Goal: Task Accomplishment & Management: Manage account settings

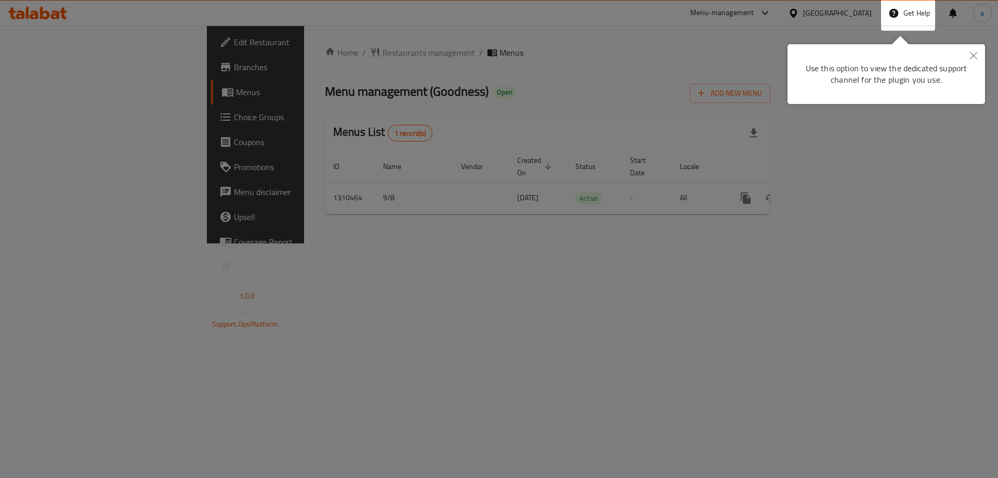
click at [698, 106] on div at bounding box center [499, 239] width 998 height 478
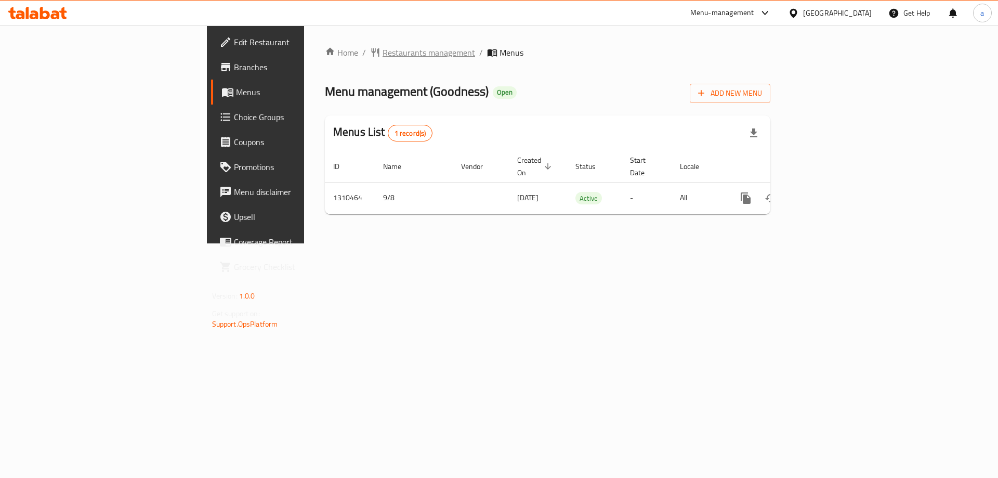
click at [383, 58] on span "Restaurants management" at bounding box center [429, 52] width 93 height 12
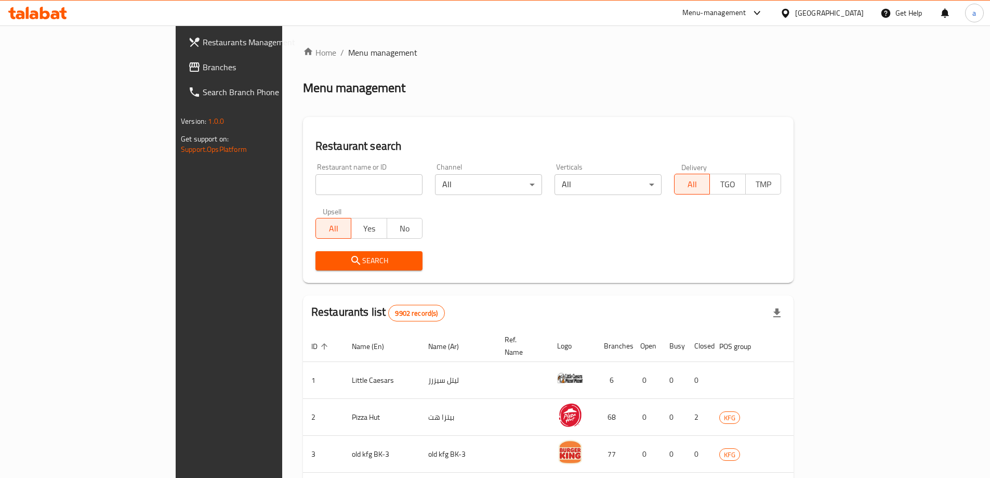
click at [203, 63] on span "Branches" at bounding box center [268, 67] width 130 height 12
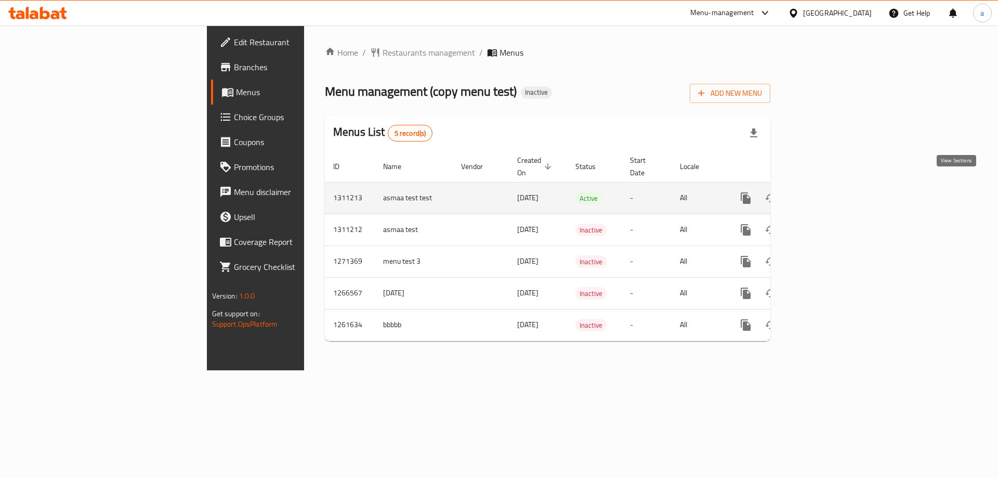
click at [827, 192] on icon "enhanced table" at bounding box center [821, 198] width 12 height 12
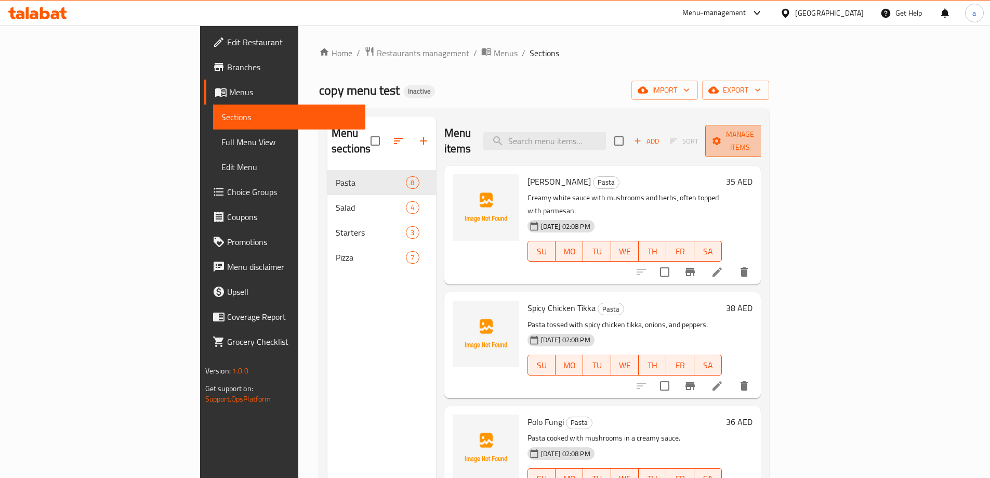
click at [767, 138] on span "Manage items" at bounding box center [740, 141] width 53 height 26
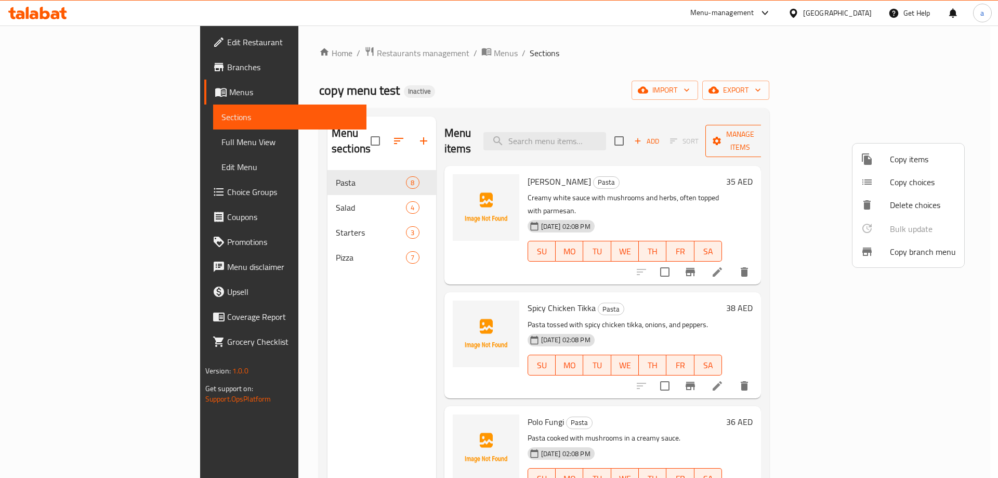
click at [904, 138] on div at bounding box center [499, 239] width 998 height 478
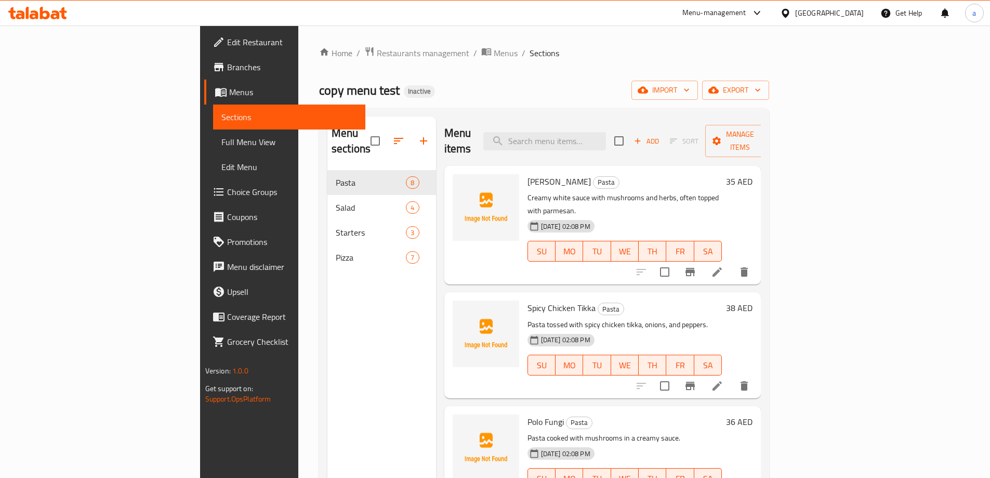
click at [683, 98] on div "copy menu test Inactive import export" at bounding box center [544, 90] width 450 height 19
click at [661, 137] on span "Add" at bounding box center [647, 141] width 28 height 12
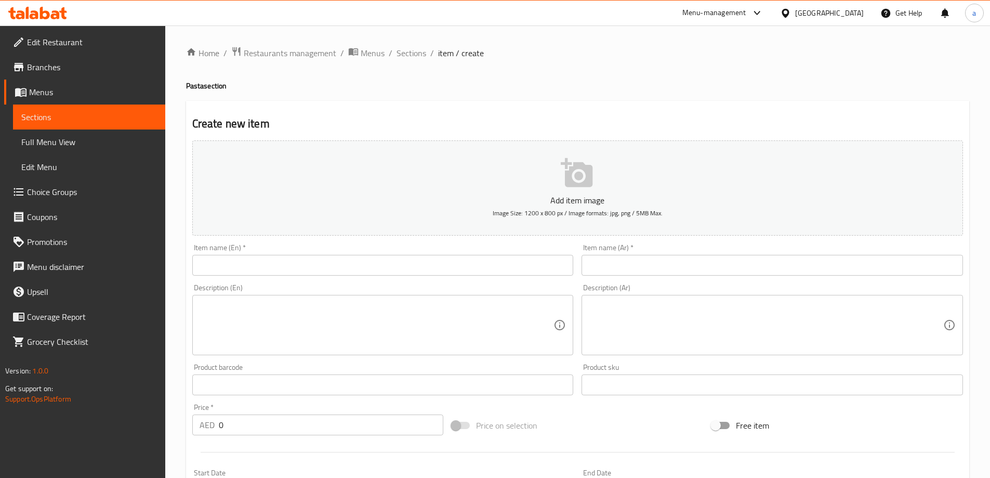
click at [260, 257] on input "text" at bounding box center [383, 265] width 382 height 21
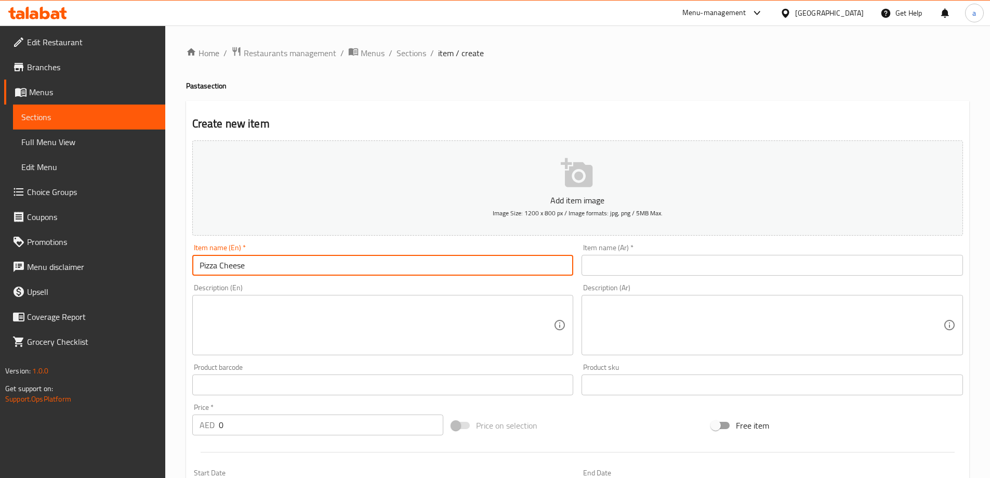
type input "Pizza Cheese"
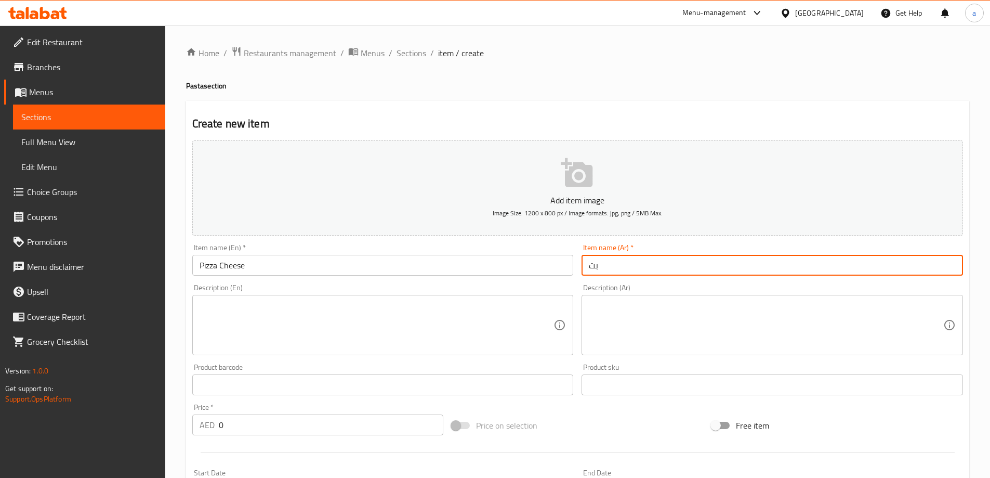
type input "ب"
type input "بيتزا جبنة"
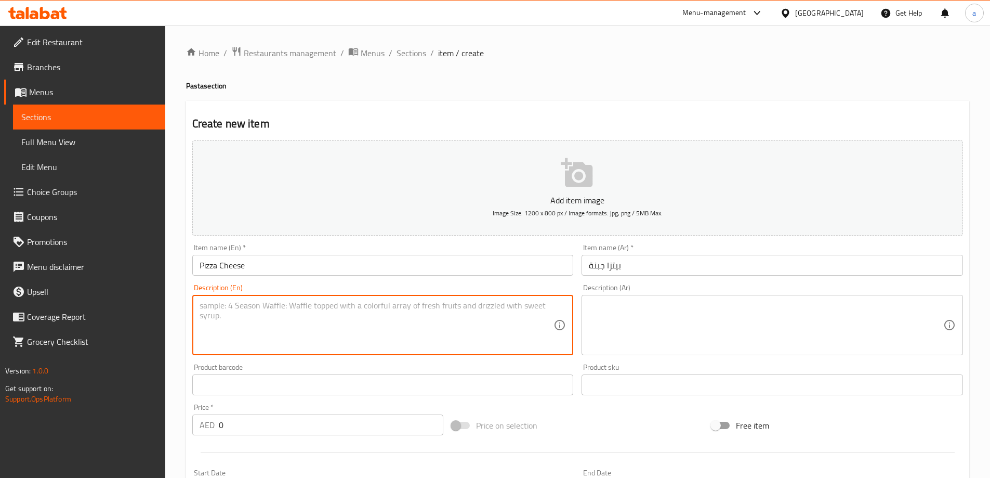
click at [312, 329] on textarea at bounding box center [377, 324] width 355 height 49
click at [718, 332] on textarea at bounding box center [766, 324] width 355 height 49
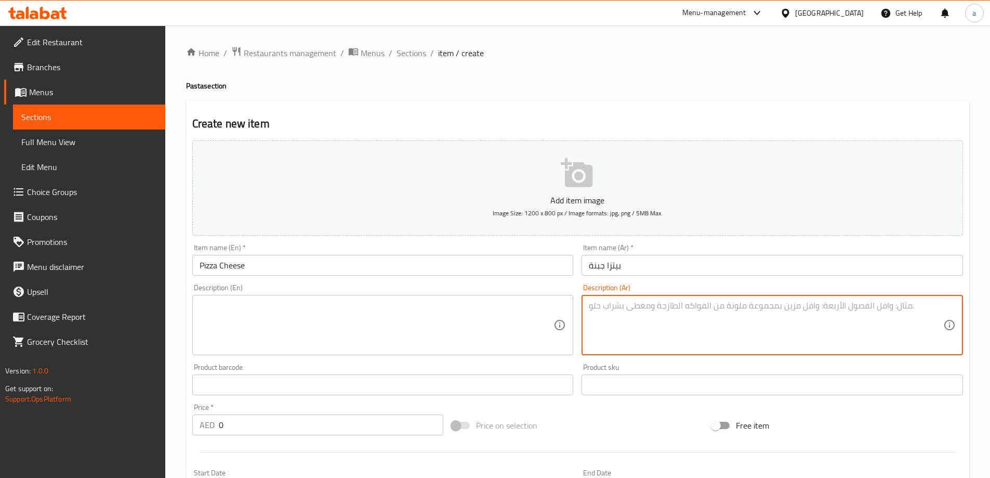
click at [254, 424] on input "0" at bounding box center [331, 424] width 225 height 21
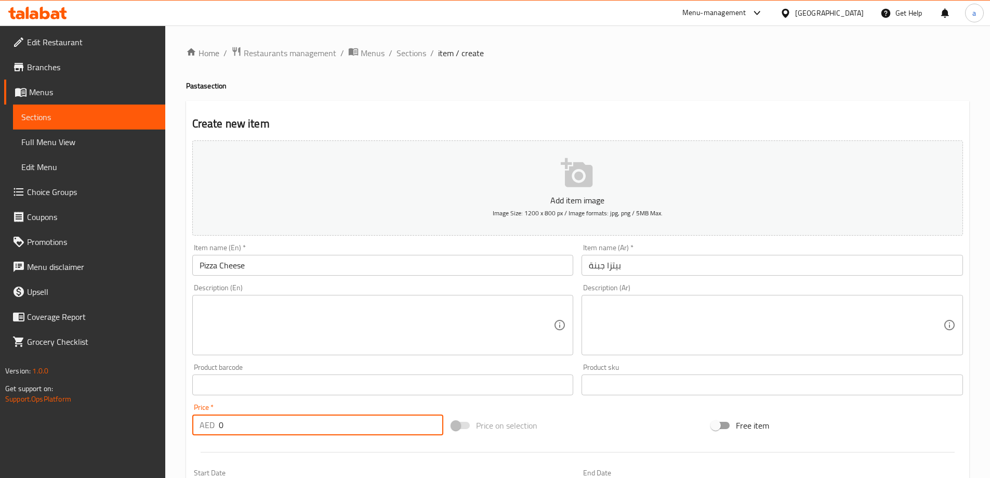
click at [254, 424] on input "0" at bounding box center [331, 424] width 225 height 21
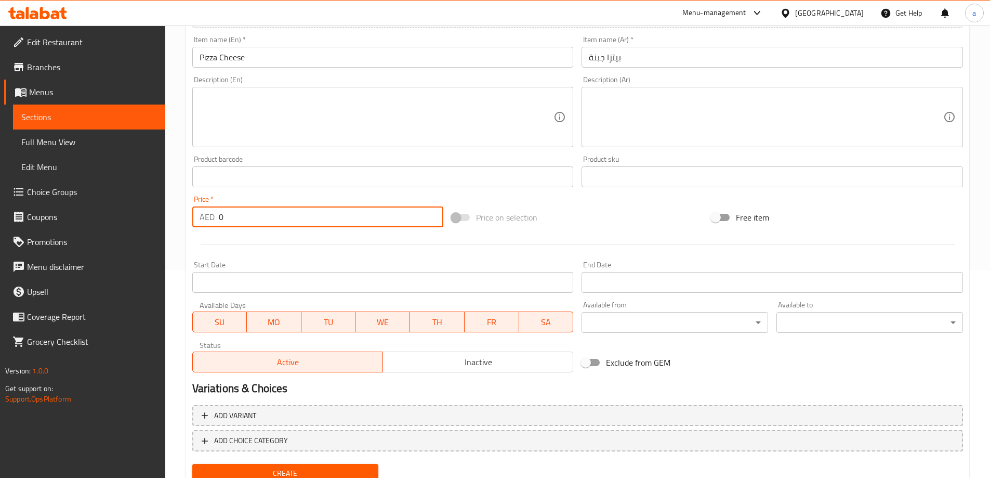
scroll to position [248, 0]
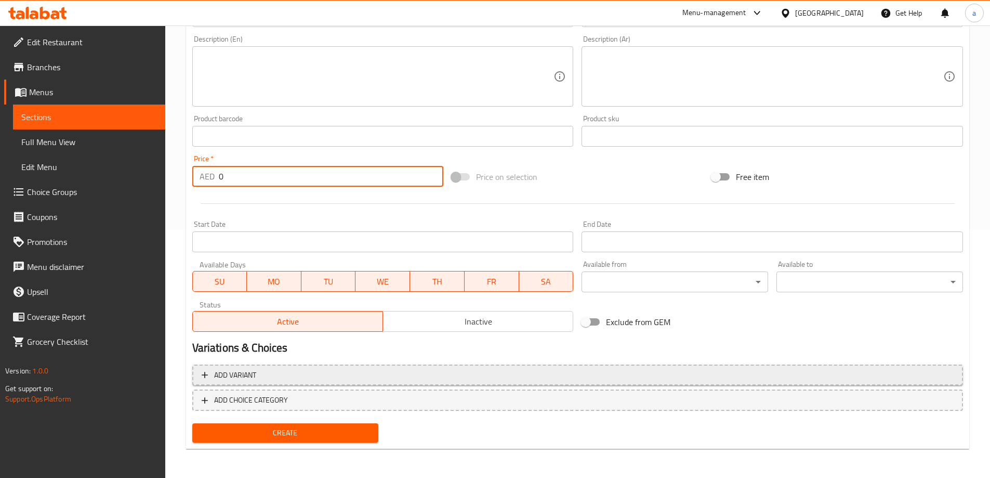
click at [274, 372] on span "Add variant" at bounding box center [578, 375] width 752 height 13
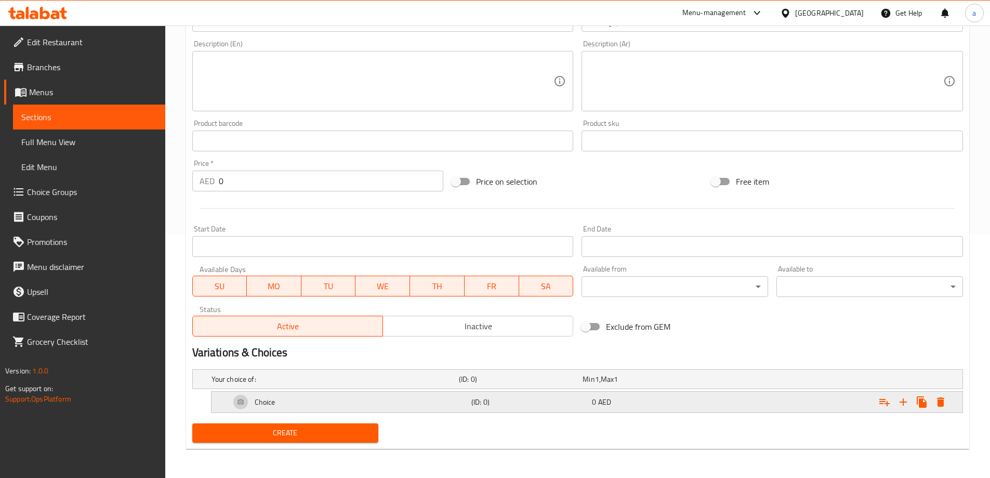
scroll to position [244, 0]
click at [902, 402] on icon "Expand" at bounding box center [903, 401] width 7 height 7
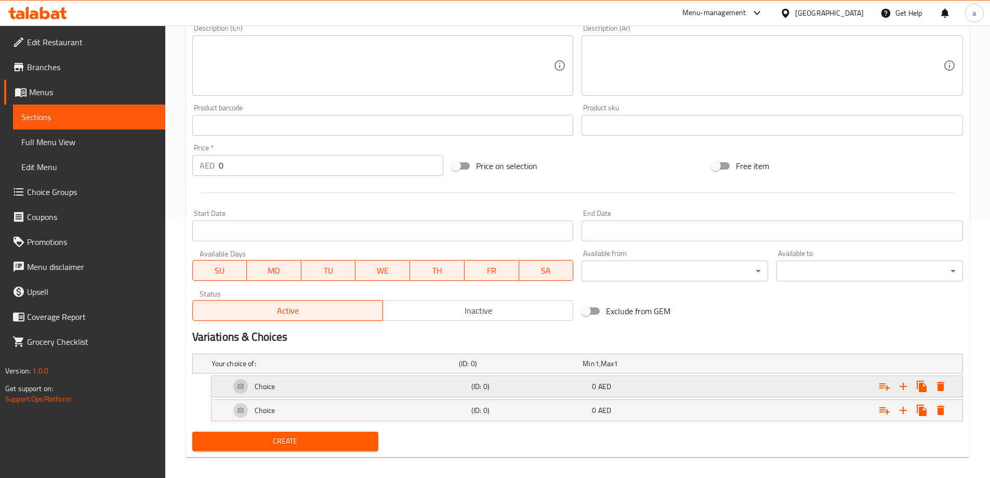
scroll to position [268, 0]
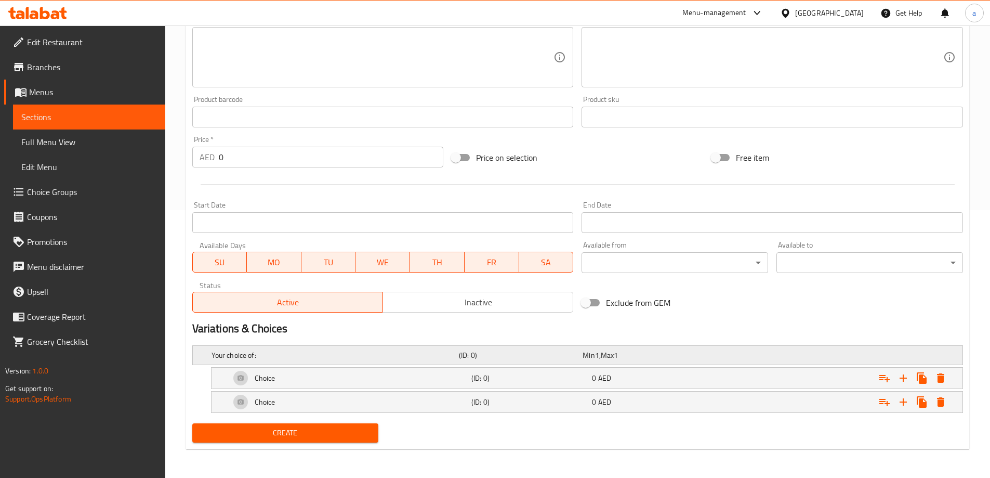
click at [294, 361] on div "Your choice of:" at bounding box center [333, 355] width 247 height 15
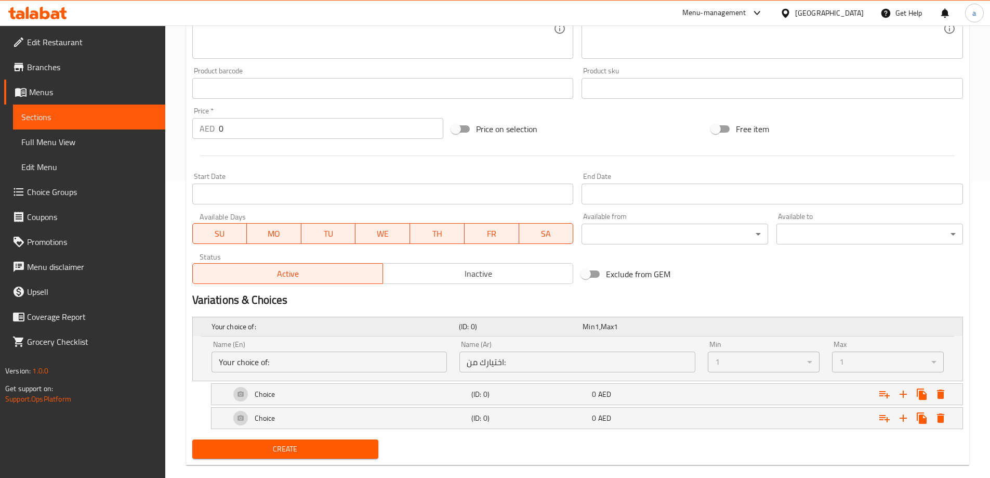
scroll to position [312, 0]
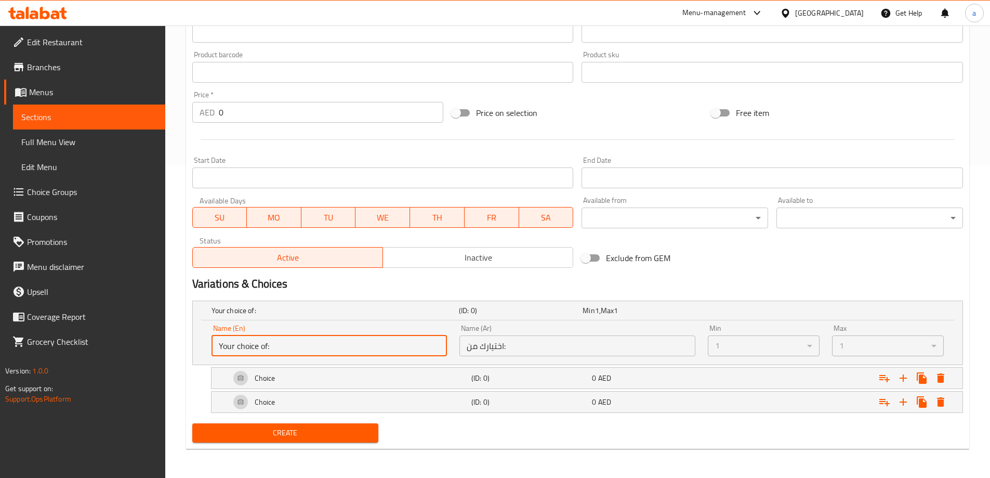
drag, startPoint x: 277, startPoint y: 349, endPoint x: 179, endPoint y: 349, distance: 97.7
click at [179, 349] on div "Home / Restaurants management / Menus / Sections / item / create Pasta section …" at bounding box center [577, 95] width 825 height 765
click at [308, 338] on input "Your choice of:" at bounding box center [330, 345] width 236 height 21
click at [518, 345] on input "اختيارك من:" at bounding box center [578, 345] width 236 height 21
click at [357, 379] on div "Choice" at bounding box center [348, 377] width 241 height 25
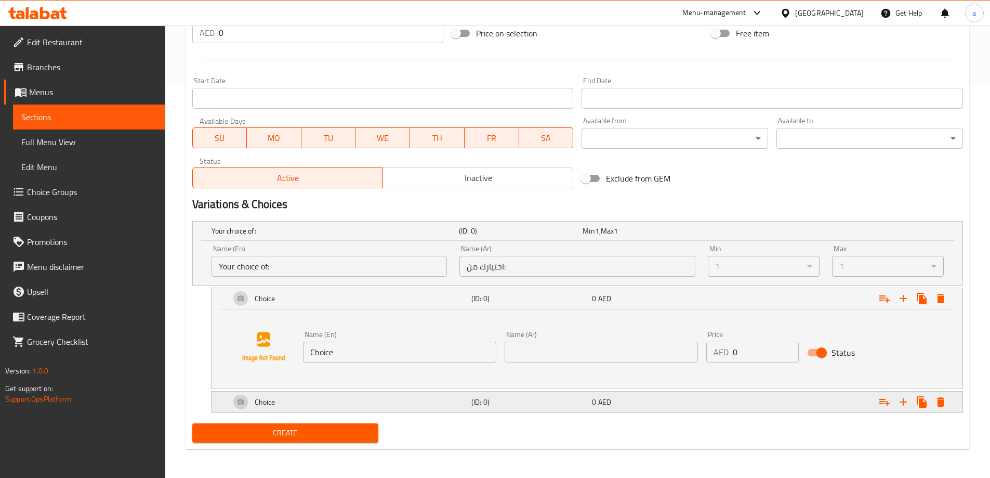
click at [392, 406] on div "Choice" at bounding box center [348, 401] width 241 height 25
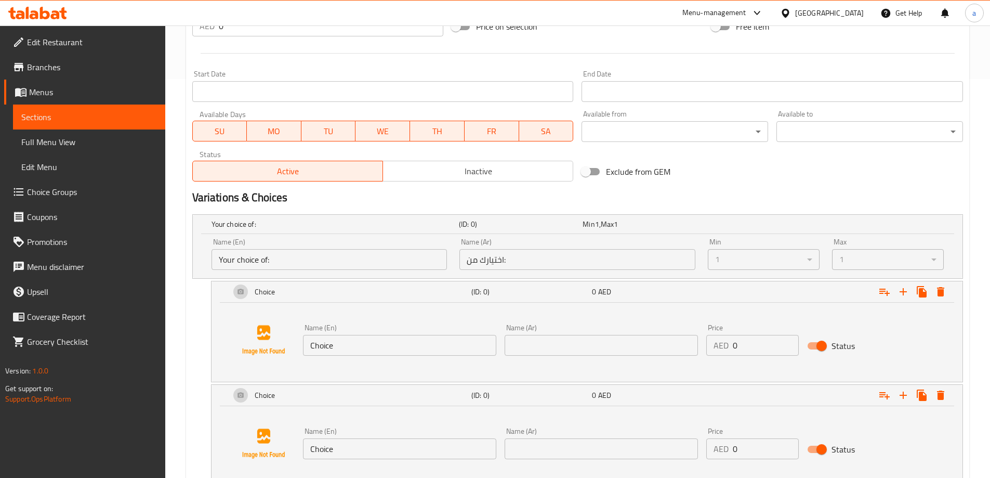
scroll to position [472, 0]
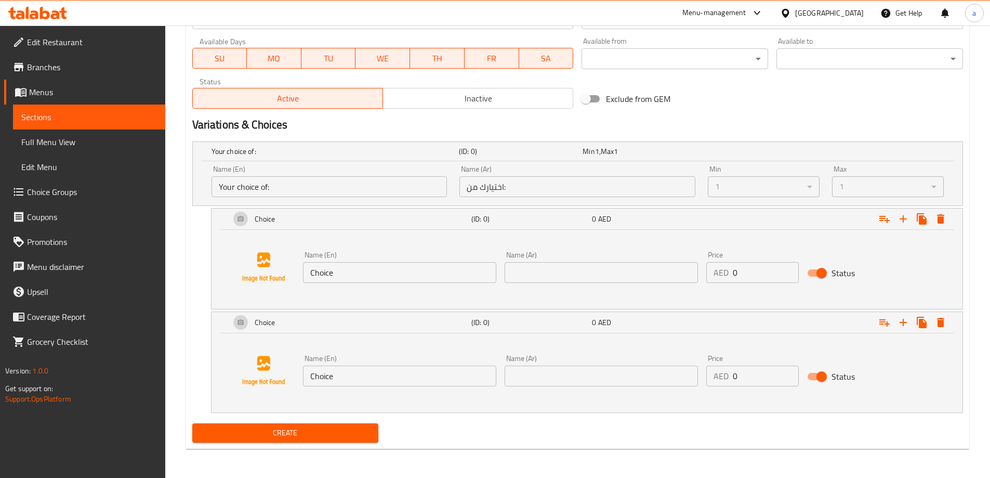
click at [348, 277] on input "Choice" at bounding box center [399, 272] width 193 height 21
type input "Medium"
type input "ز"
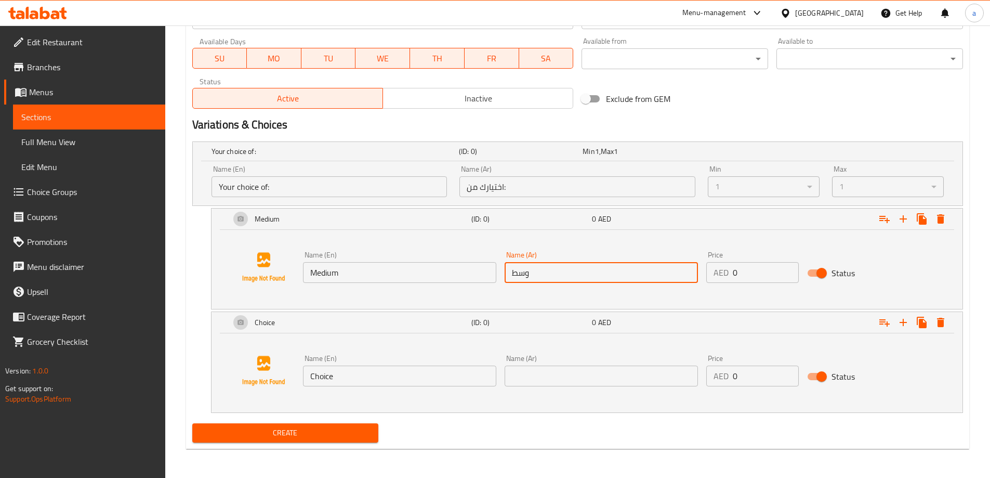
type input "وسط"
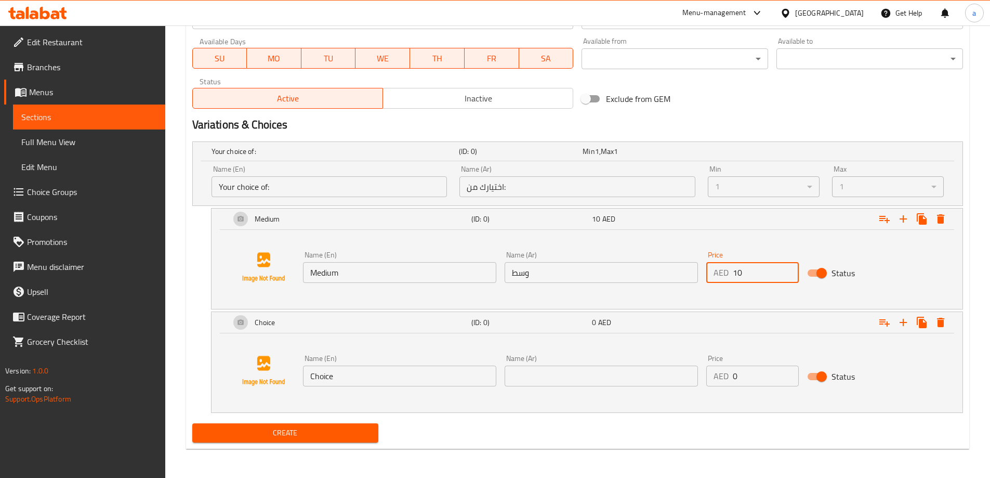
type input "10"
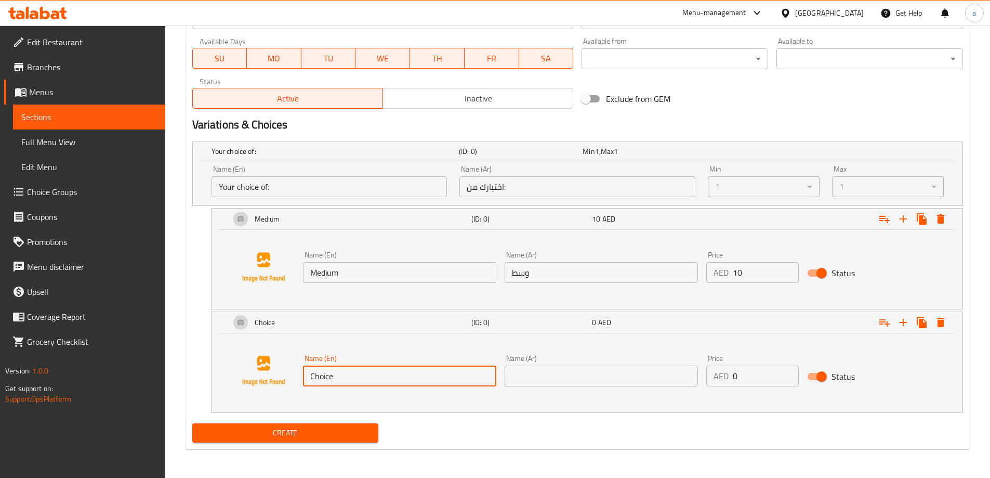
click at [344, 372] on input "Choice" at bounding box center [399, 375] width 193 height 21
type input "Large"
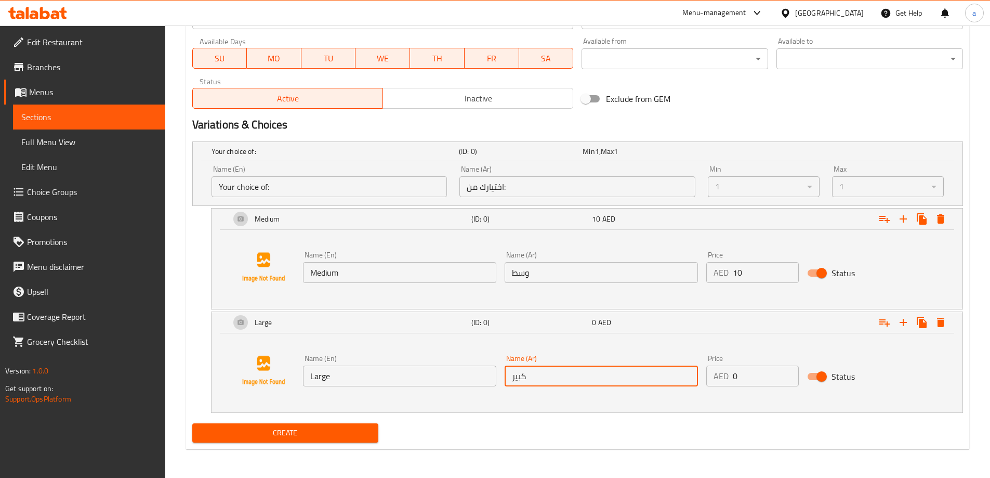
type input "كبير"
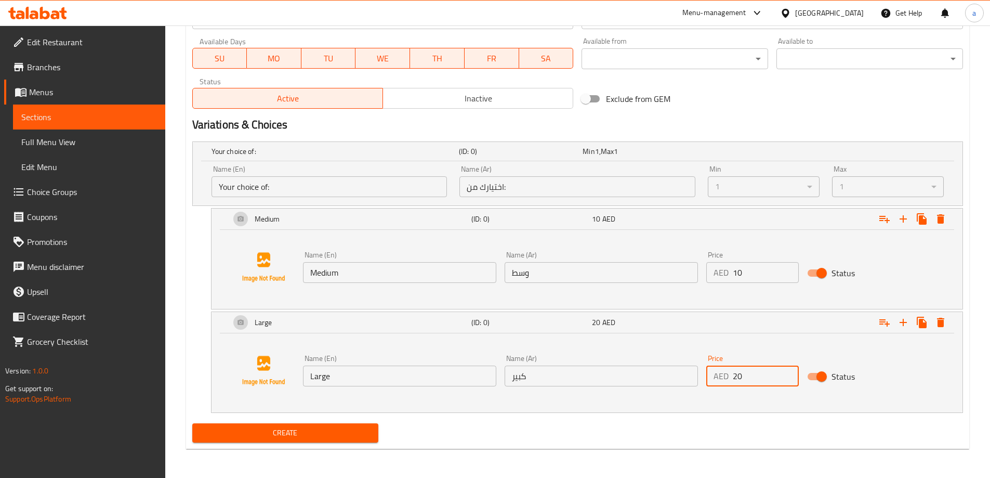
type input "20"
click at [326, 431] on span "Create" at bounding box center [286, 432] width 170 height 13
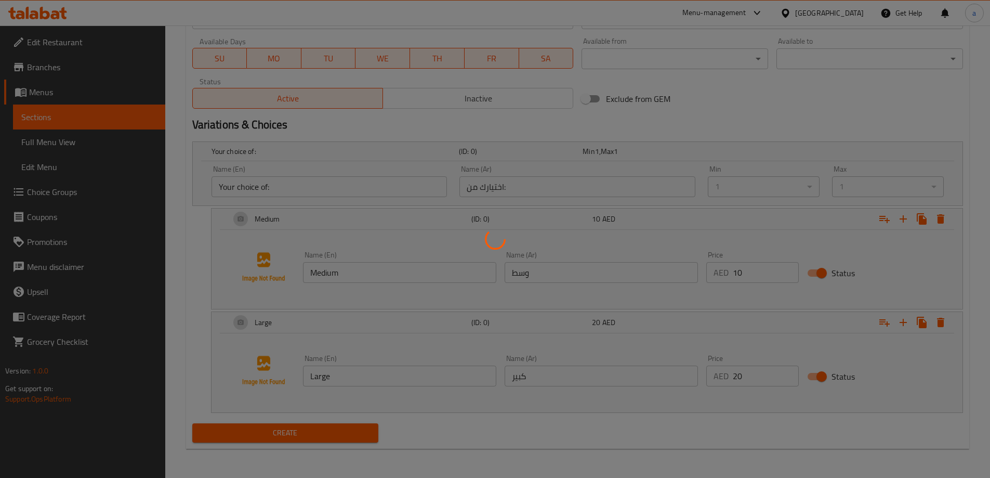
scroll to position [248, 0]
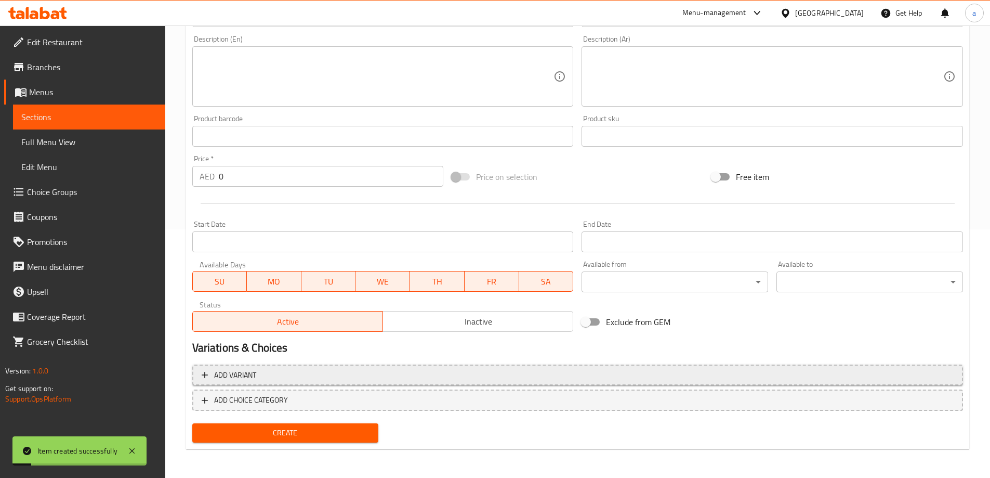
click at [309, 380] on span "Add variant" at bounding box center [578, 375] width 752 height 13
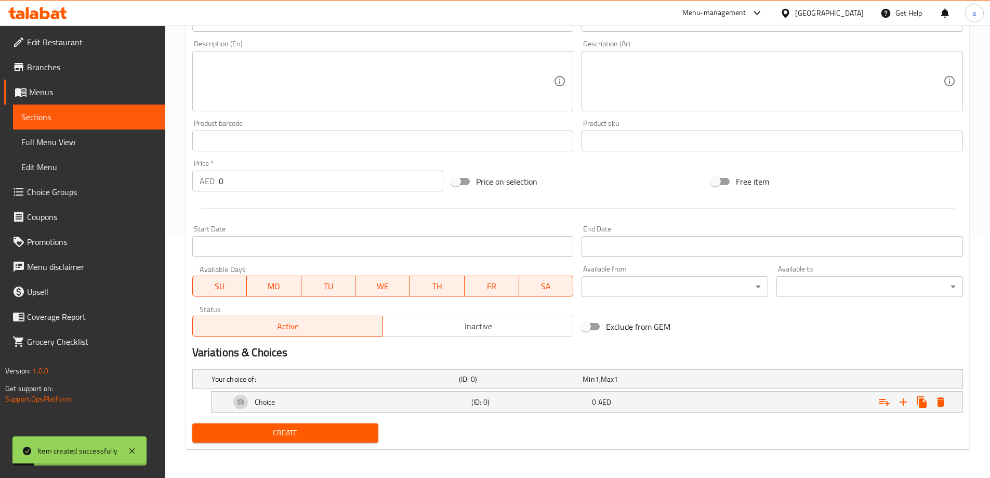
scroll to position [244, 0]
click at [493, 398] on h5 "(ID: 0)" at bounding box center [530, 402] width 116 height 10
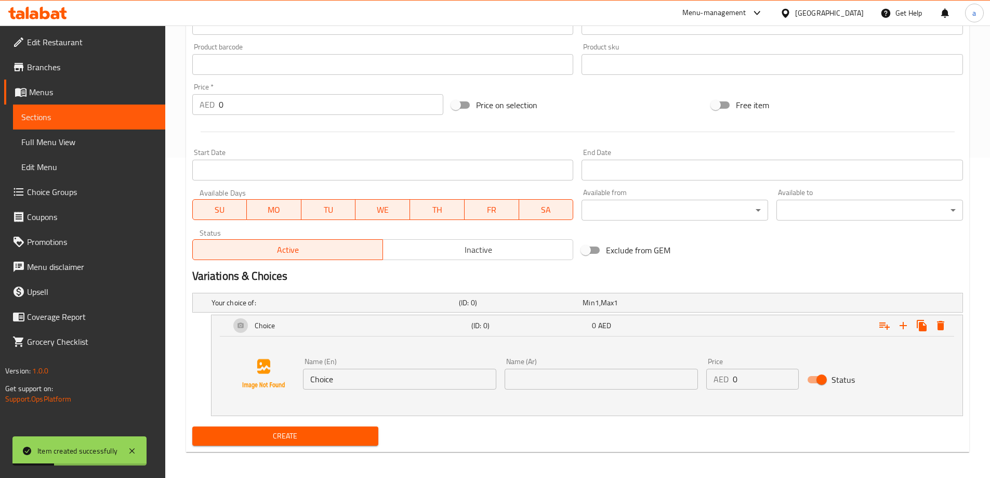
scroll to position [323, 0]
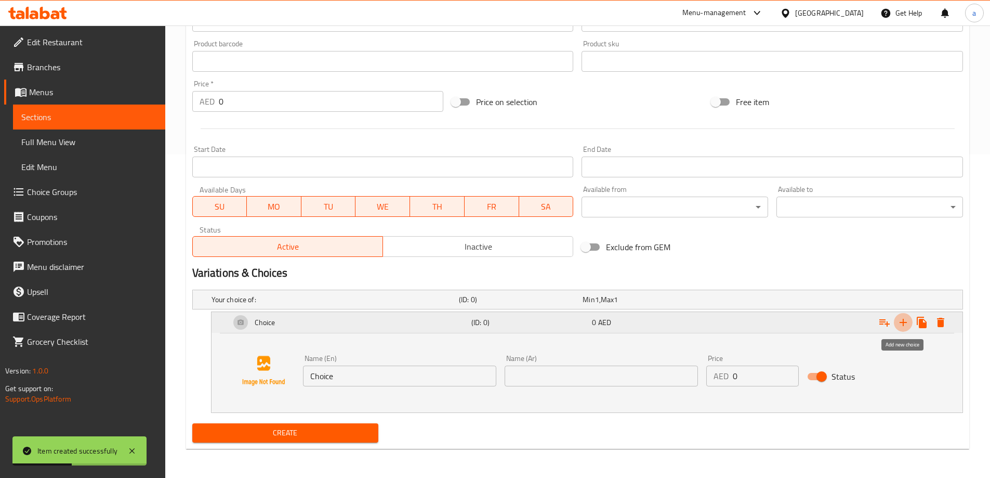
click at [900, 322] on icon "Expand" at bounding box center [903, 322] width 7 height 7
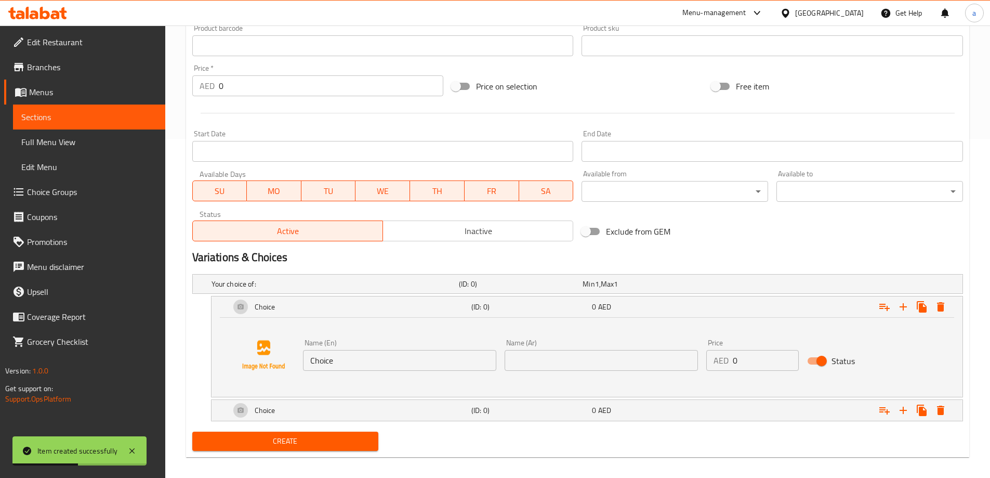
scroll to position [347, 0]
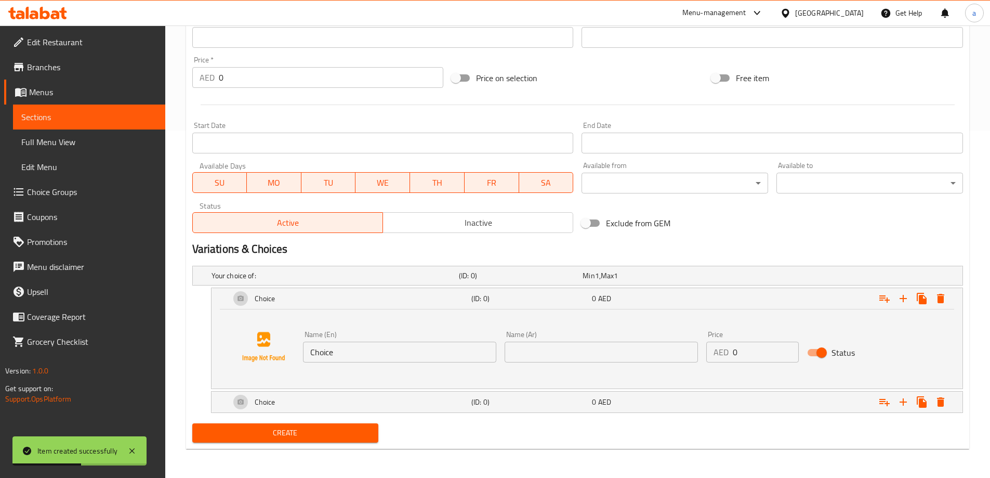
click at [344, 420] on div "Create" at bounding box center [285, 433] width 195 height 28
click at [345, 406] on div "Choice" at bounding box center [348, 401] width 241 height 25
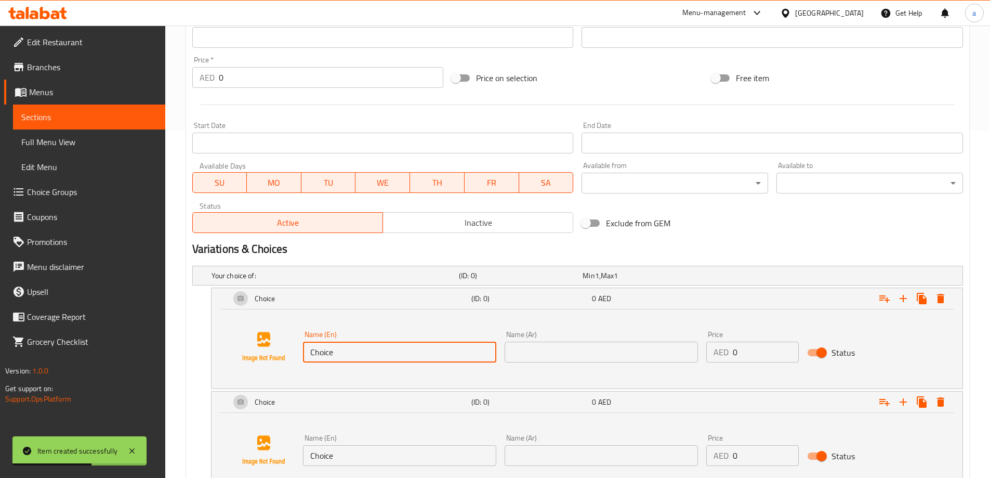
click at [349, 361] on input "Choice" at bounding box center [399, 352] width 193 height 21
type input "Medium"
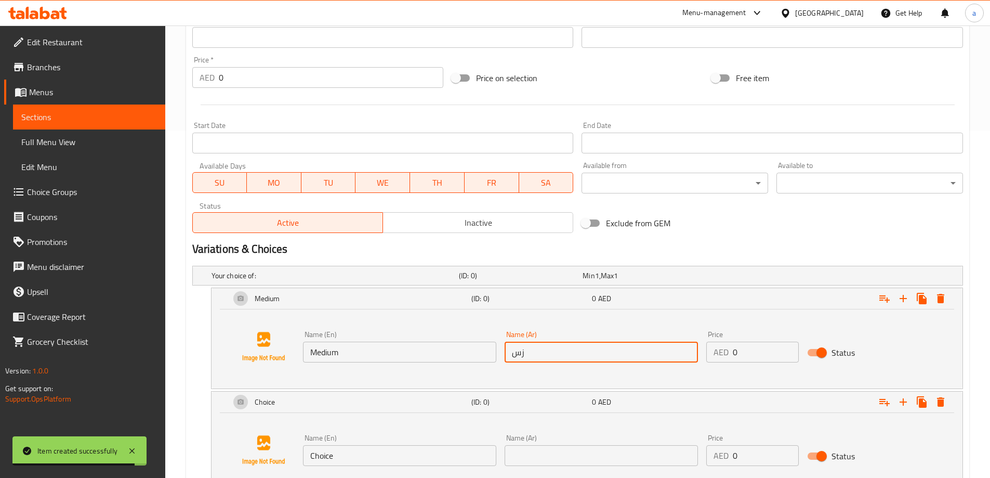
type input "ز"
type input "وسط"
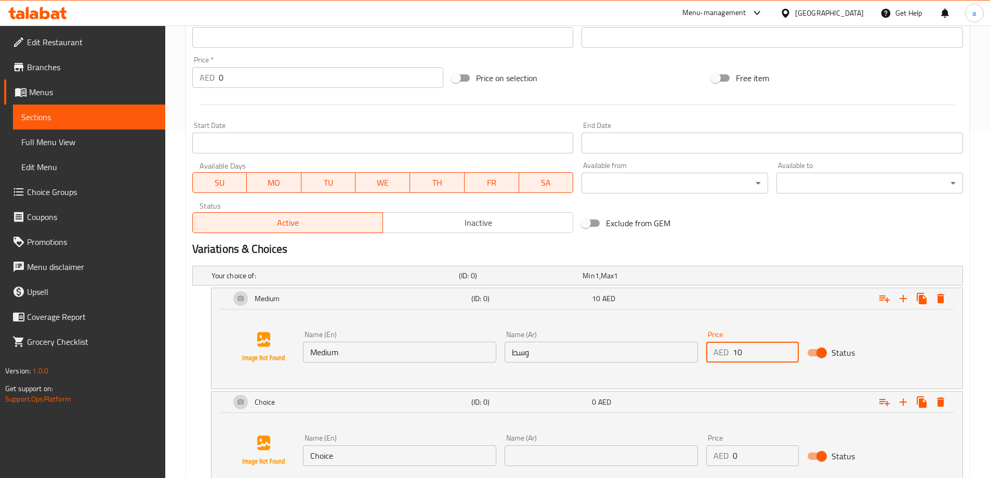
type input "10"
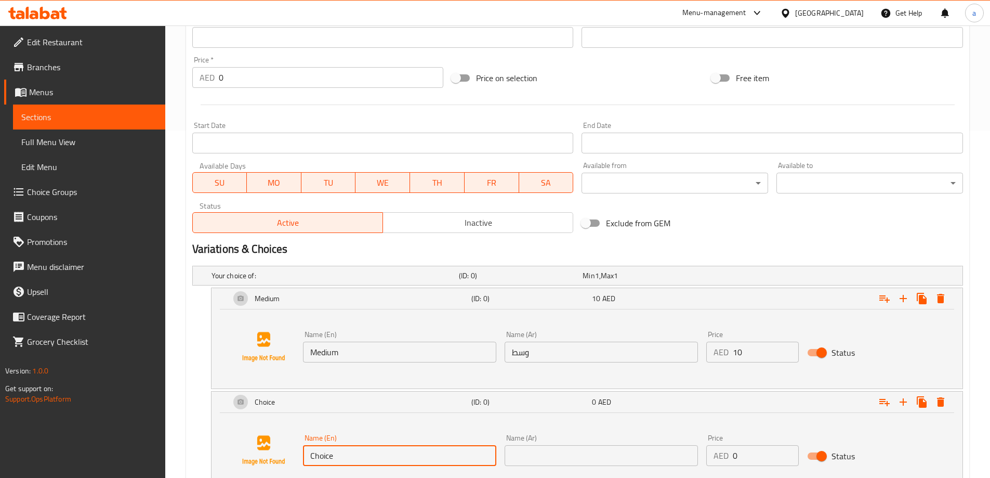
click at [355, 460] on input "Choice" at bounding box center [399, 455] width 193 height 21
type input "ِ"
type input "/"
type input "Large"
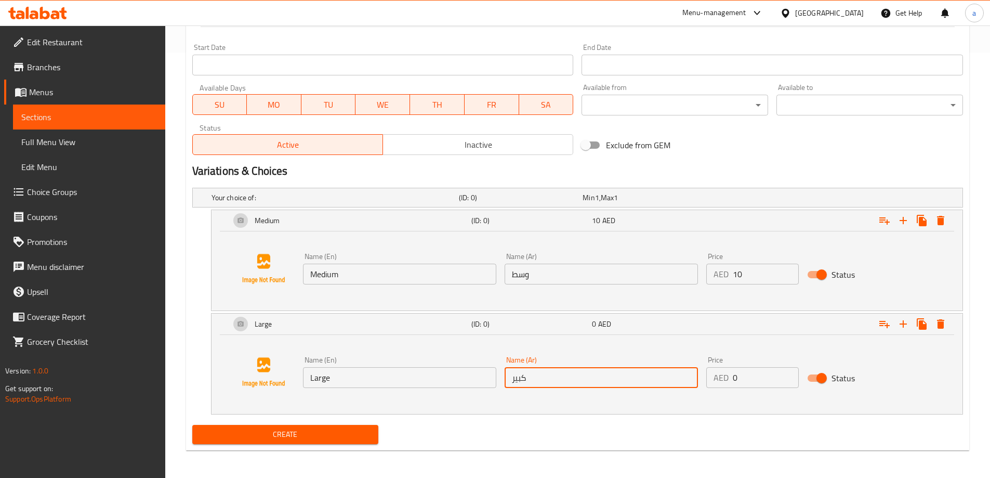
scroll to position [427, 0]
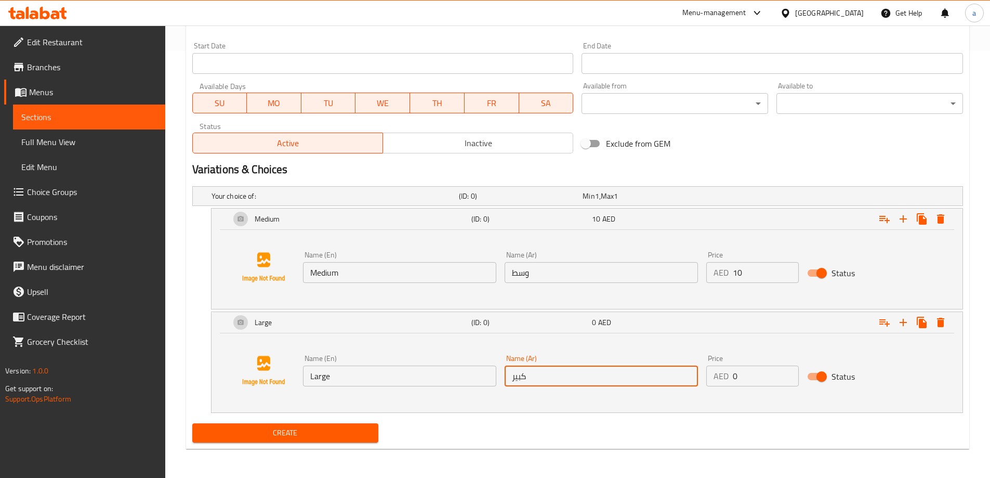
type input "كبير"
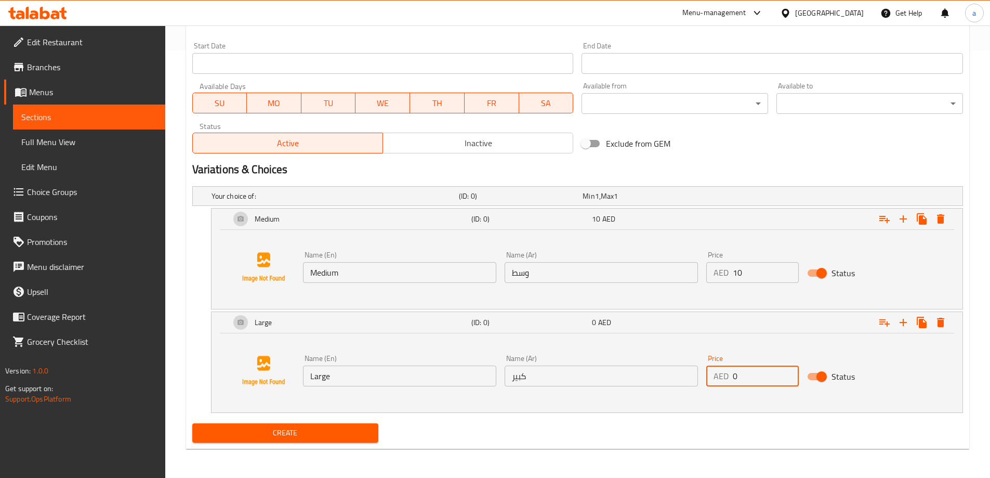
drag, startPoint x: 745, startPoint y: 373, endPoint x: 698, endPoint y: 373, distance: 47.8
click at [698, 373] on div "Name (En) Large Name (En) Name (Ar) كبير Name (Ar) Price AED 0 Price Status" at bounding box center [602, 370] width 606 height 40
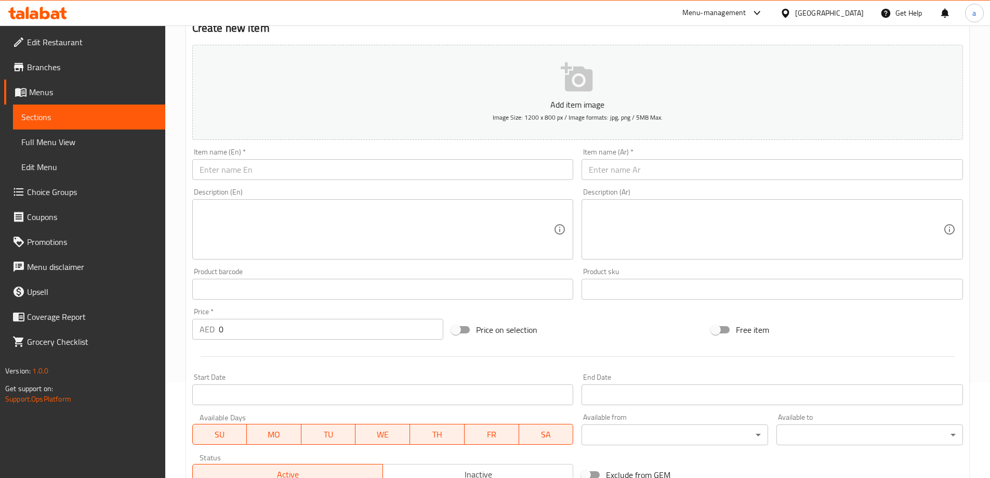
scroll to position [63, 0]
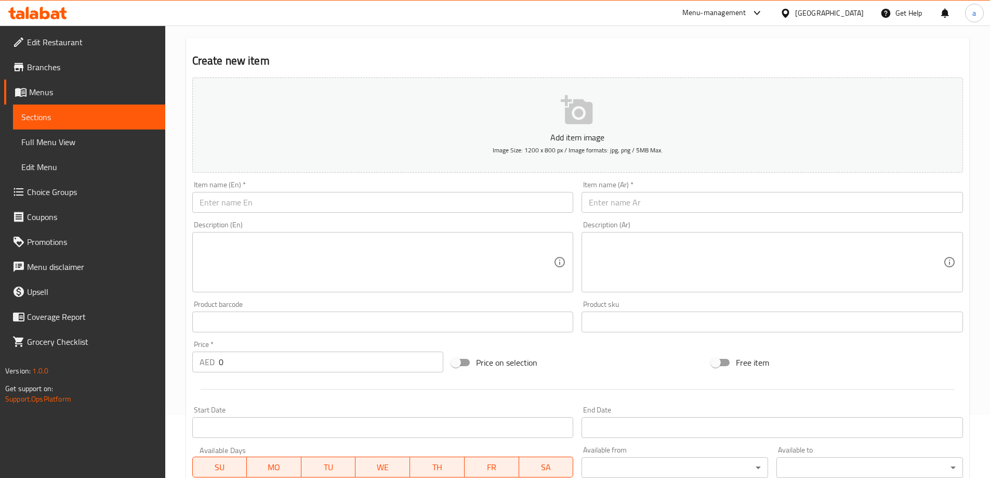
type input "20"
click at [57, 121] on span "Sections" at bounding box center [89, 117] width 136 height 12
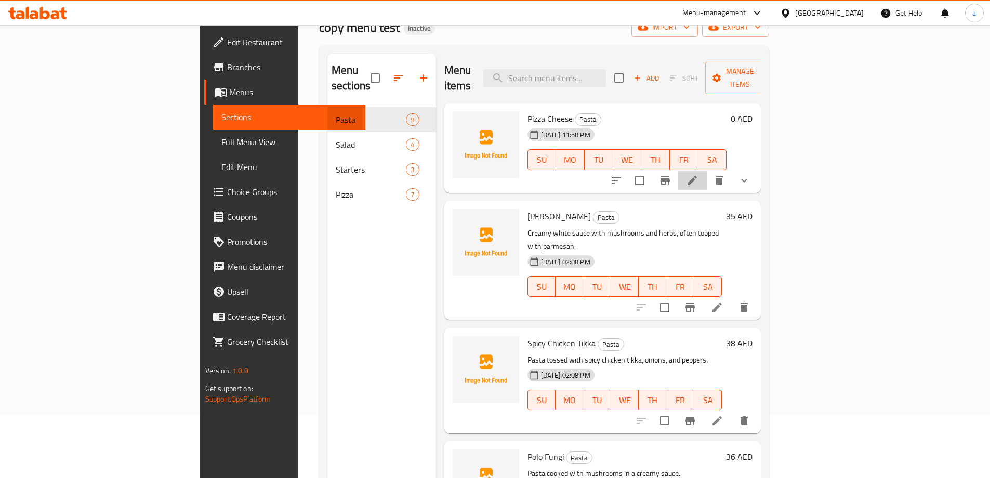
click at [699, 174] on icon at bounding box center [692, 180] width 12 height 12
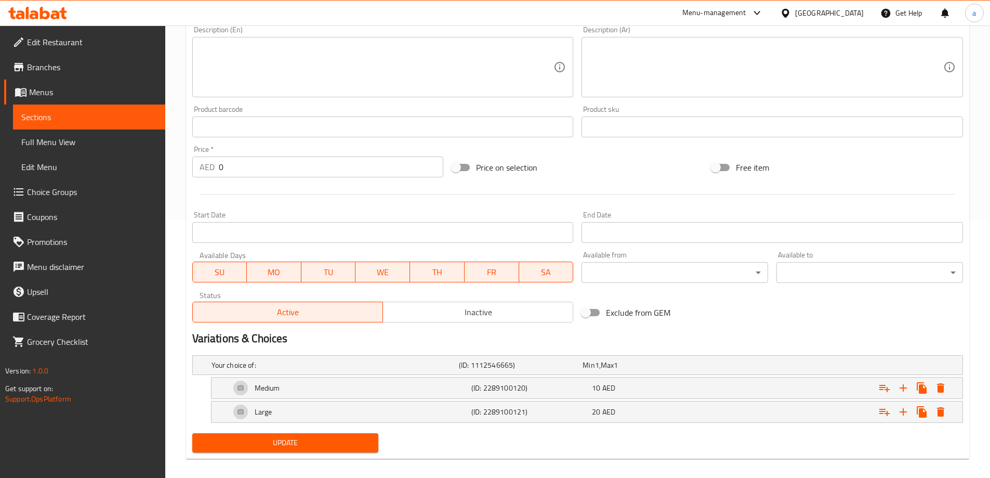
scroll to position [268, 0]
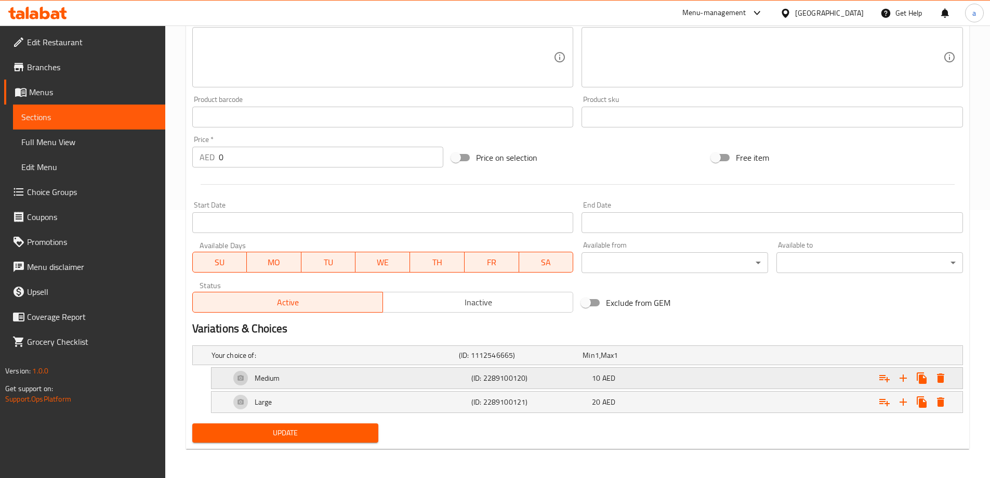
click at [627, 372] on div "10 AED" at bounding box center [650, 378] width 121 height 15
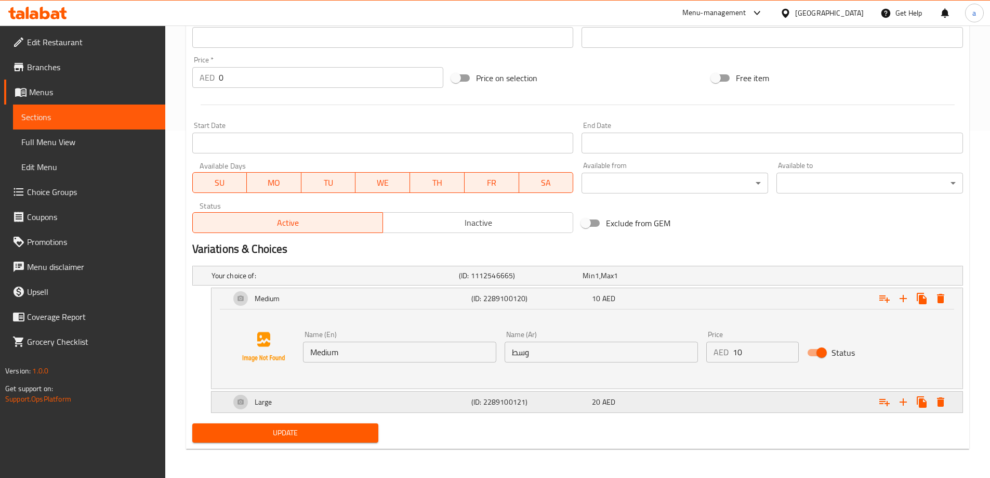
click at [625, 399] on div "20 AED" at bounding box center [650, 402] width 116 height 10
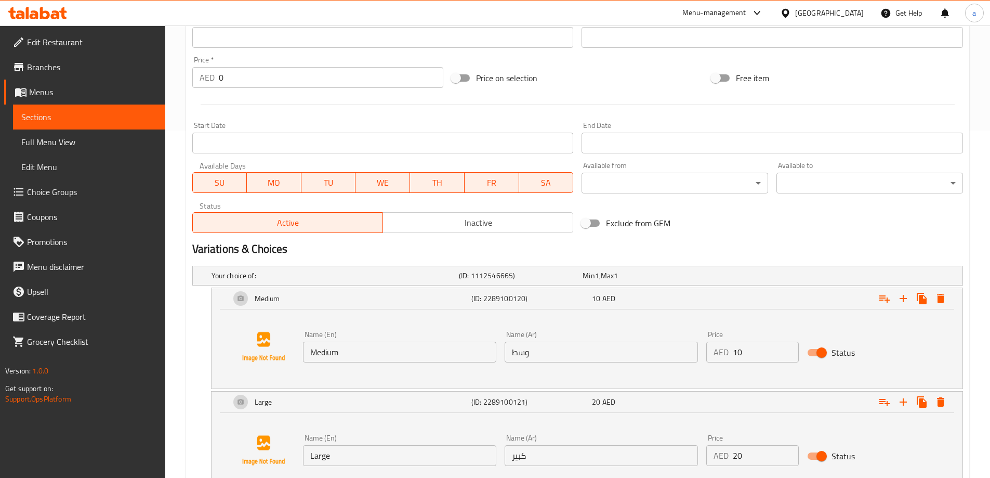
scroll to position [427, 0]
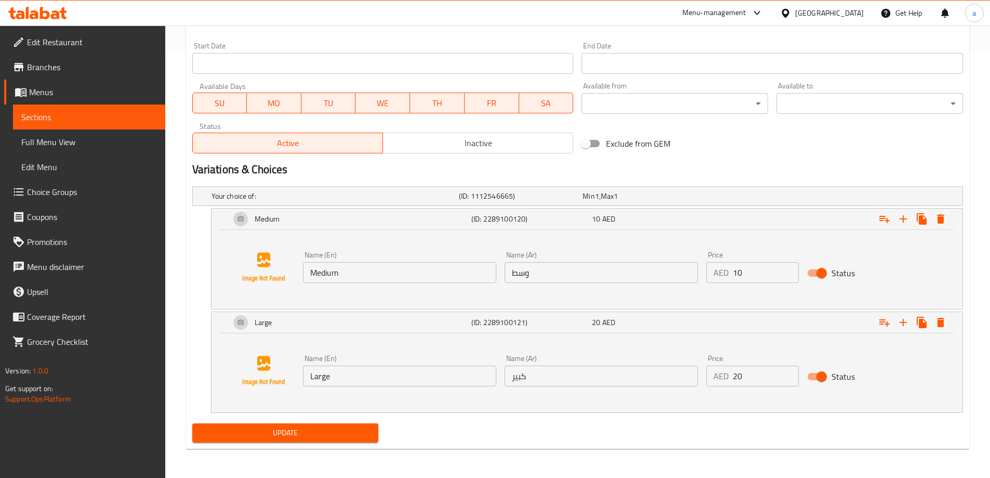
click at [30, 193] on span "Choice Groups" at bounding box center [92, 192] width 130 height 12
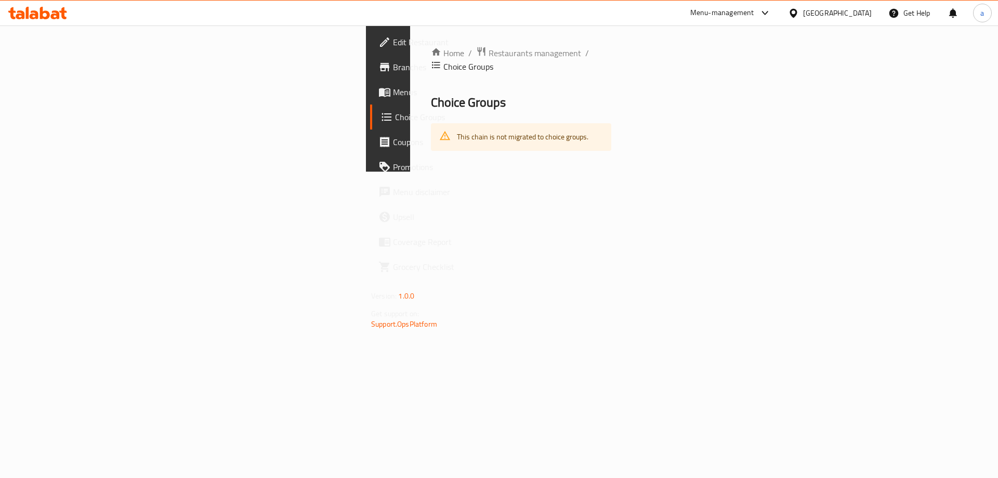
click at [457, 126] on div "This chain is not migrated to choice groups." at bounding box center [523, 136] width 132 height 21
click at [431, 134] on div "This chain is not migrated to choice groups." at bounding box center [521, 137] width 180 height 28
click at [457, 128] on div "This chain is not migrated to choice groups." at bounding box center [523, 136] width 132 height 21
click at [457, 126] on div "This chain is not migrated to choice groups." at bounding box center [523, 136] width 132 height 21
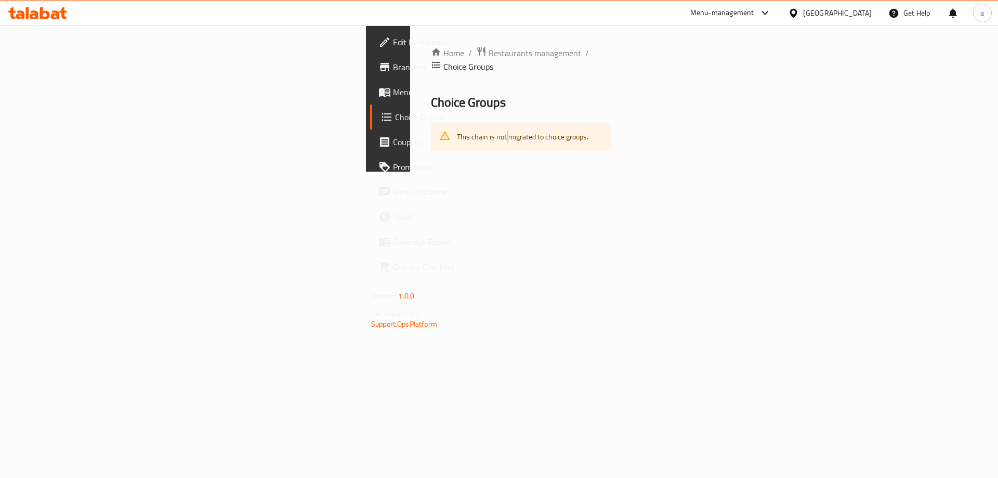
click at [393, 72] on span "Branches" at bounding box center [459, 67] width 132 height 12
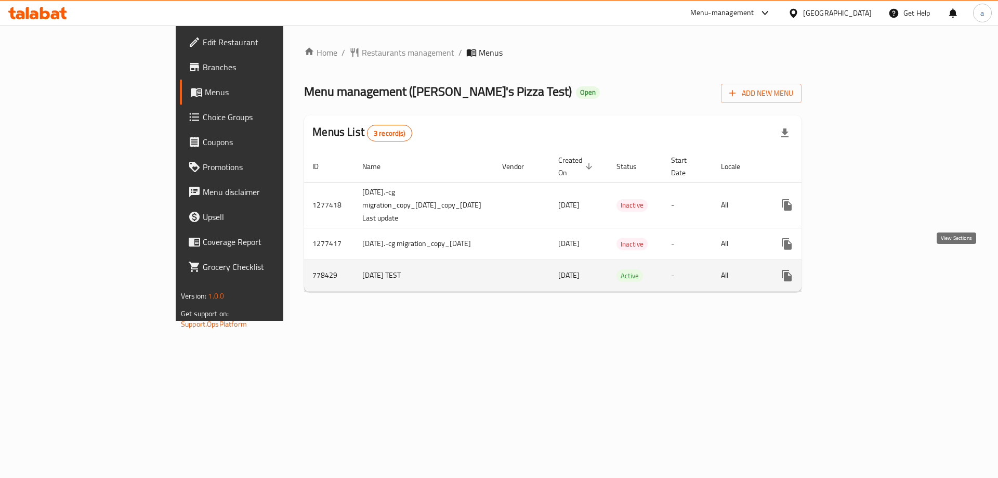
click at [867, 271] on icon "enhanced table" at bounding box center [861, 275] width 9 height 9
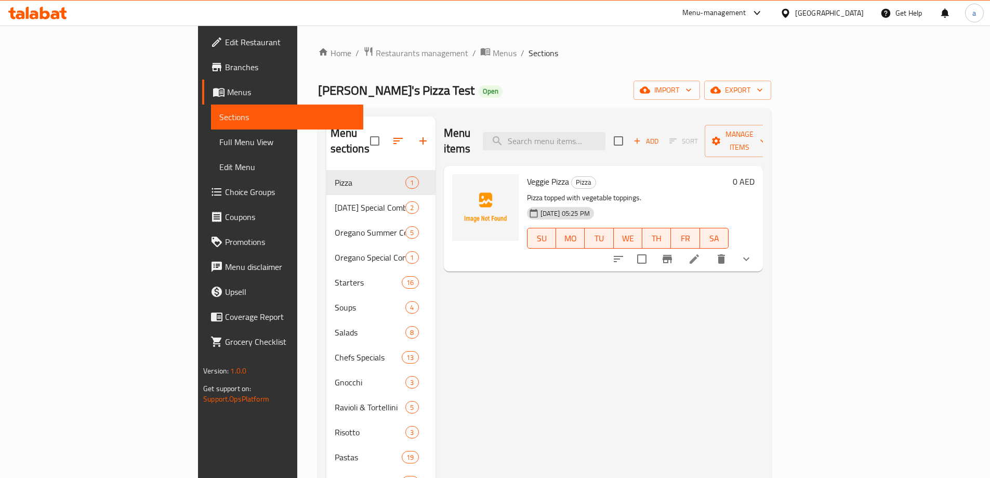
click at [225, 195] on span "Choice Groups" at bounding box center [290, 192] width 130 height 12
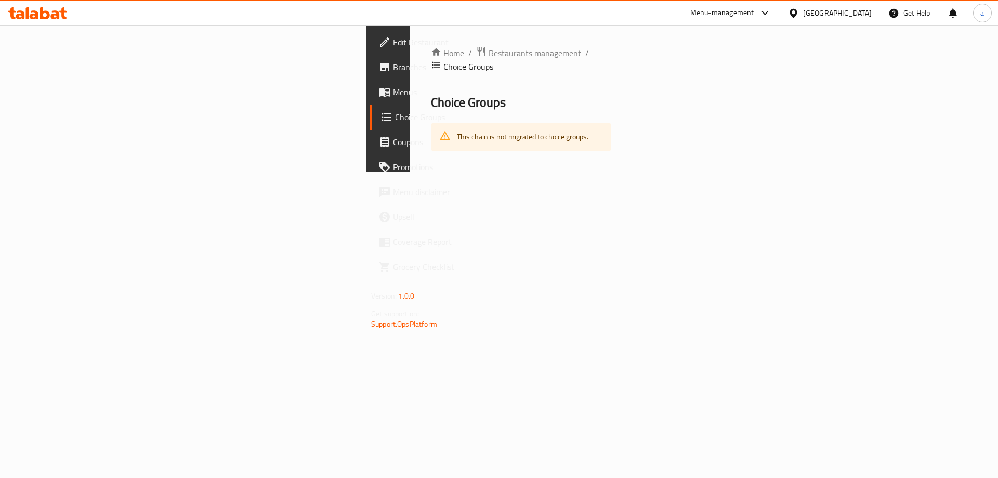
click at [393, 66] on span "Branches" at bounding box center [459, 67] width 132 height 12
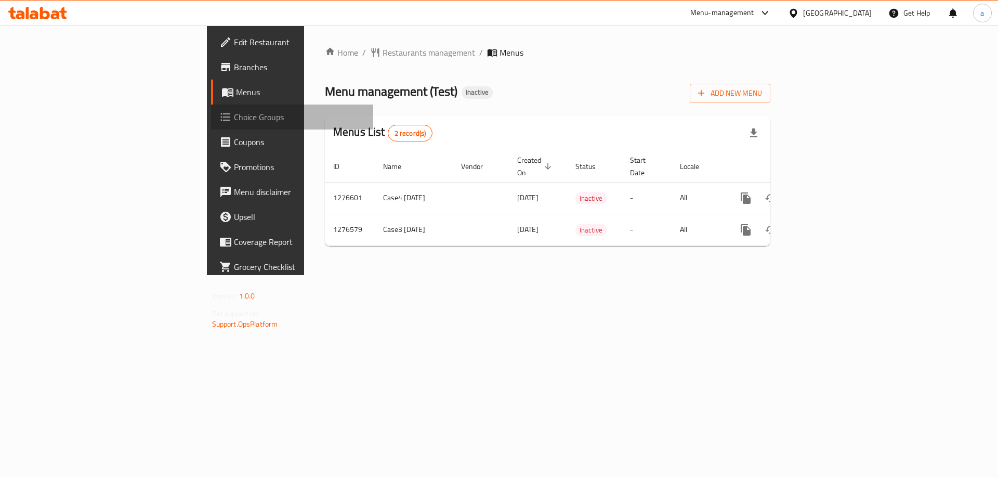
click at [234, 111] on span "Choice Groups" at bounding box center [300, 117] width 132 height 12
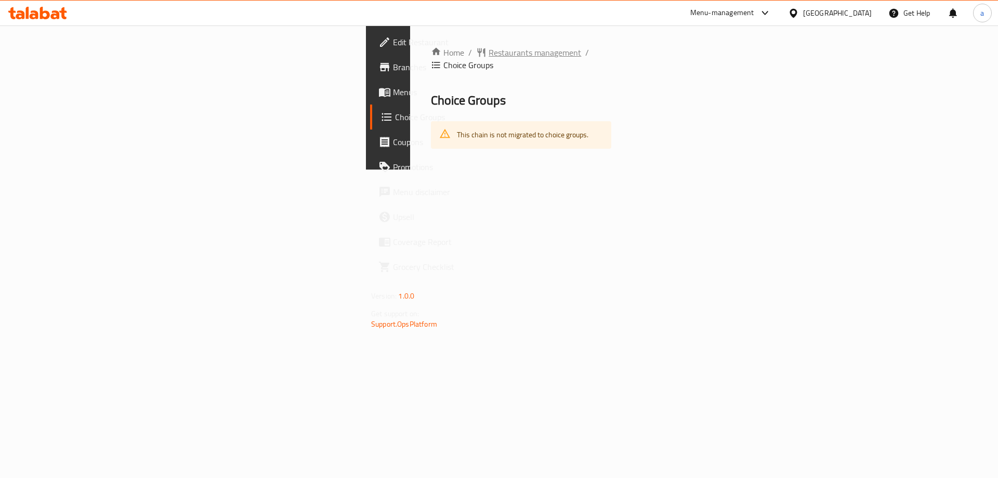
click at [489, 53] on span "Restaurants management" at bounding box center [535, 52] width 93 height 12
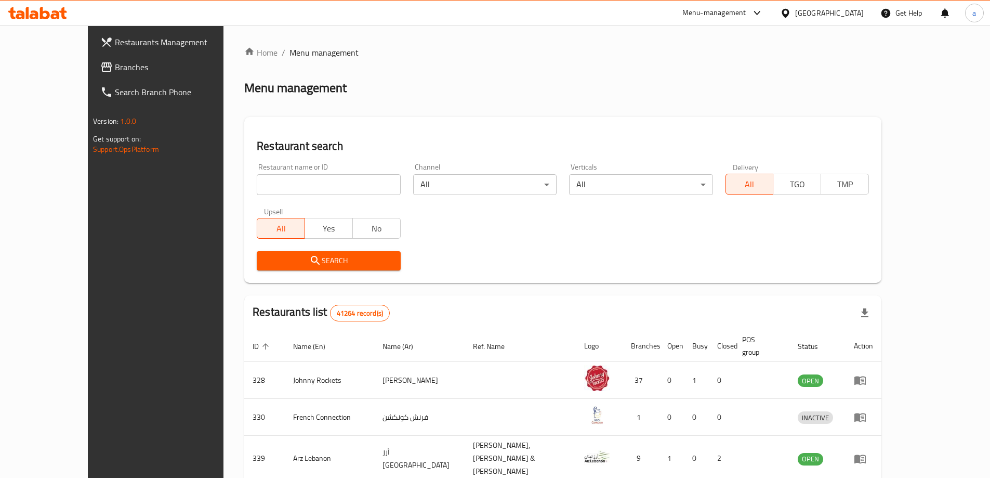
click at [115, 68] on span "Branches" at bounding box center [180, 67] width 130 height 12
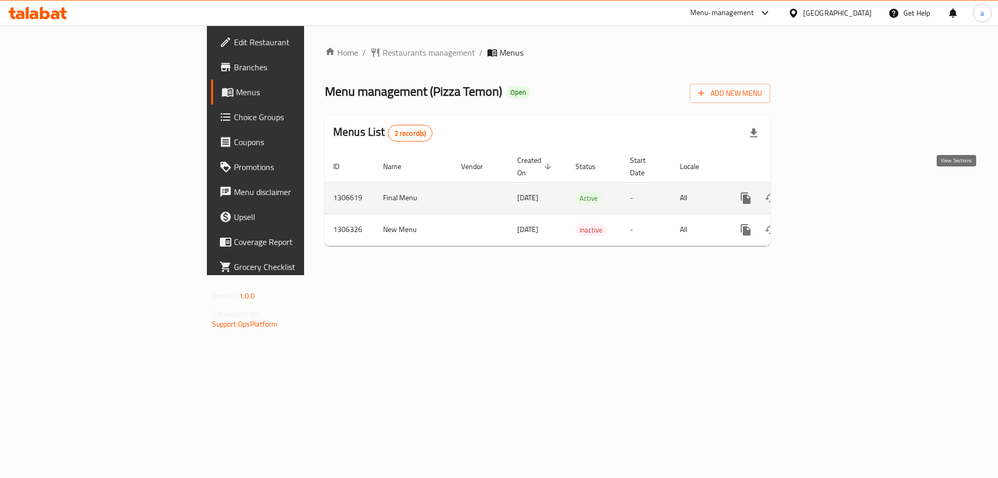
click at [827, 192] on icon "enhanced table" at bounding box center [821, 198] width 12 height 12
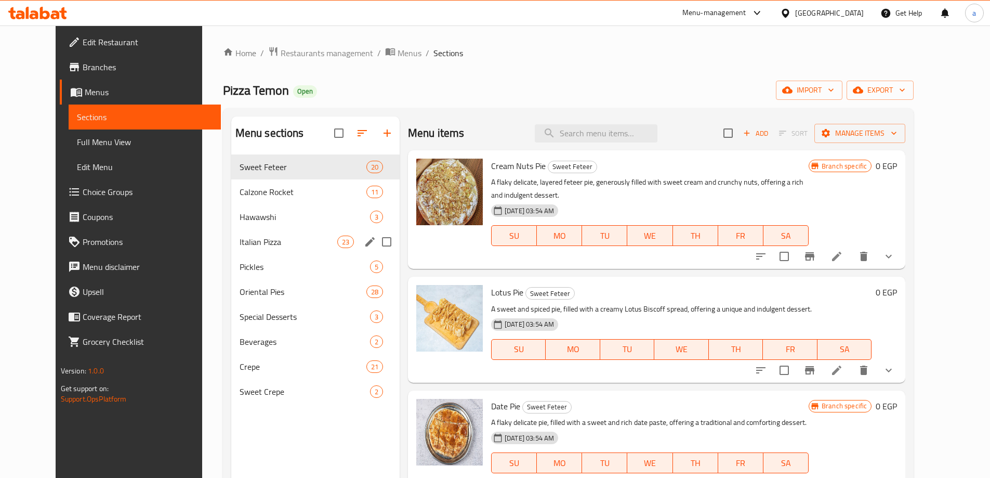
click at [231, 248] on div "Italian Pizza 23" at bounding box center [315, 241] width 168 height 25
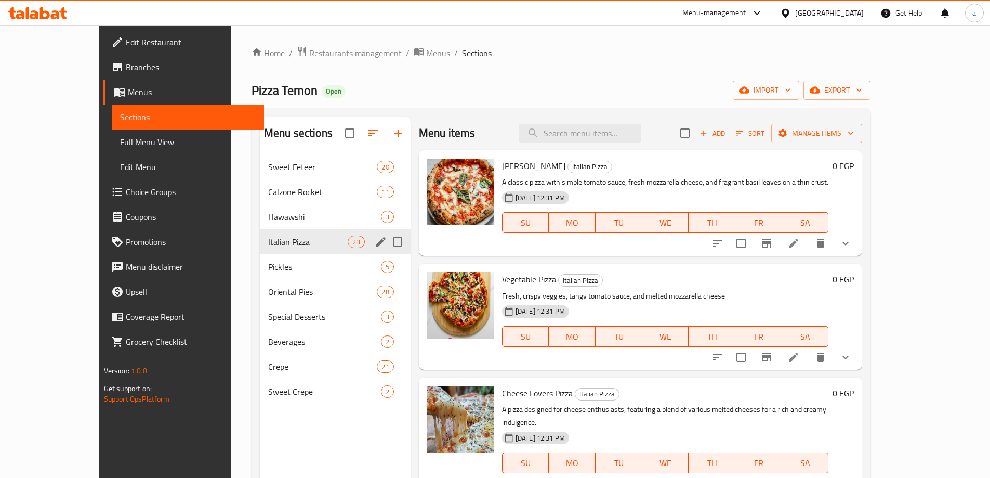
drag, startPoint x: 246, startPoint y: 244, endPoint x: 254, endPoint y: 244, distance: 7.8
click at [268, 244] on span "Italian Pizza" at bounding box center [308, 242] width 80 height 12
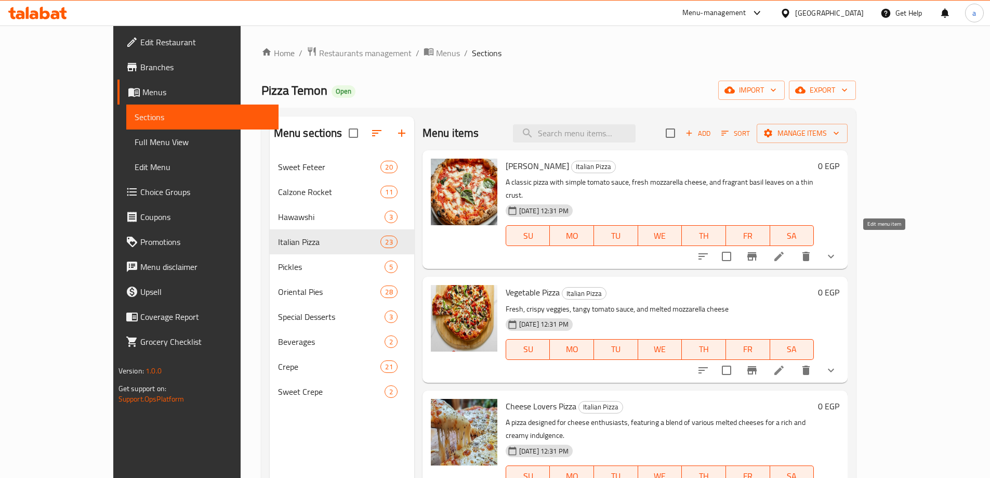
click at [784, 252] on icon at bounding box center [779, 256] width 9 height 9
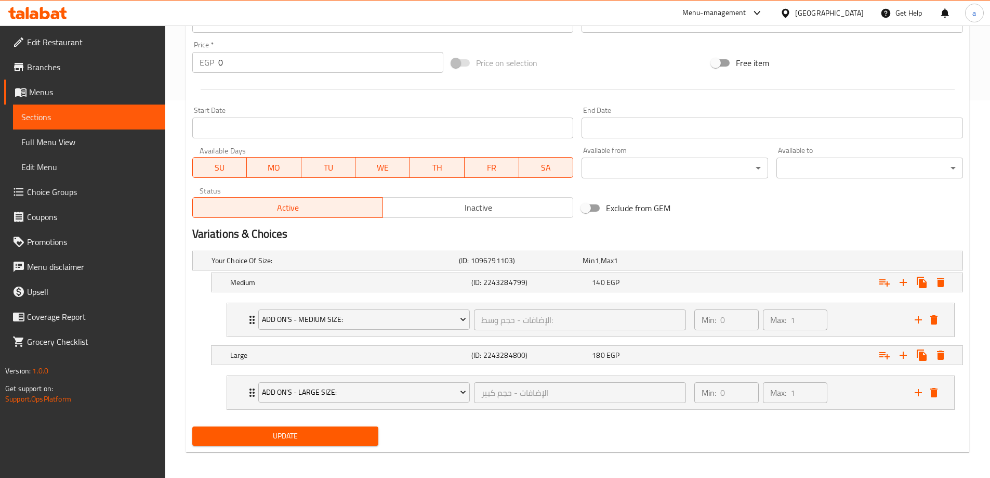
scroll to position [381, 0]
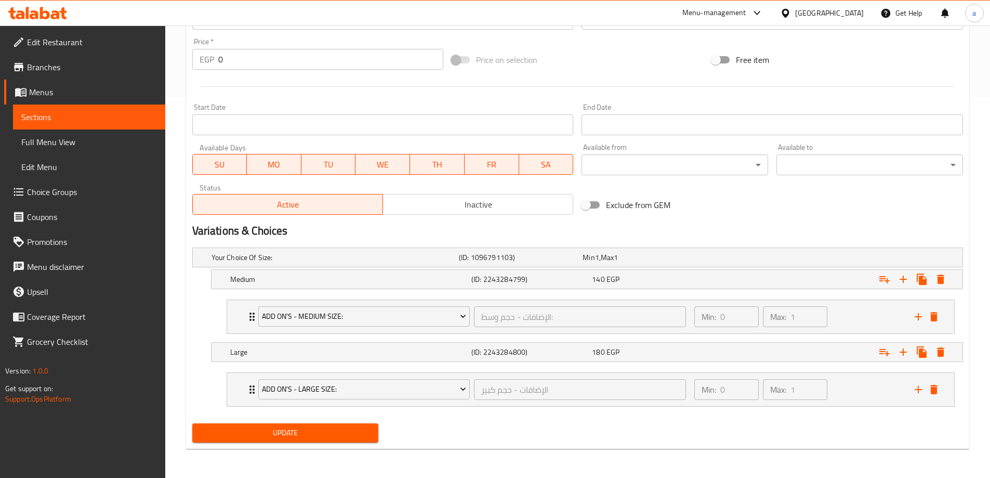
click at [842, 291] on nav "Add On's - Medium Size: الإضافات - حجم وسط: ​ Min: 0 ​ Max: 1 ​ Stuffed Crust (…" at bounding box center [577, 316] width 771 height 51
click at [833, 287] on div "Expand" at bounding box center [831, 279] width 241 height 23
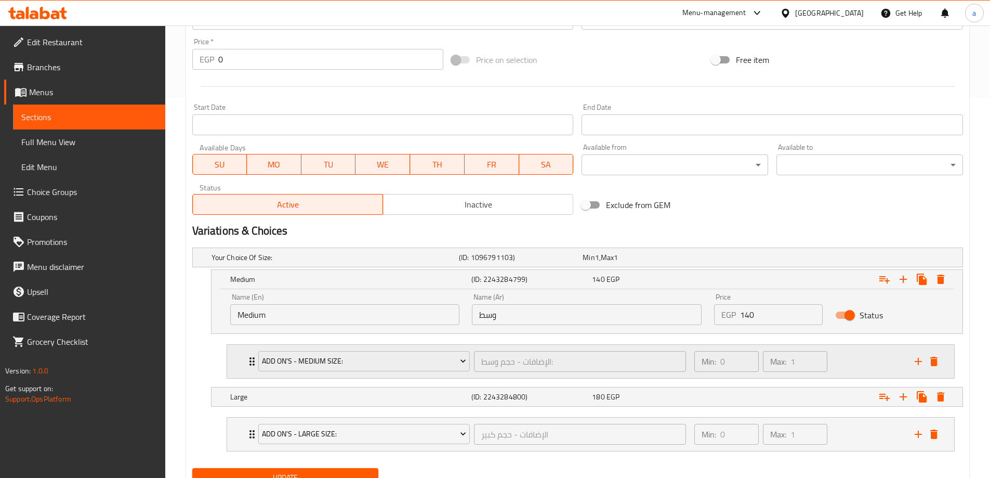
click at [849, 360] on div "Min: 0 ​ Max: 1 ​" at bounding box center [798, 361] width 220 height 33
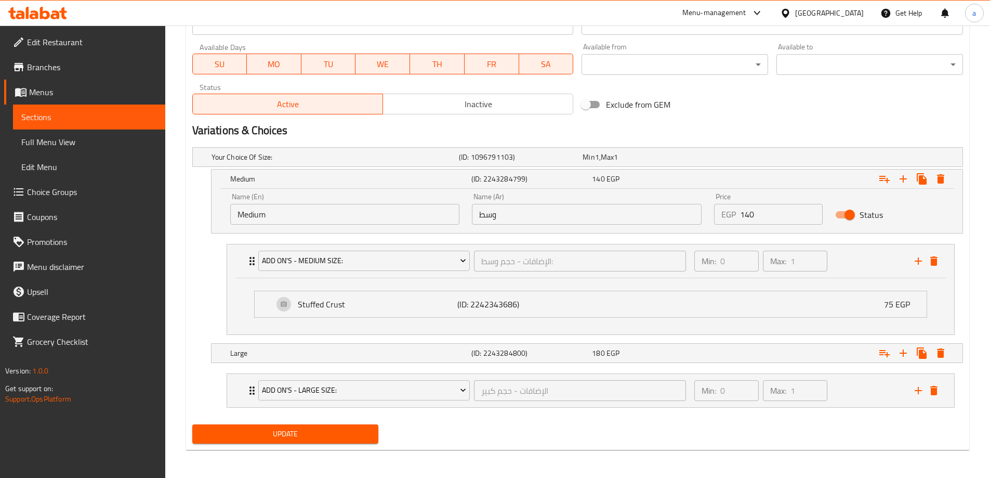
scroll to position [482, 0]
click at [795, 353] on div "Expand" at bounding box center [831, 352] width 241 height 23
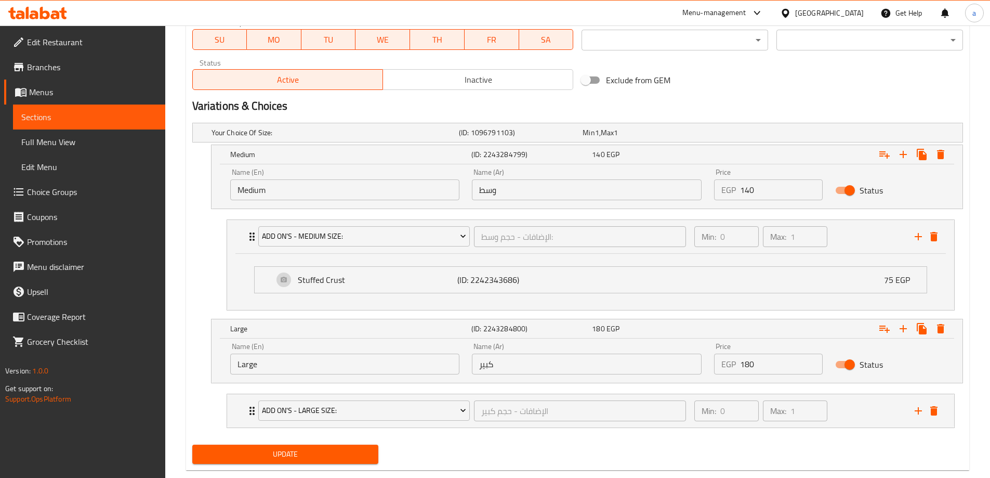
scroll to position [527, 0]
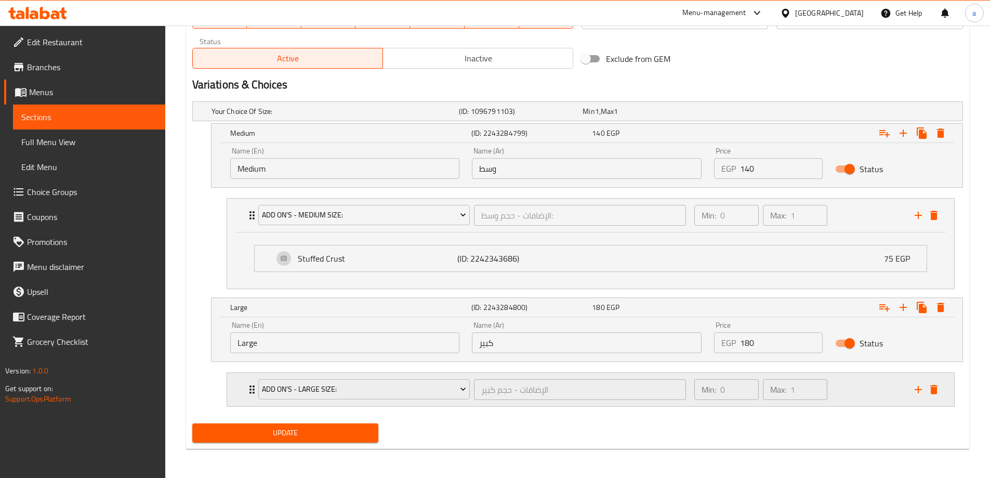
click at [849, 385] on div "Min: 0 ​ Max: 1 ​" at bounding box center [798, 389] width 220 height 33
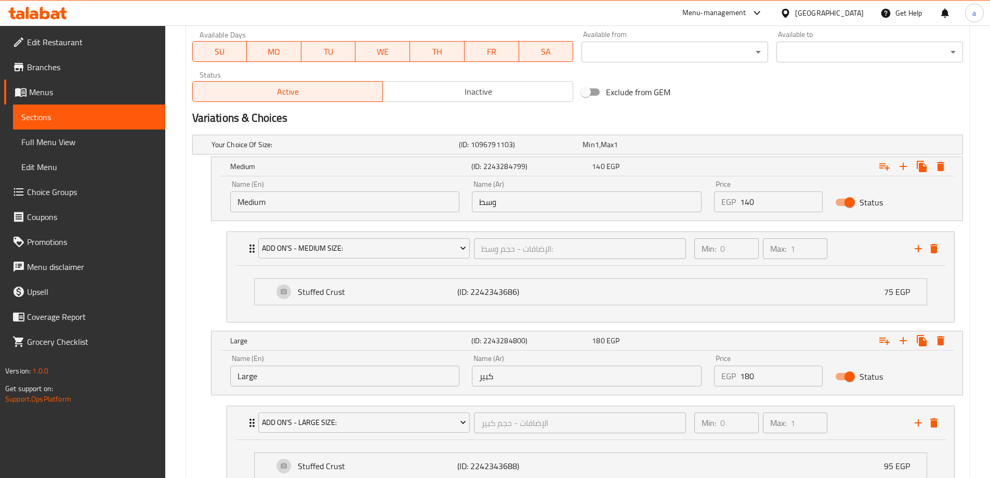
scroll to position [479, 0]
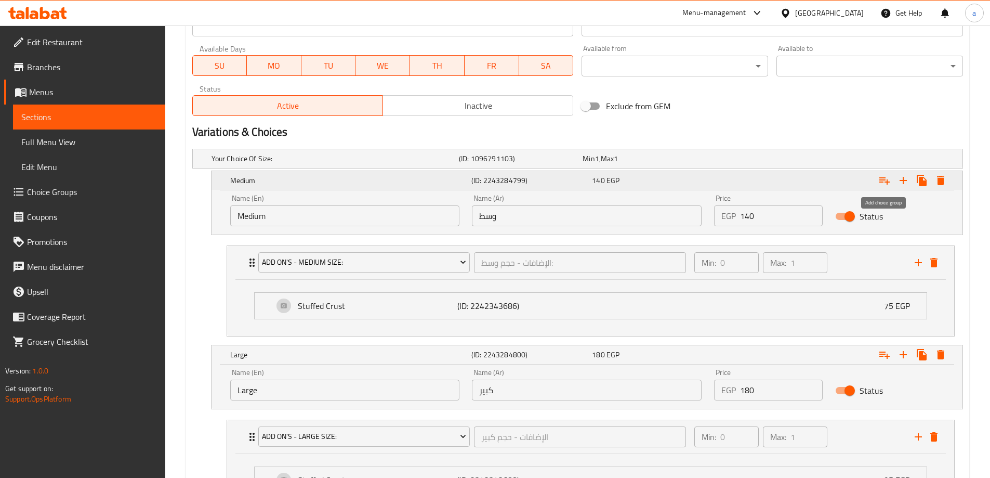
click at [890, 182] on icon "Expand" at bounding box center [885, 180] width 10 height 7
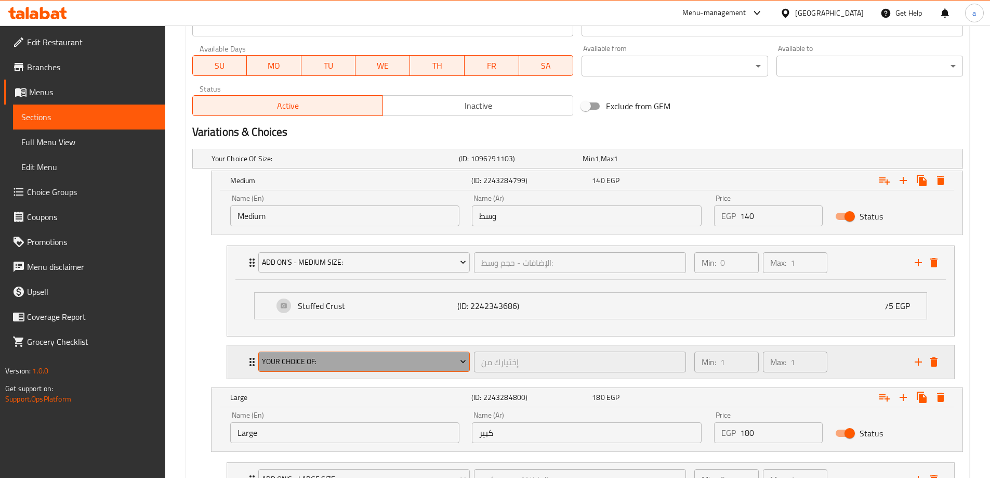
click at [285, 367] on span "Your Choice Of:" at bounding box center [364, 361] width 204 height 13
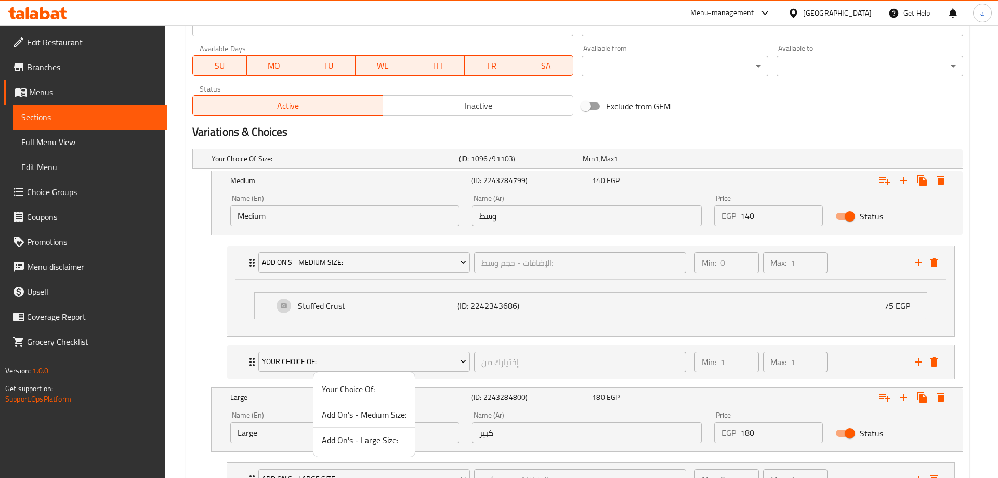
click at [163, 339] on div at bounding box center [499, 239] width 998 height 478
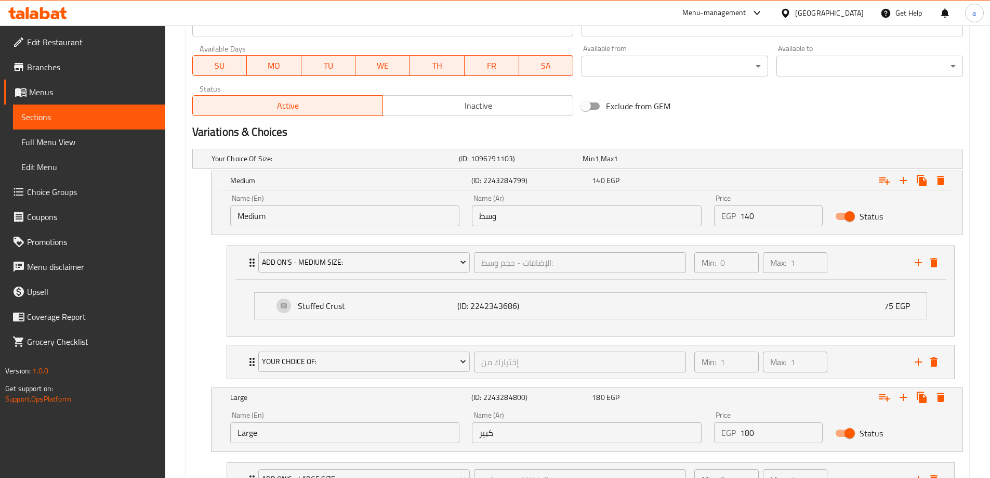
click at [187, 338] on div "Update Margherita Pizza Change Image Size: 1200 x 800 px / Image formats: jpg, …" at bounding box center [577, 109] width 783 height 974
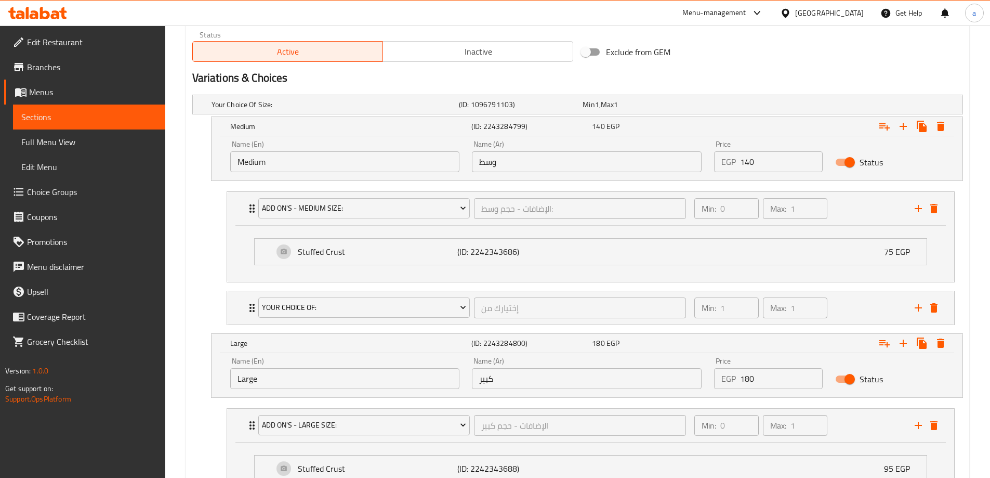
scroll to position [626, 0]
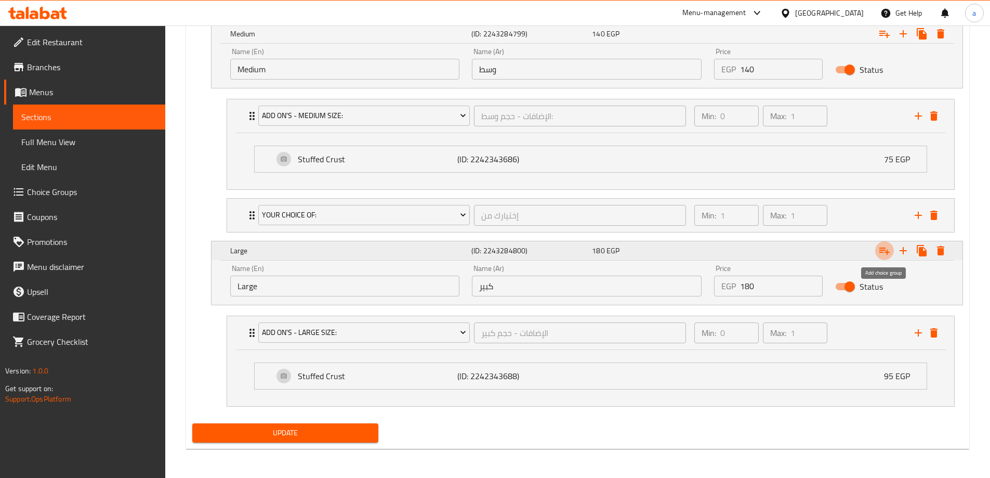
click at [886, 254] on icon "Expand" at bounding box center [885, 250] width 12 height 12
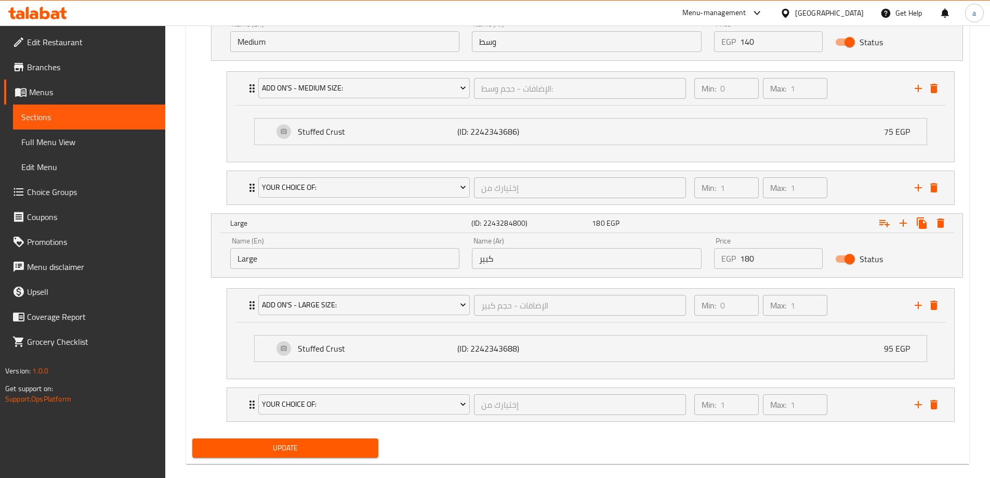
scroll to position [669, 0]
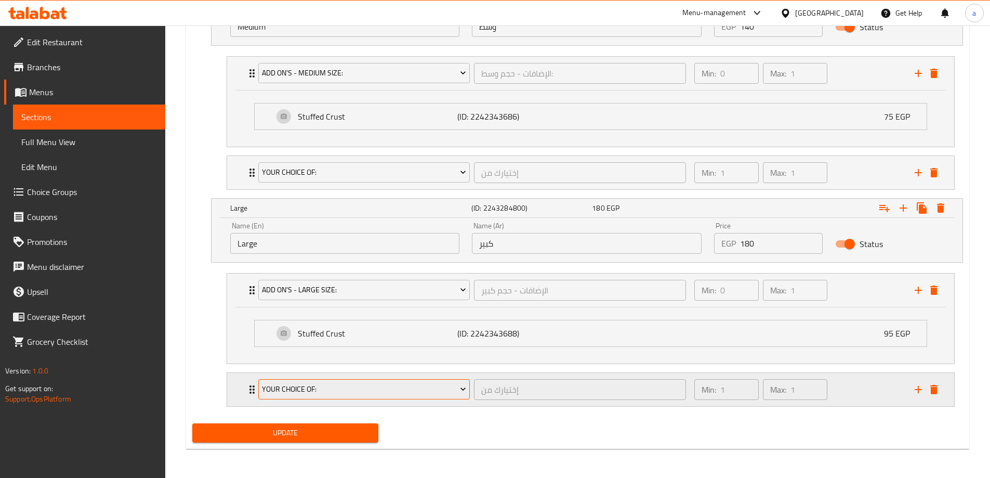
click at [376, 391] on span "Your Choice Of:" at bounding box center [364, 389] width 204 height 13
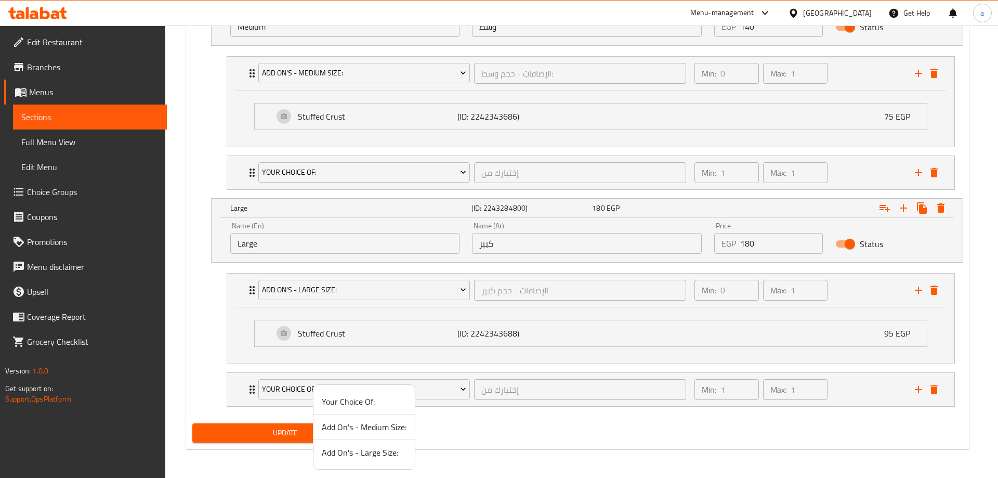
click at [382, 450] on span "Add On's - Large Size:" at bounding box center [364, 452] width 85 height 12
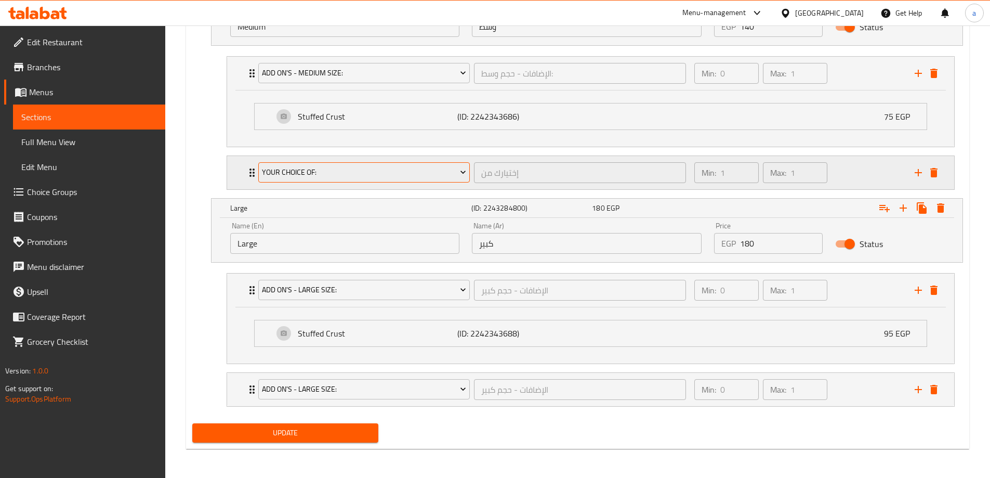
click at [364, 173] on span "Your Choice Of:" at bounding box center [364, 172] width 204 height 13
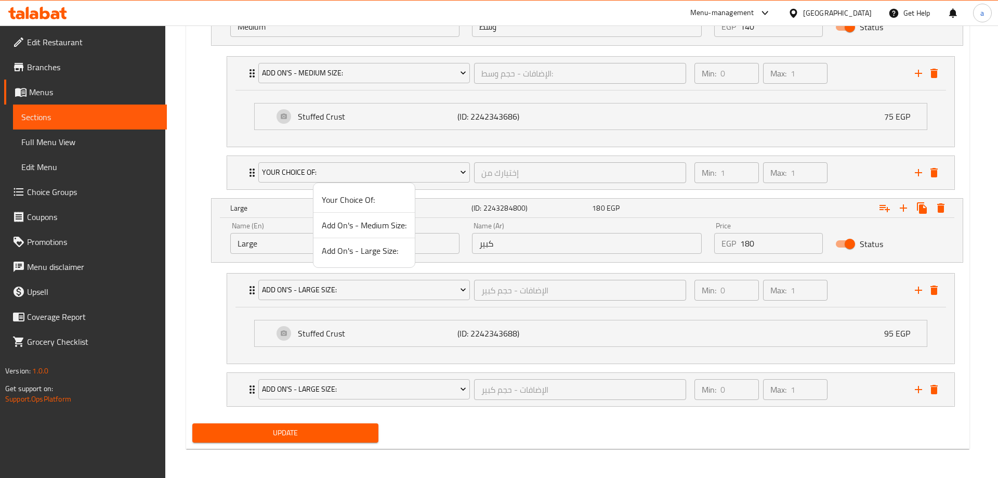
click at [388, 227] on span "Add On's - Medium Size:" at bounding box center [364, 225] width 85 height 12
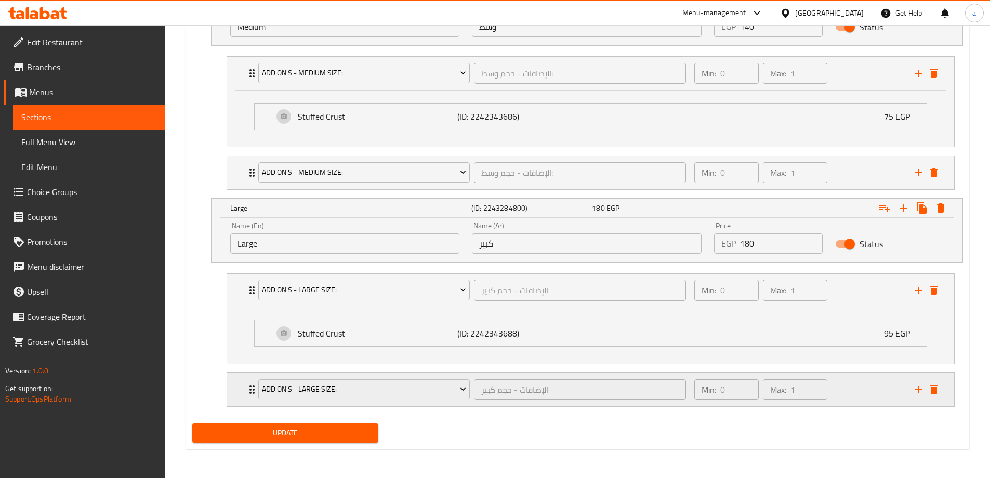
click at [858, 387] on div "Min: 0 ​ Max: 1 ​" at bounding box center [798, 389] width 220 height 33
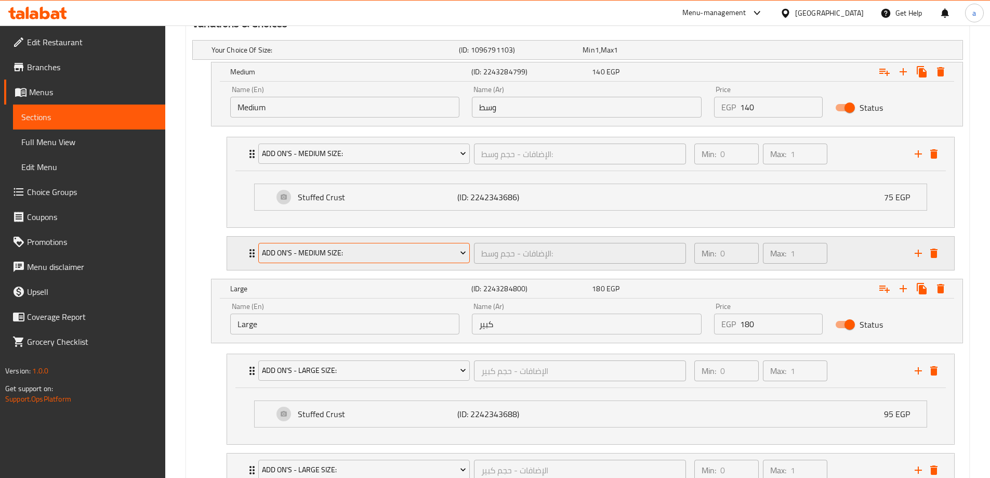
scroll to position [569, 0]
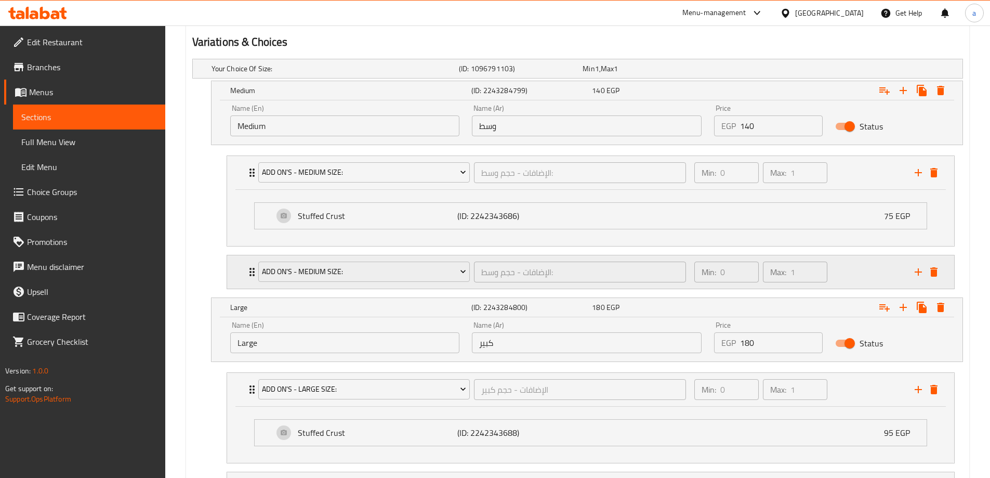
click at [846, 263] on div "Min: 0 ​ Max: 1 ​" at bounding box center [798, 271] width 220 height 33
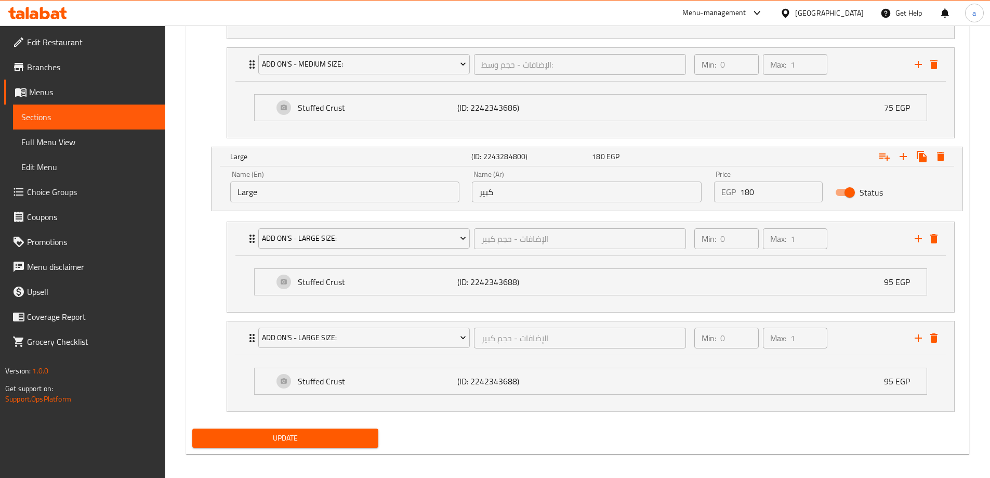
scroll to position [777, 0]
click at [67, 114] on span "Sections" at bounding box center [89, 117] width 136 height 12
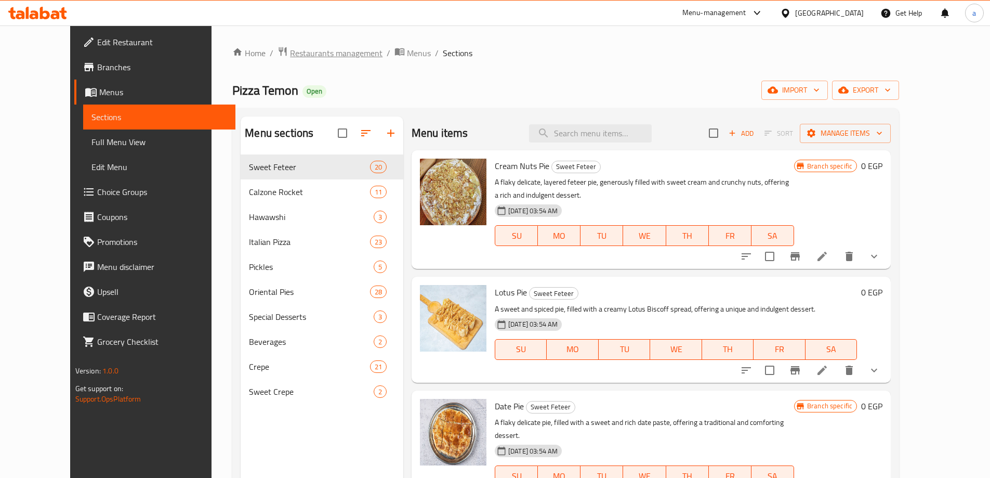
click at [305, 47] on span "Restaurants management" at bounding box center [336, 53] width 93 height 12
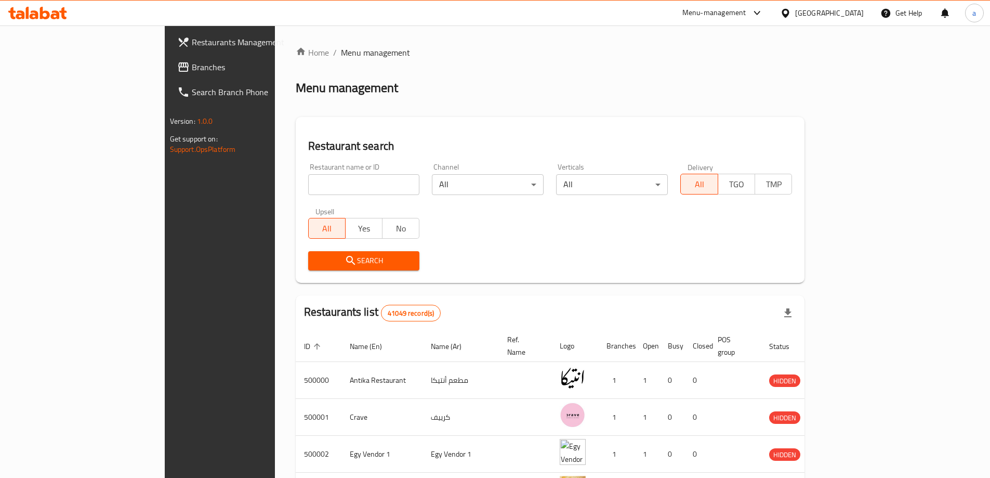
click at [192, 67] on span "Branches" at bounding box center [257, 67] width 130 height 12
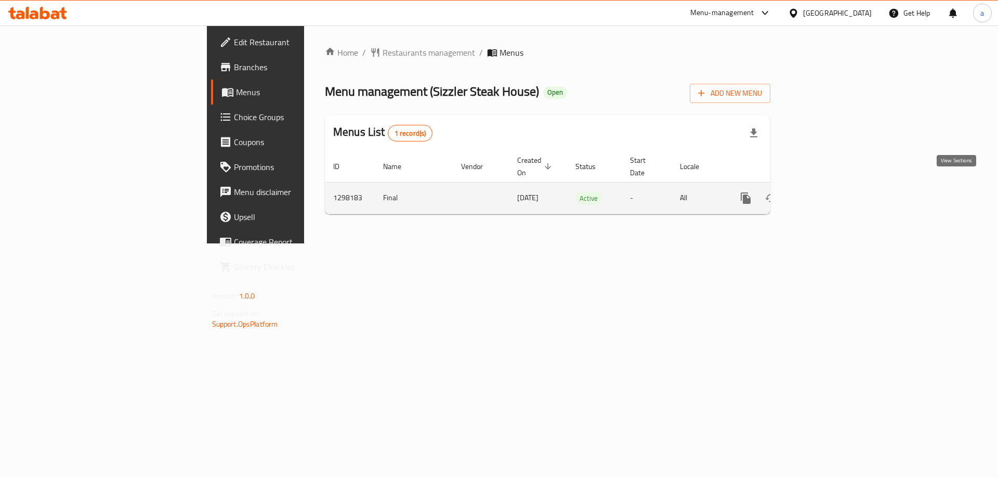
click at [827, 192] on icon "enhanced table" at bounding box center [821, 198] width 12 height 12
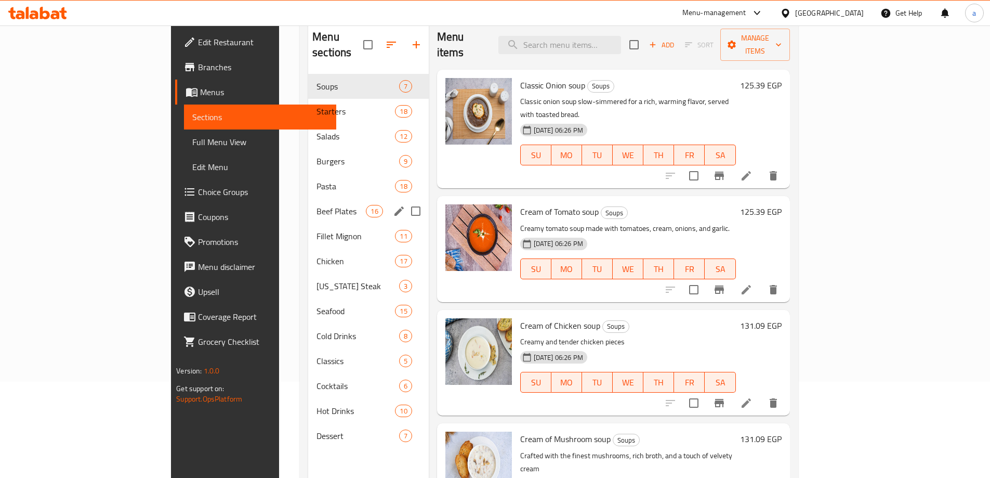
scroll to position [104, 0]
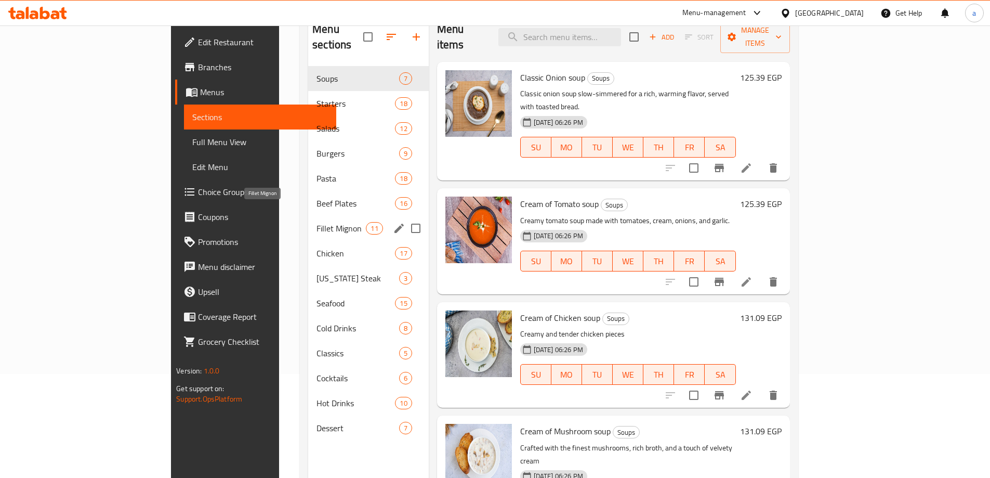
click at [317, 222] on span "Fillet Mignon" at bounding box center [341, 228] width 49 height 12
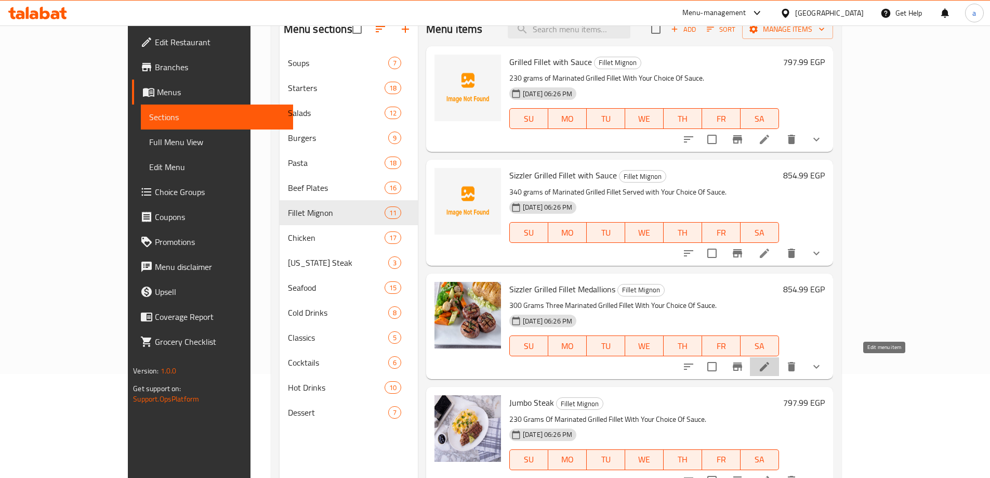
click at [771, 364] on icon at bounding box center [764, 366] width 12 height 12
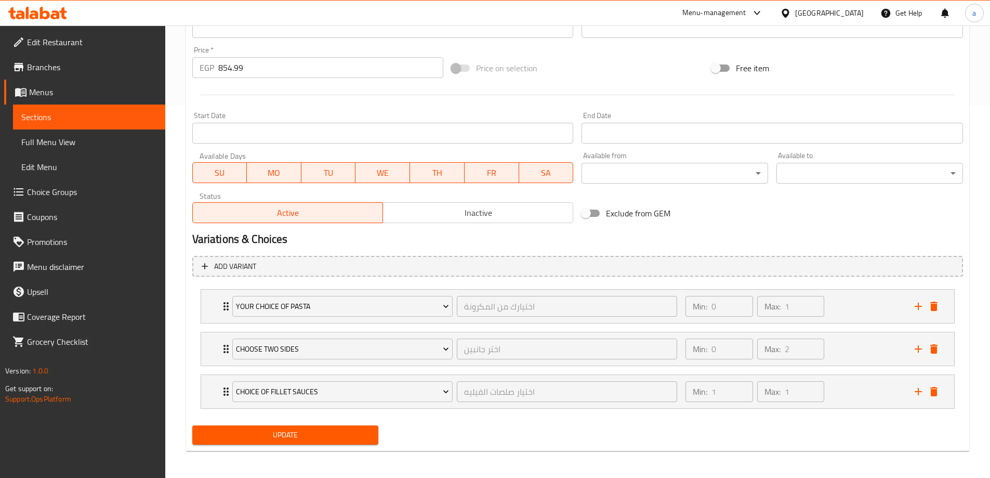
scroll to position [374, 0]
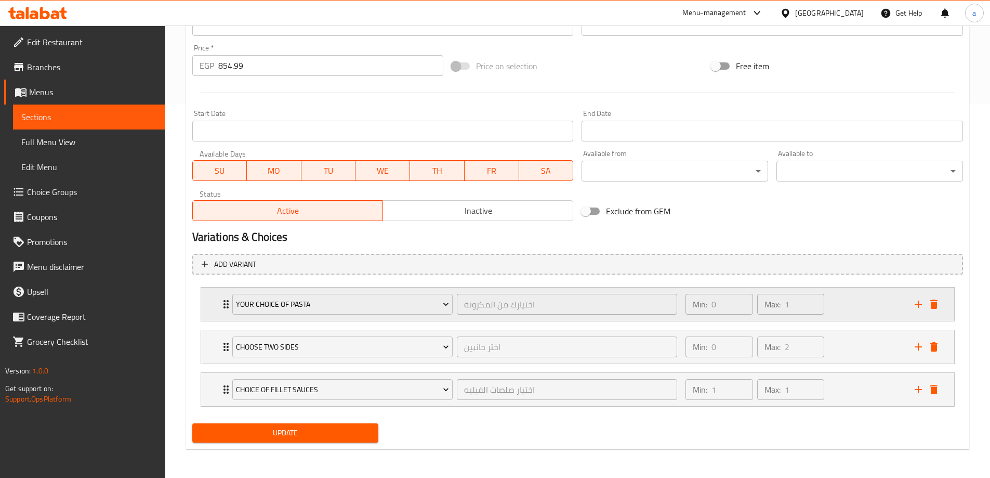
click at [839, 308] on div "Min: 0 ​ Max: 1 ​" at bounding box center [793, 303] width 229 height 33
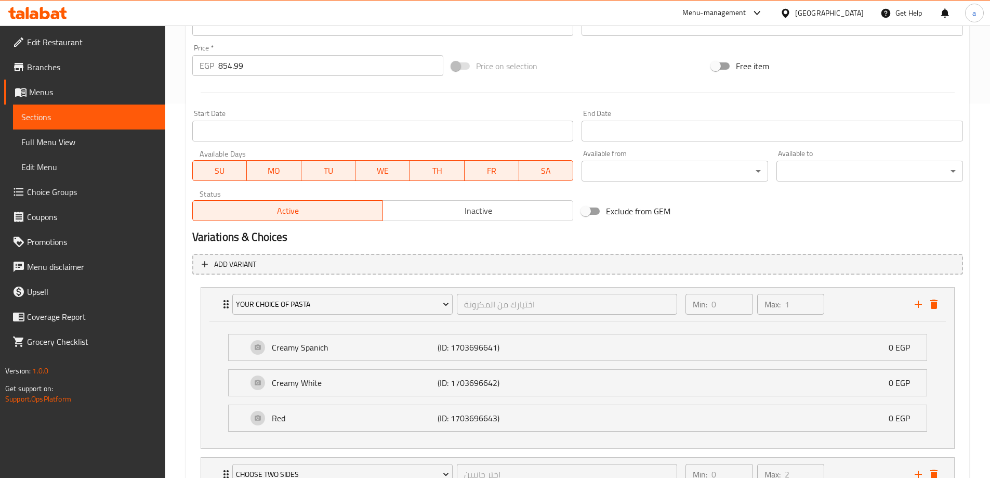
scroll to position [502, 0]
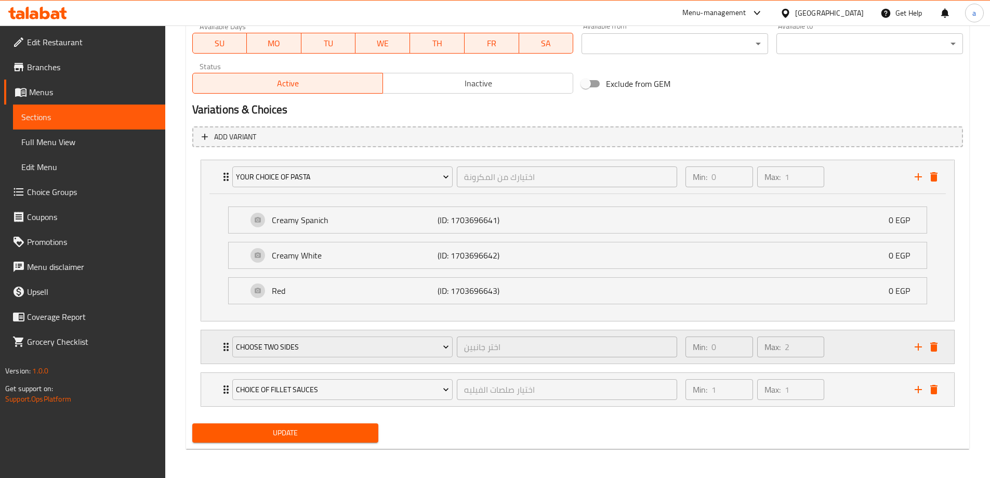
click at [836, 352] on div "Min: 0 ​ Max: 2 ​" at bounding box center [793, 346] width 229 height 33
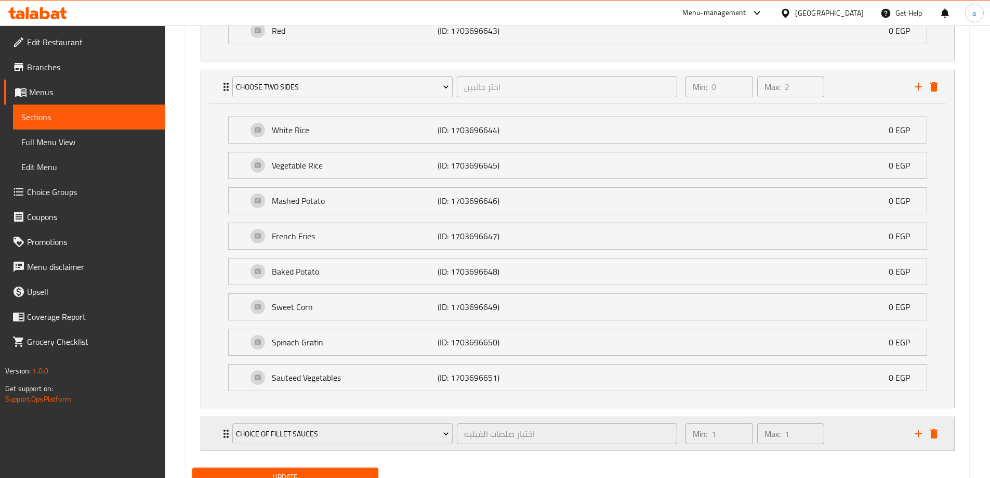
click at [849, 435] on div "Min: 1 ​ Max: 1 ​" at bounding box center [793, 433] width 229 height 33
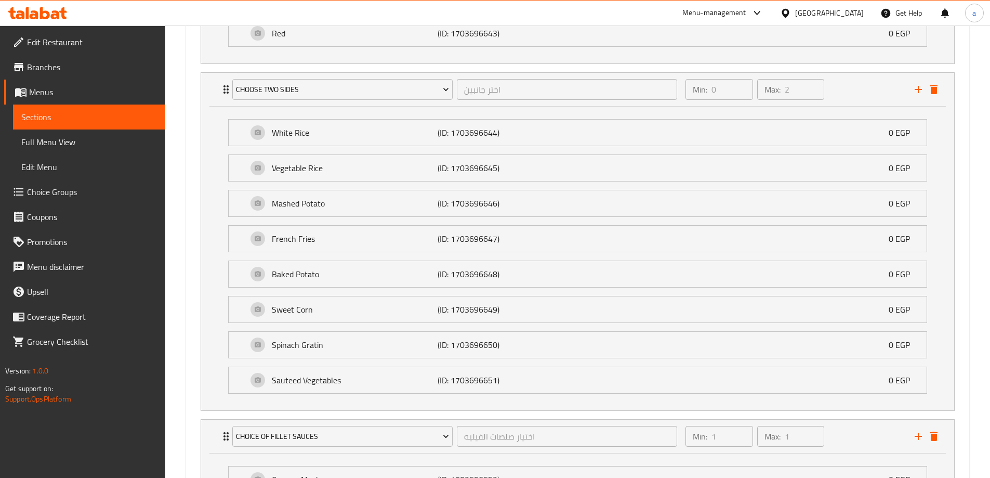
scroll to position [644, 0]
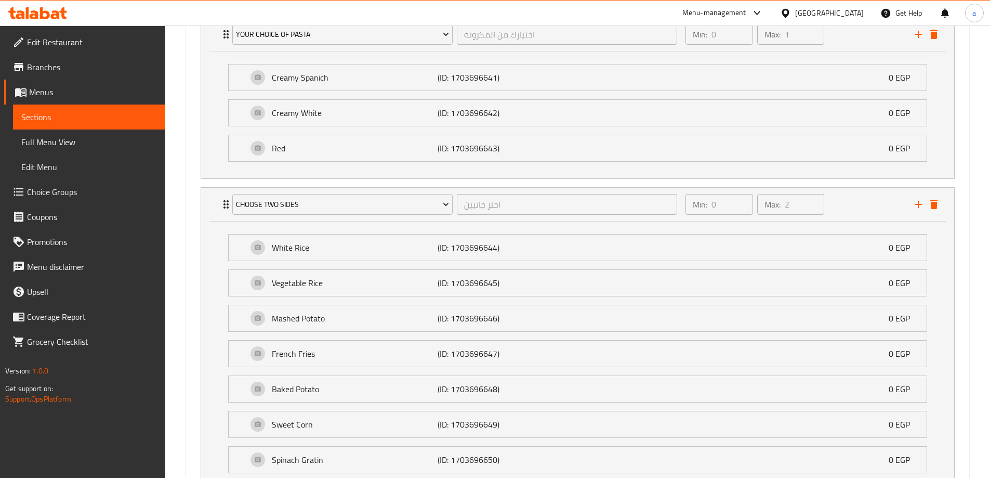
click at [135, 120] on span "Sections" at bounding box center [89, 117] width 136 height 12
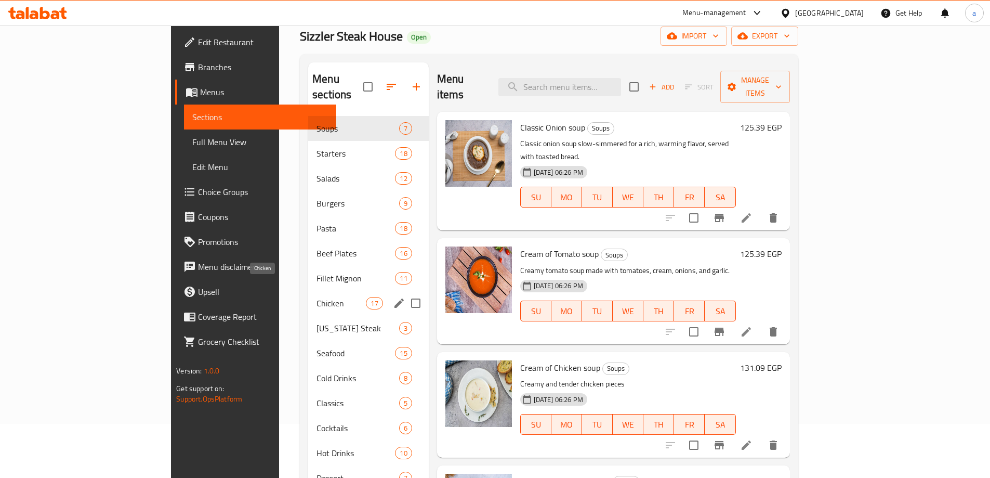
scroll to position [42, 0]
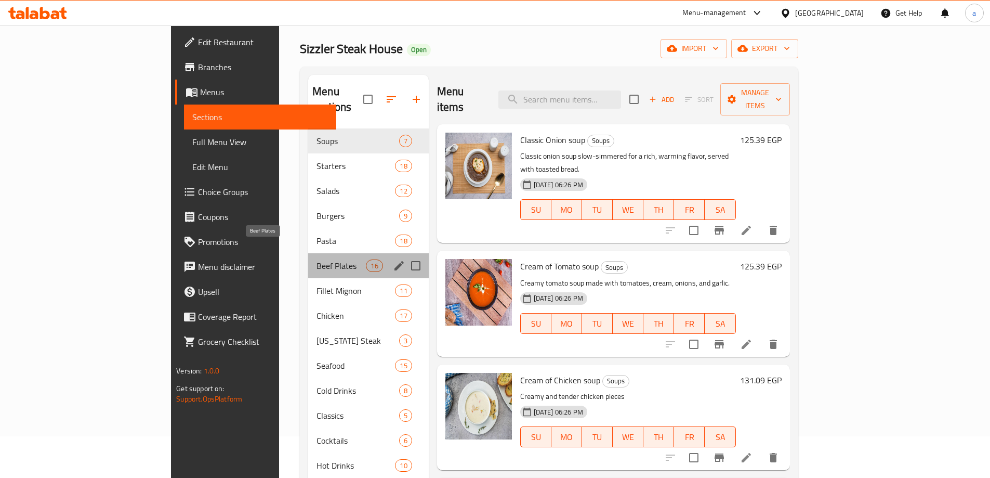
click at [317, 259] on span "Beef Plates" at bounding box center [341, 265] width 49 height 12
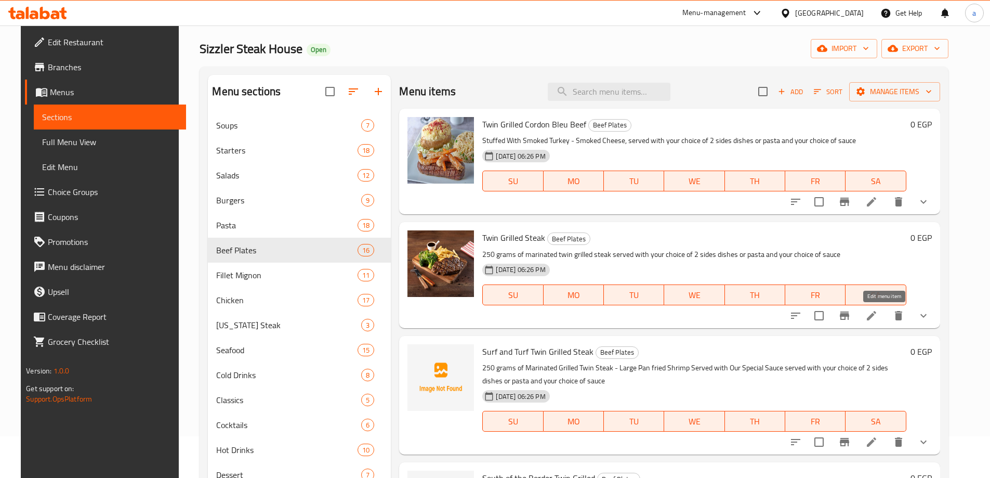
click at [878, 316] on icon at bounding box center [872, 315] width 12 height 12
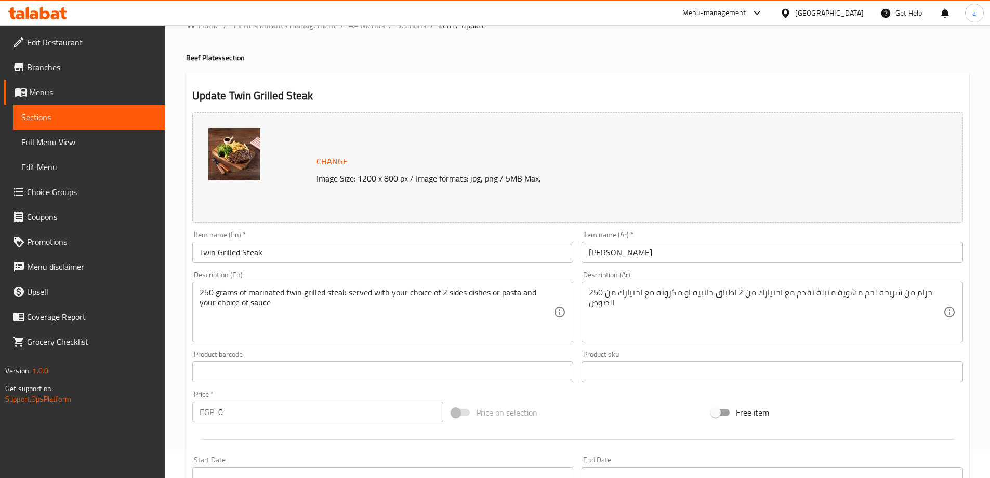
scroll to position [22, 0]
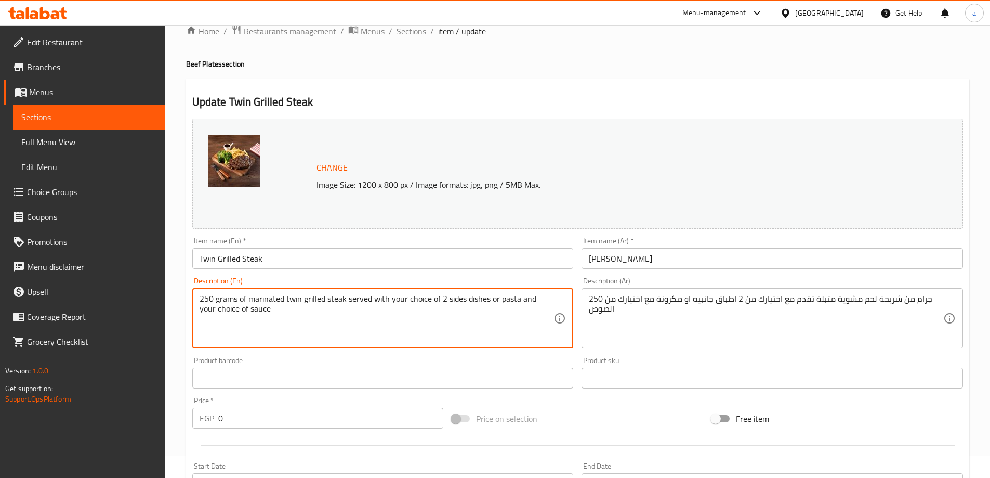
drag, startPoint x: 349, startPoint y: 298, endPoint x: 516, endPoint y: 299, distance: 166.9
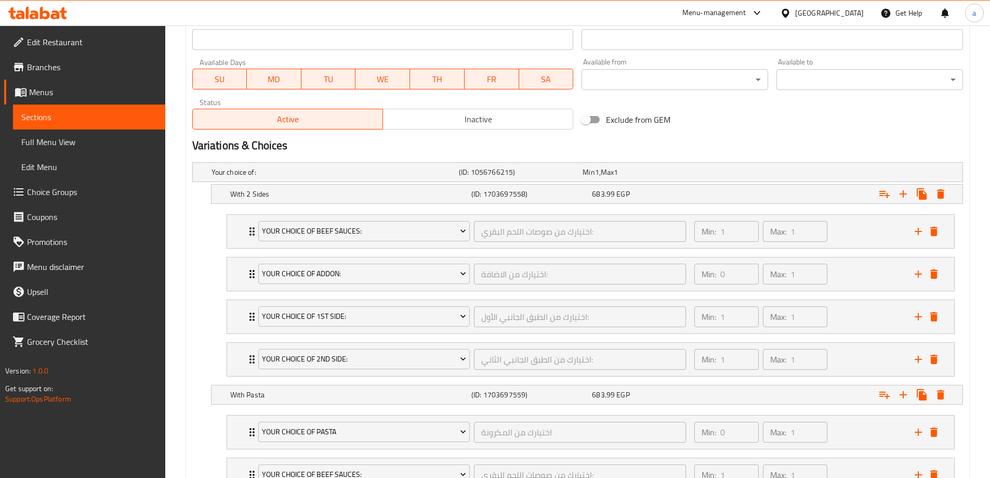
scroll to position [490, 0]
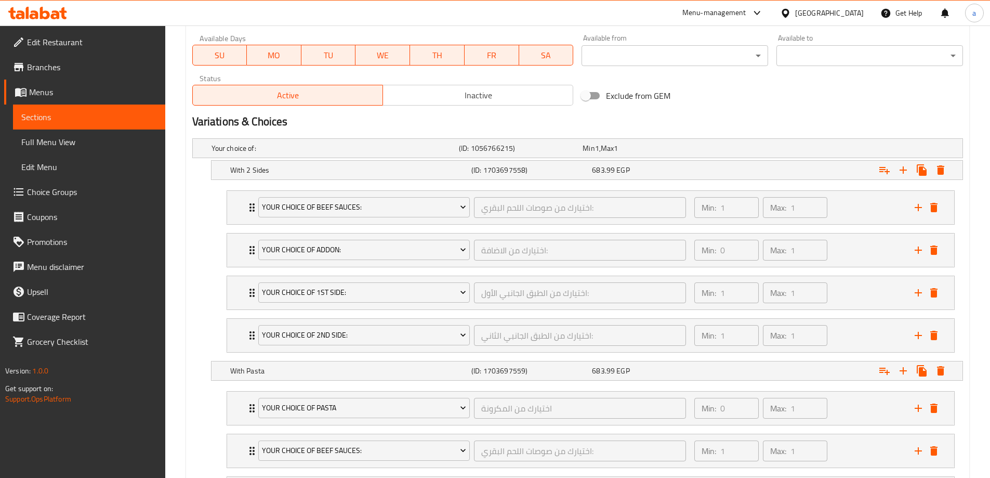
click at [79, 120] on span "Sections" at bounding box center [89, 117] width 136 height 12
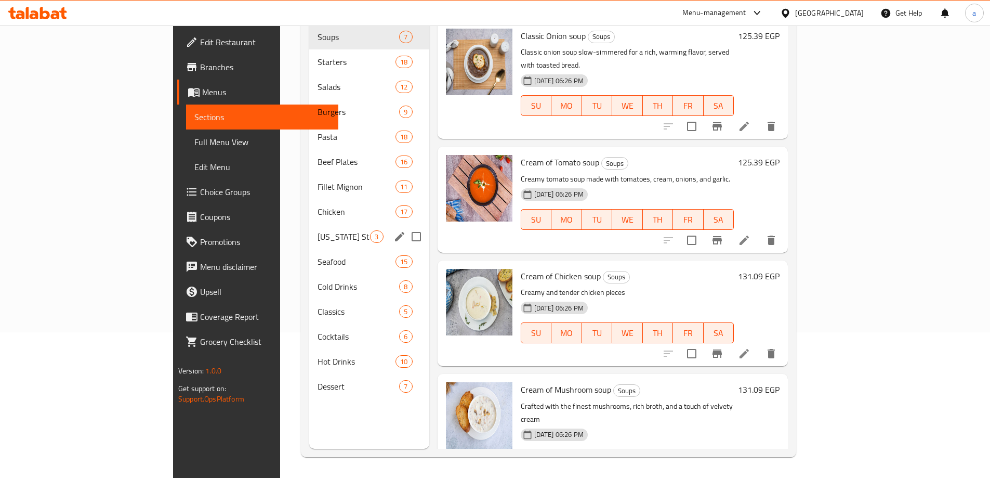
scroll to position [146, 0]
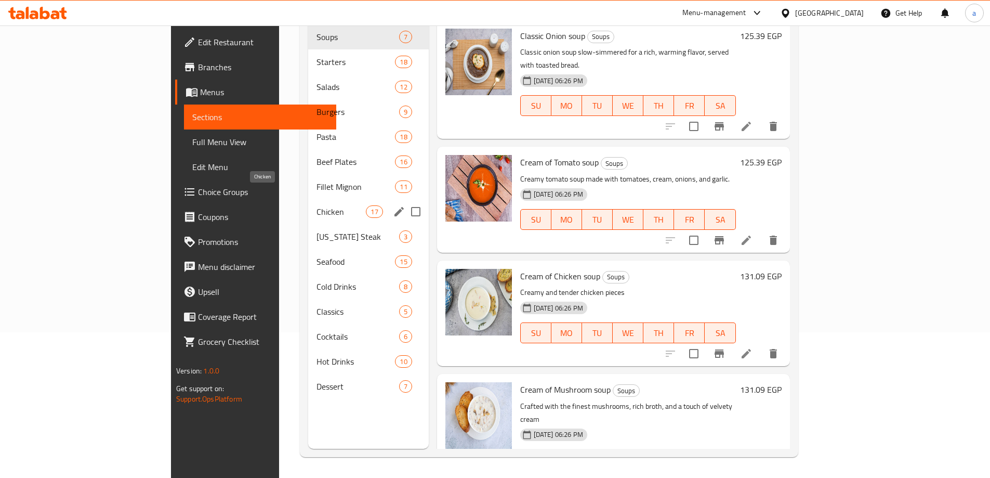
click at [317, 180] on span "Fillet Mignon" at bounding box center [356, 186] width 79 height 12
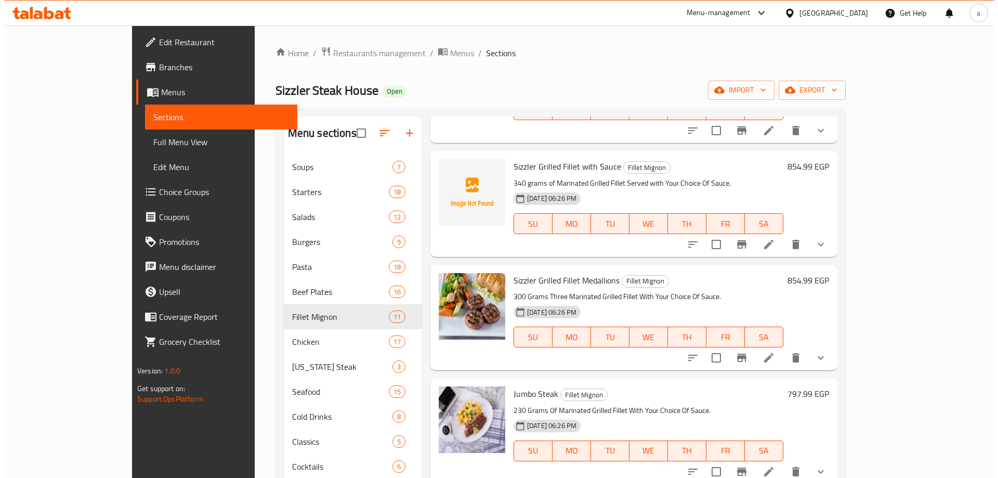
scroll to position [208, 0]
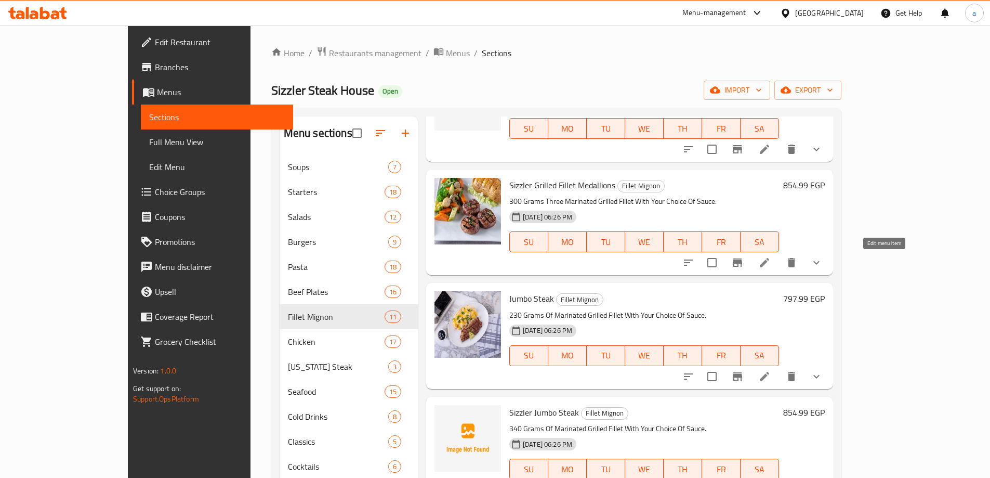
click at [771, 259] on icon at bounding box center [764, 262] width 12 height 12
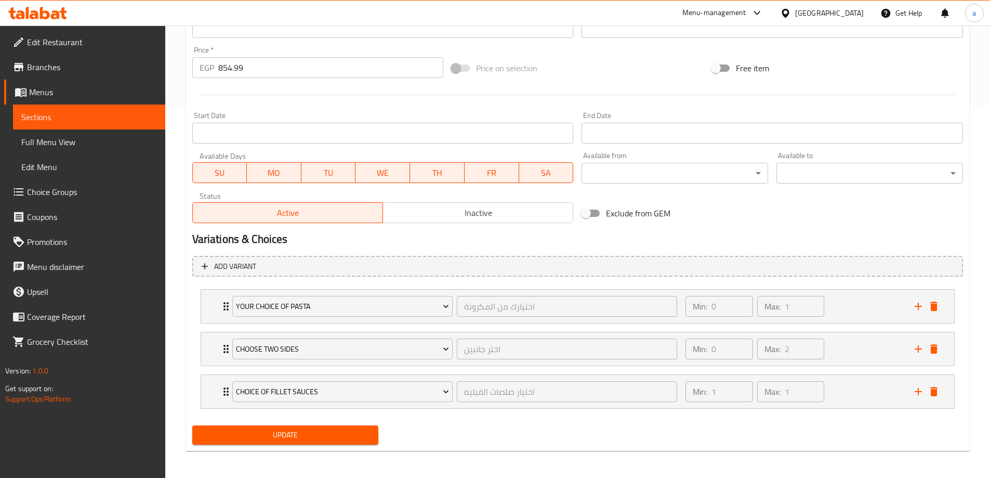
scroll to position [374, 0]
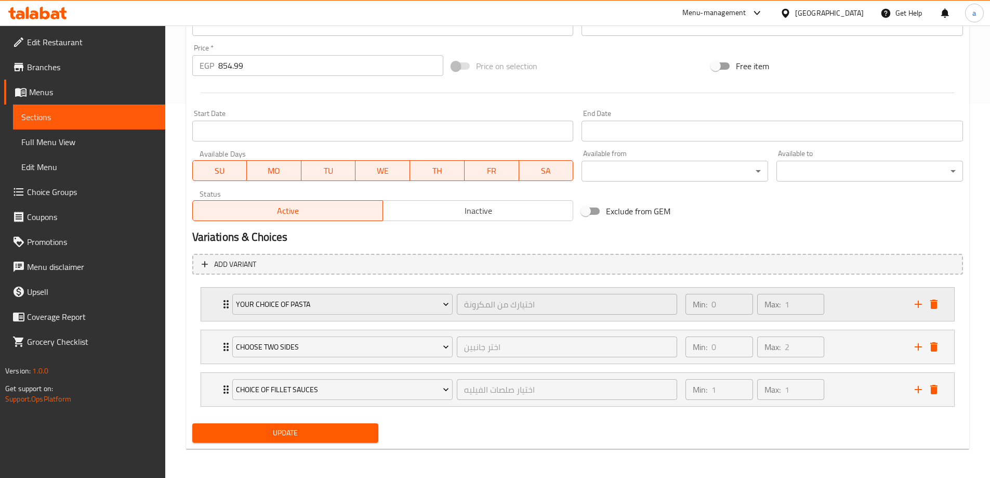
click at [845, 302] on div "Min: 0 ​ Max: 1 ​" at bounding box center [793, 303] width 229 height 33
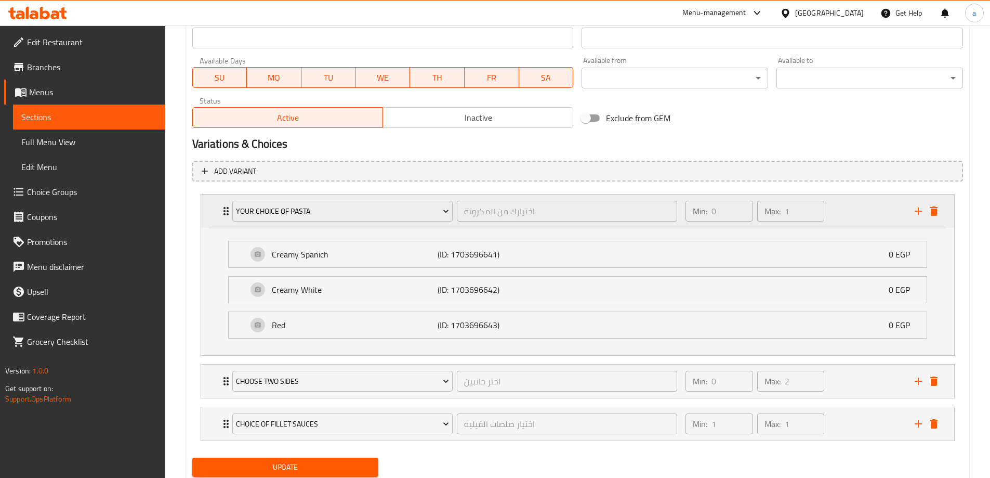
scroll to position [502, 0]
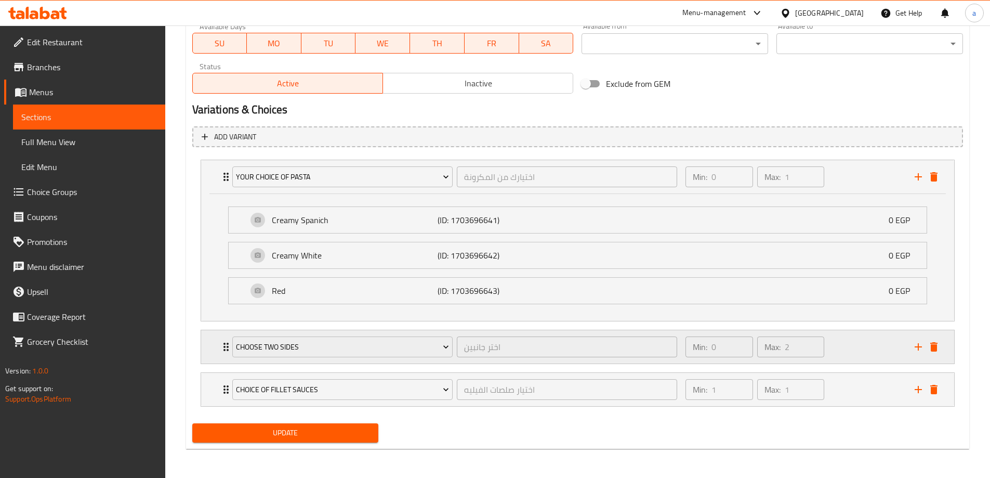
click at [851, 357] on div "Min: 0 ​ Max: 2 ​" at bounding box center [793, 346] width 229 height 33
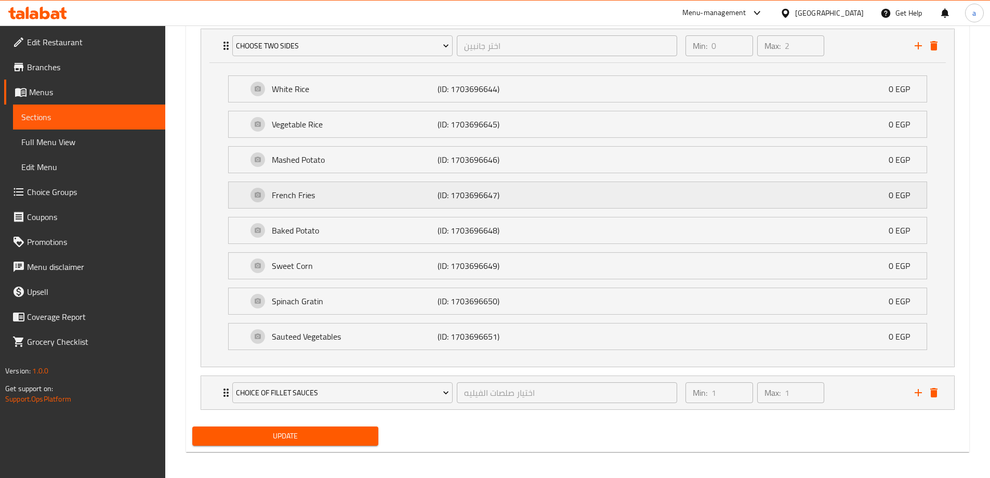
scroll to position [806, 0]
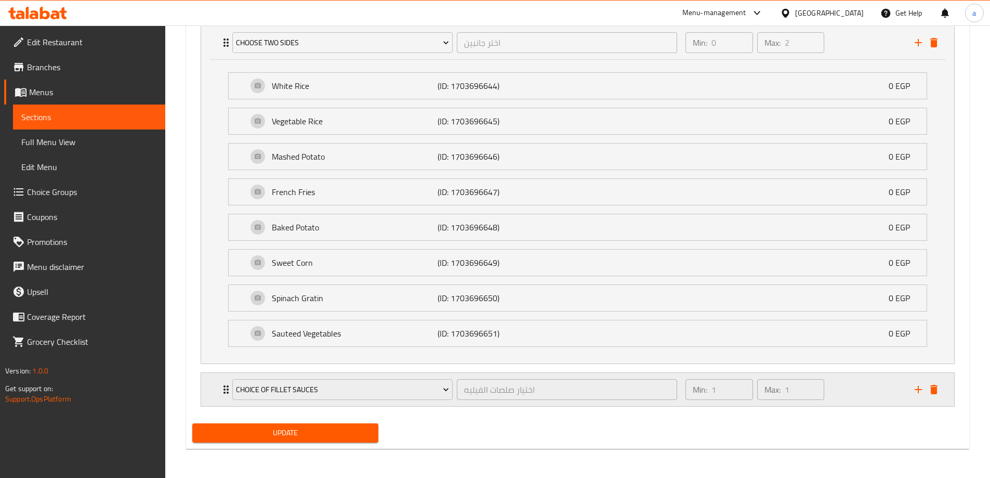
click at [843, 394] on div "Min: 1 ​ Max: 1 ​" at bounding box center [793, 389] width 229 height 33
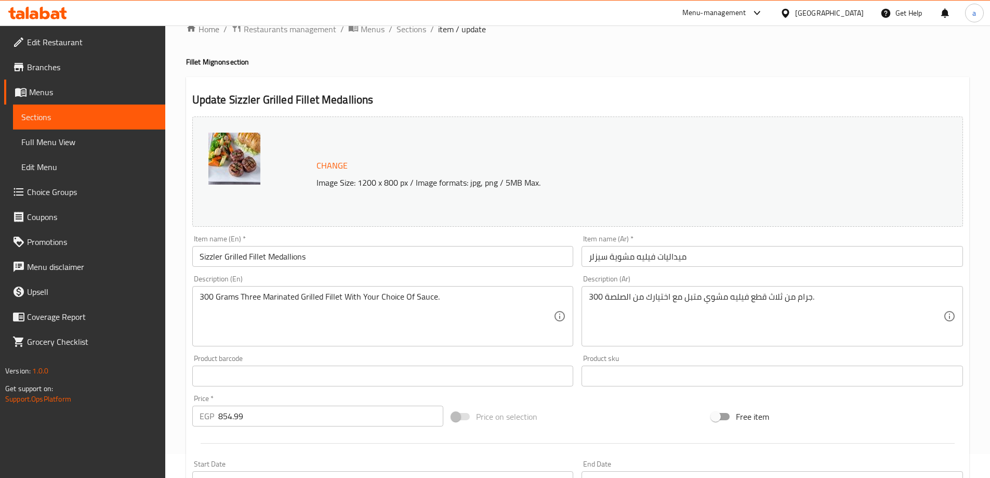
scroll to position [0, 0]
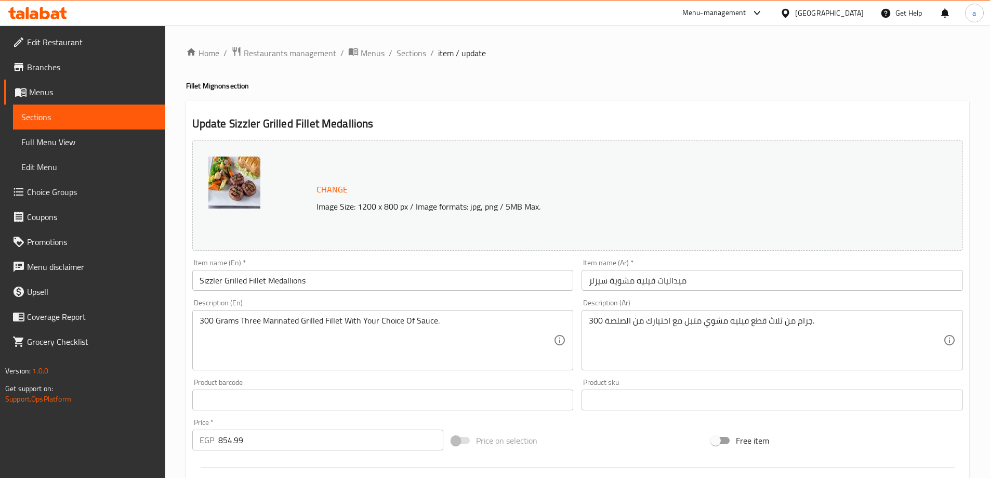
click at [87, 112] on span "Sections" at bounding box center [89, 117] width 136 height 12
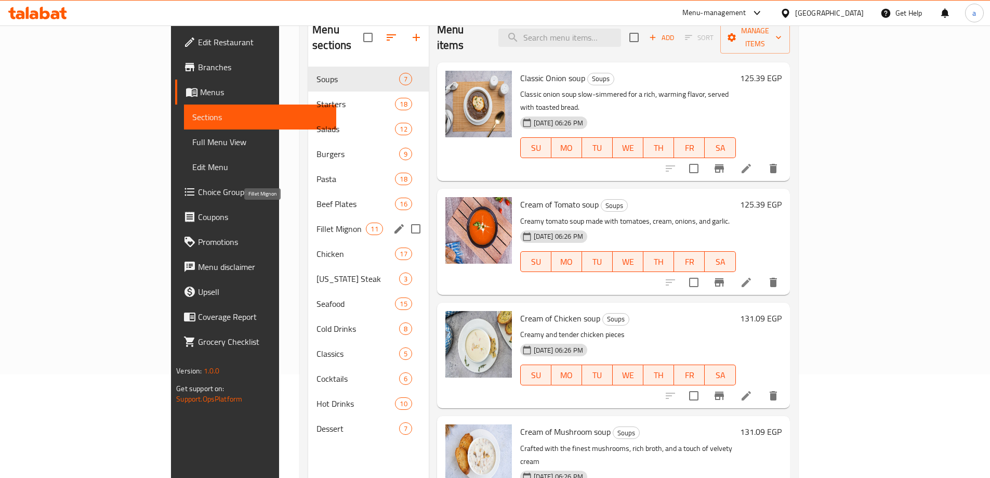
scroll to position [104, 0]
click at [317, 197] on span "Beef Plates" at bounding box center [341, 203] width 49 height 12
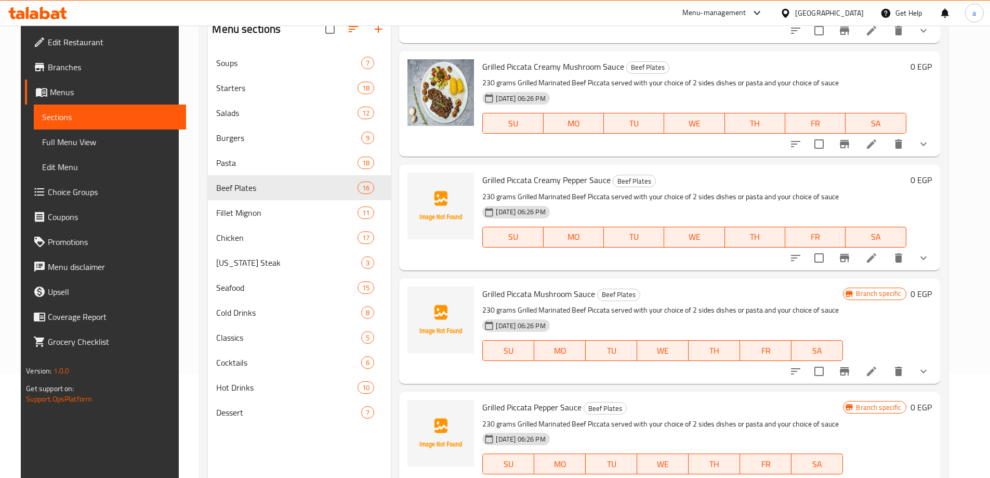
scroll to position [728, 0]
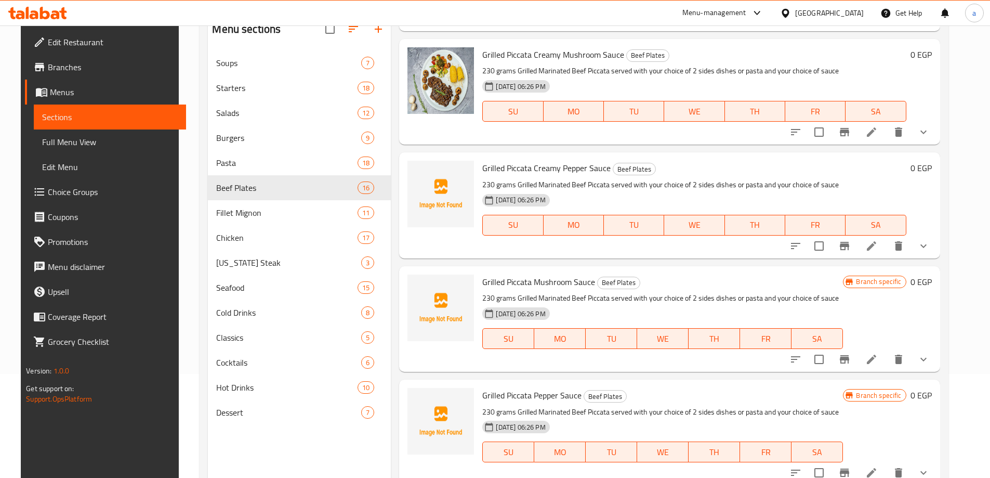
click at [878, 250] on icon at bounding box center [872, 246] width 12 height 12
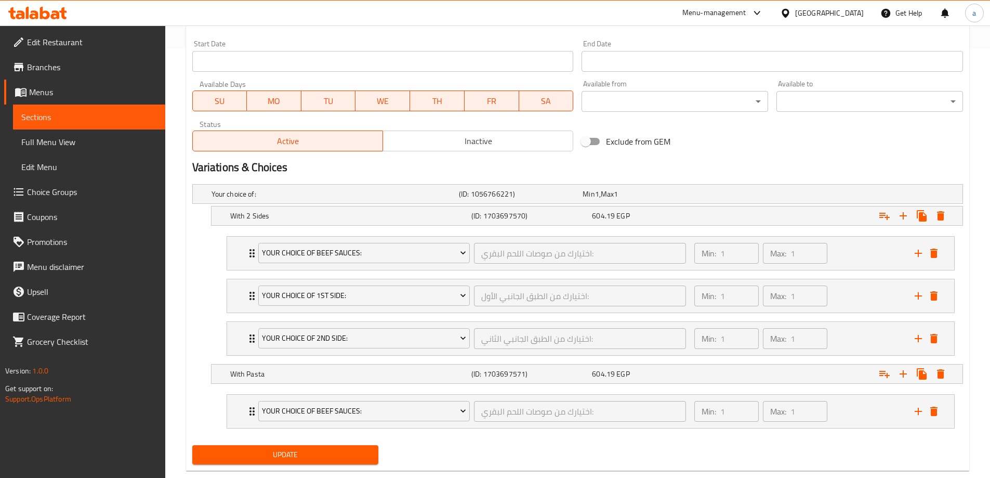
scroll to position [451, 0]
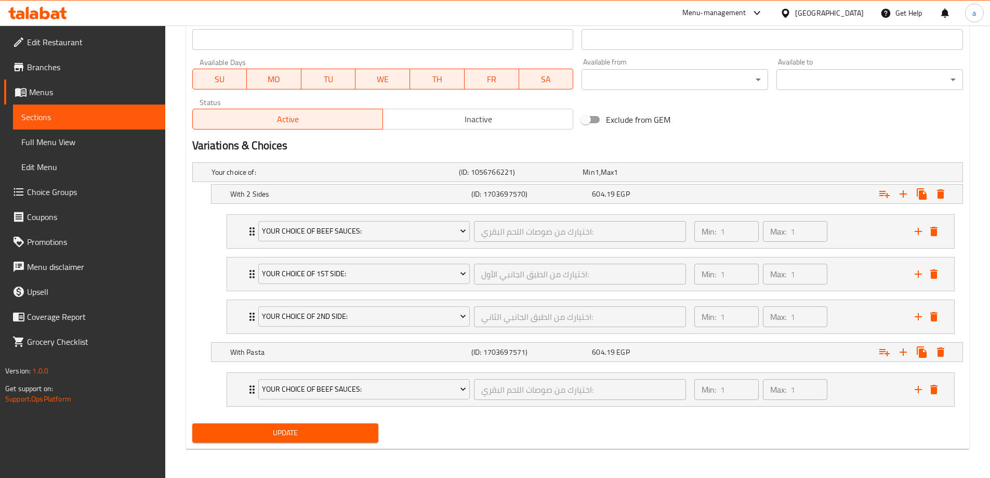
click at [130, 115] on span "Sections" at bounding box center [89, 117] width 136 height 12
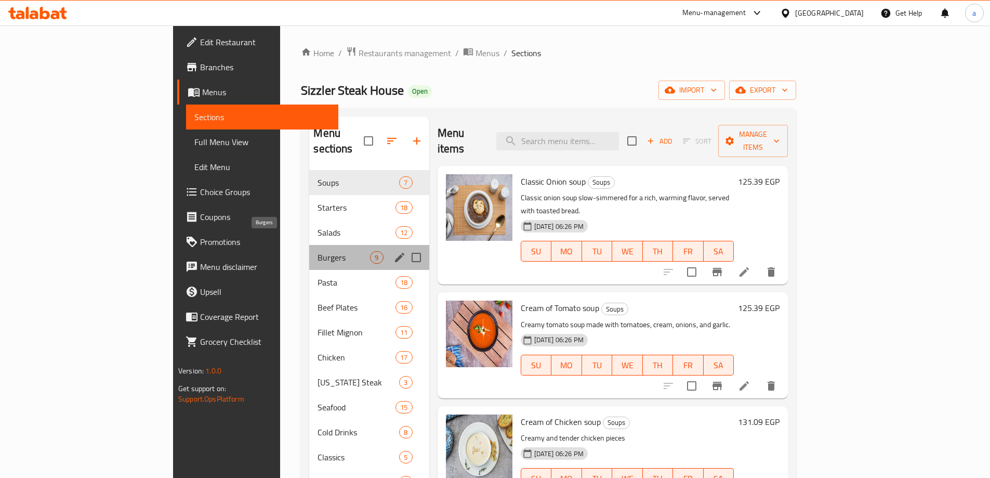
click at [318, 251] on span "Burgers" at bounding box center [344, 257] width 53 height 12
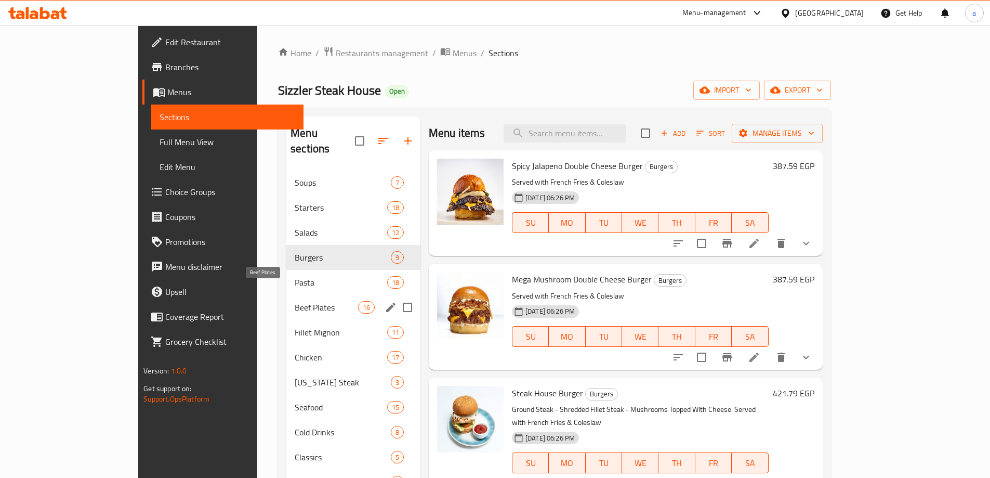
click at [295, 301] on span "Beef Plates" at bounding box center [326, 307] width 63 height 12
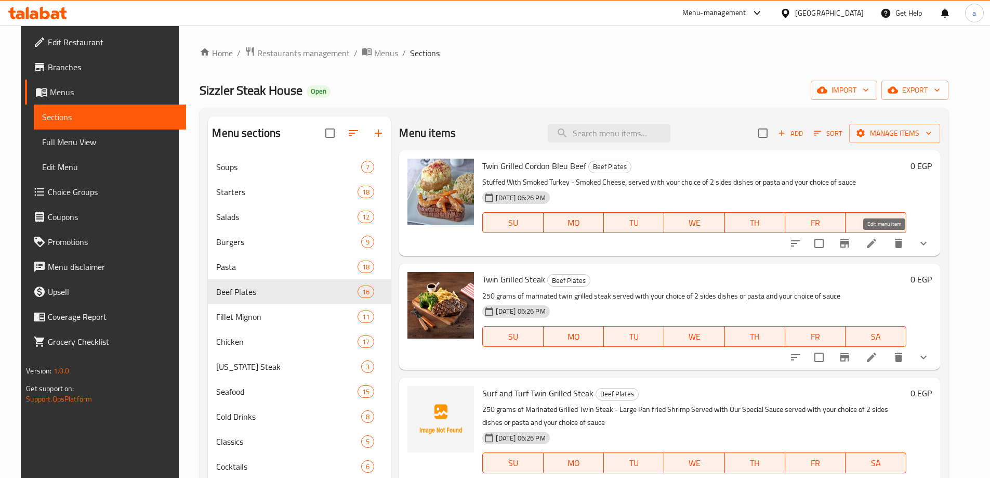
click at [878, 241] on icon at bounding box center [872, 243] width 12 height 12
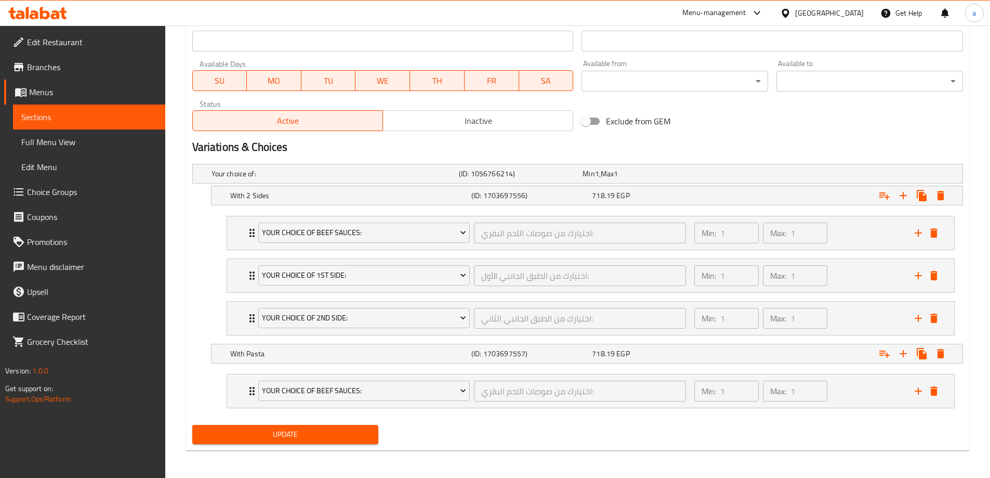
scroll to position [466, 0]
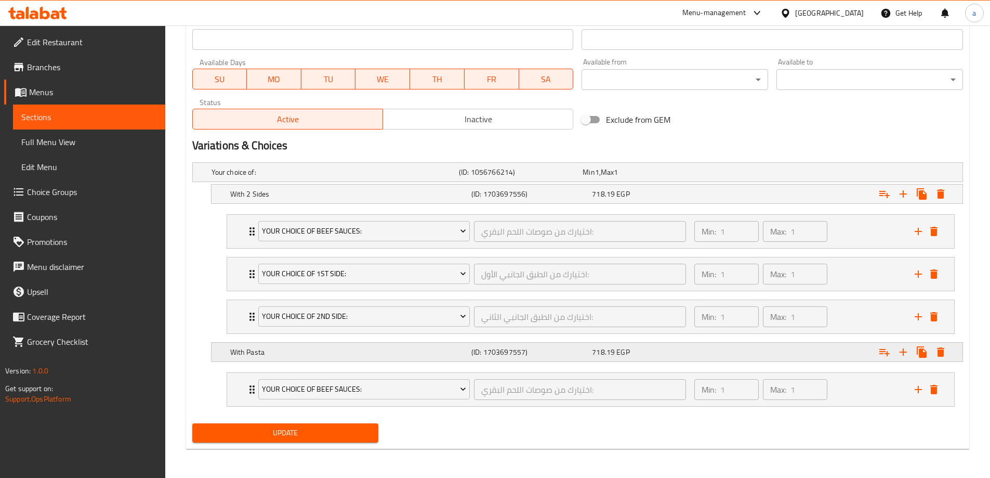
click at [712, 361] on div "Expand" at bounding box center [831, 352] width 241 height 23
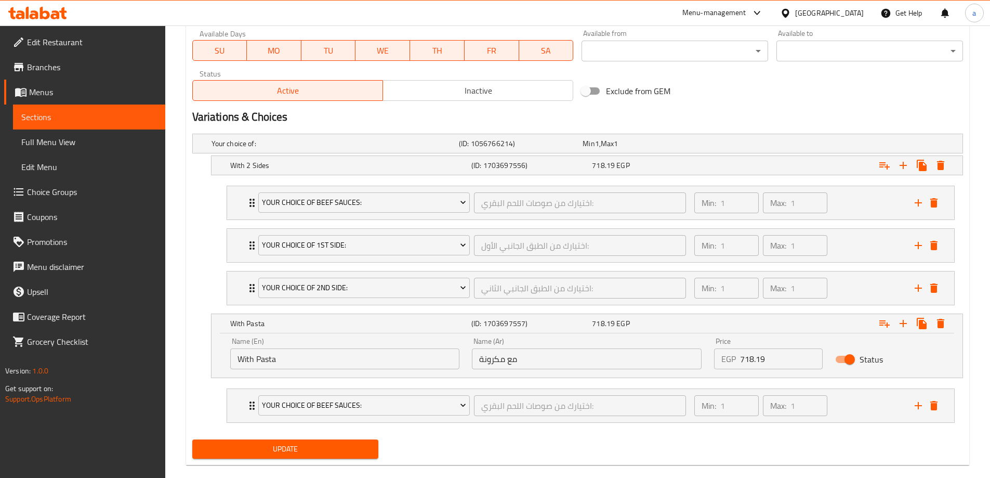
scroll to position [511, 0]
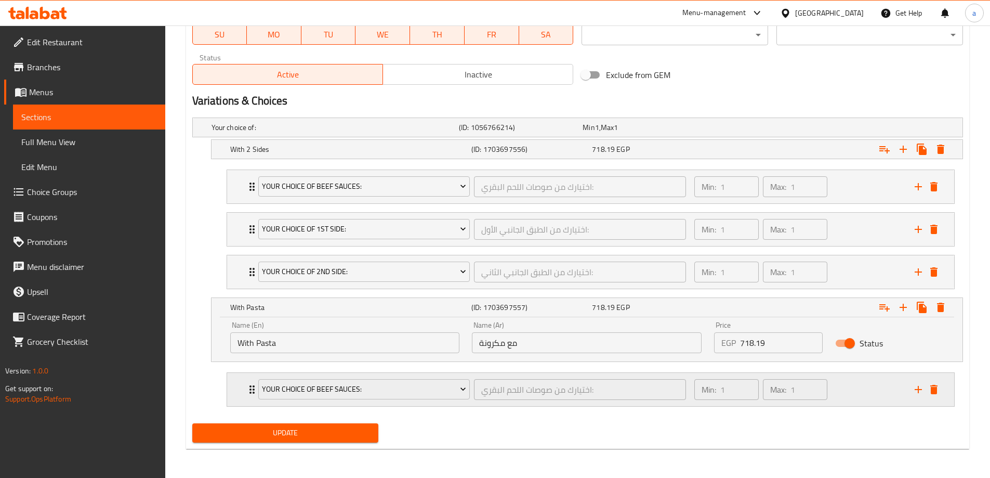
click at [833, 388] on div "Min: 1 ​ Max: 1 ​" at bounding box center [798, 389] width 220 height 33
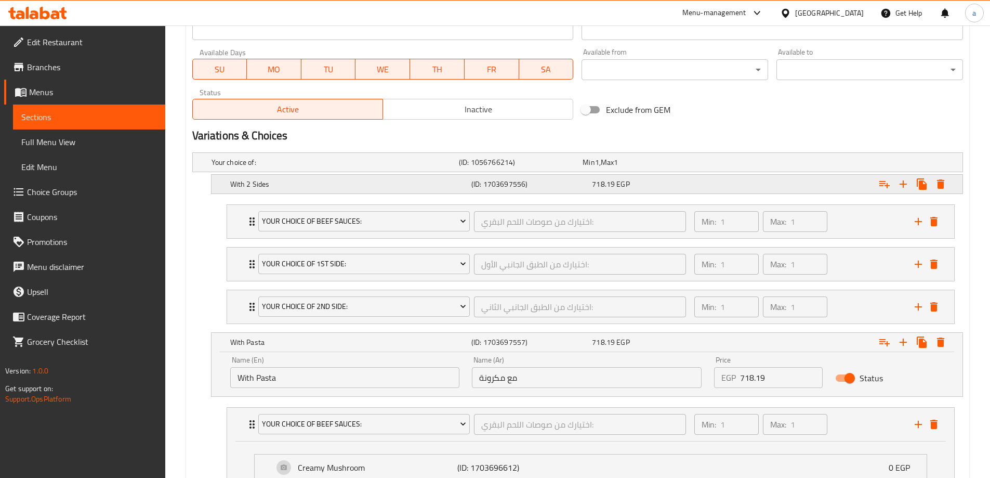
scroll to position [436, 0]
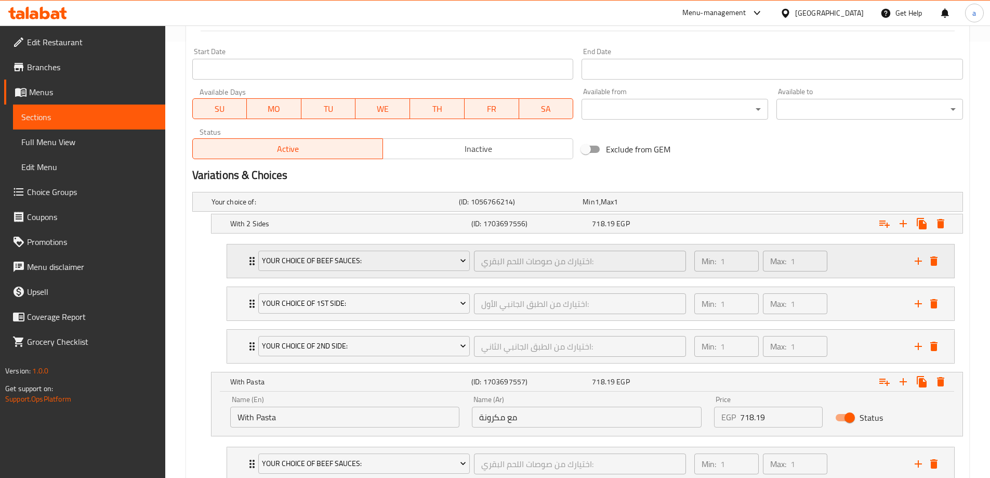
click at [841, 255] on div "Min: 1 ​ Max: 1 ​" at bounding box center [798, 260] width 220 height 33
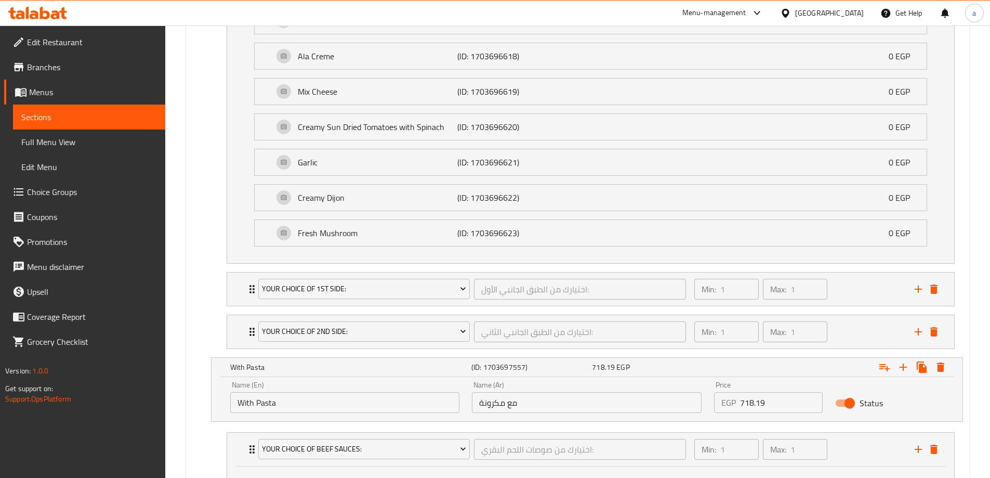
scroll to position [904, 0]
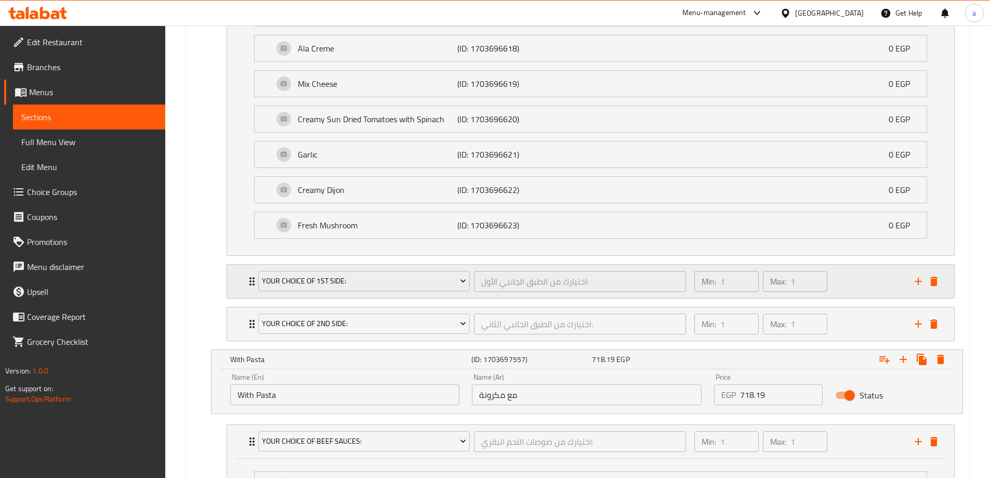
drag, startPoint x: 831, startPoint y: 278, endPoint x: 823, endPoint y: 279, distance: 7.9
click at [832, 278] on div "Min: 1 ​ Max: 1 ​" at bounding box center [760, 281] width 141 height 29
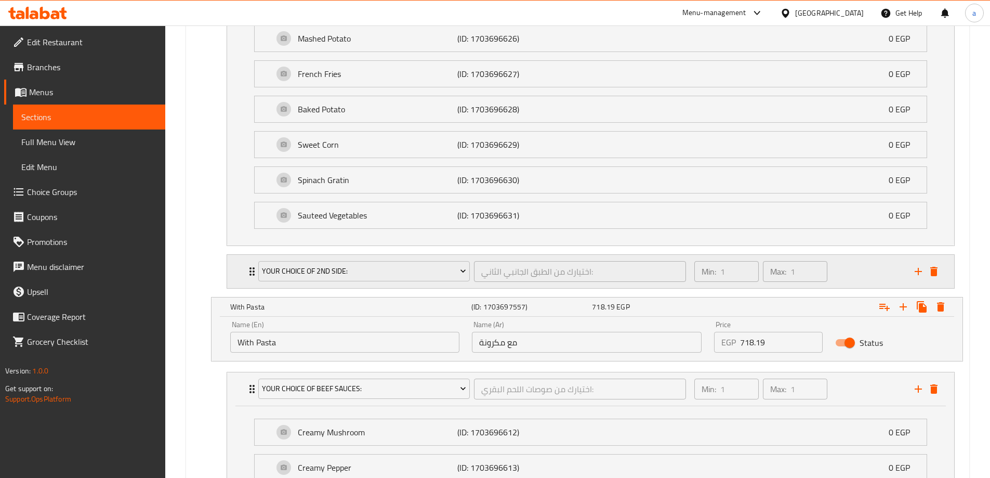
scroll to position [1268, 0]
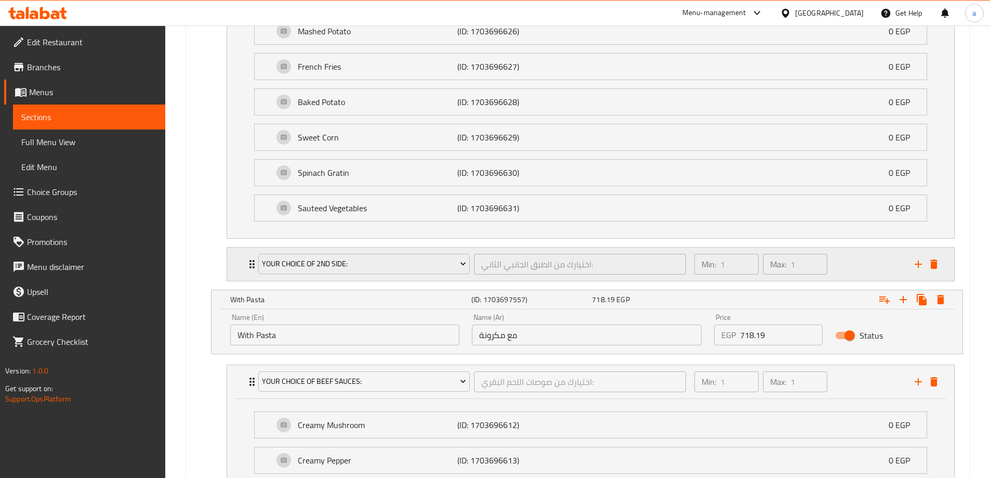
click at [873, 261] on div "Min: 1 ​ Max: 1 ​" at bounding box center [798, 263] width 220 height 33
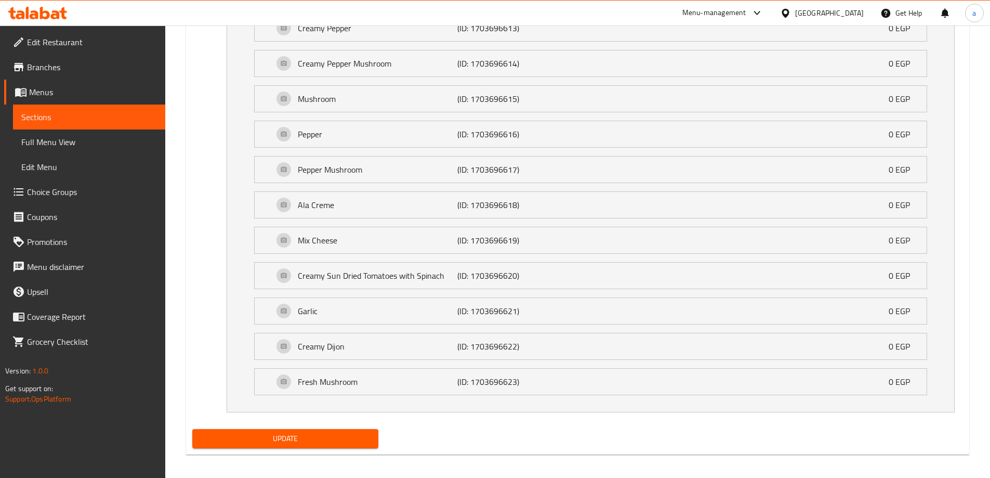
scroll to position [2010, 0]
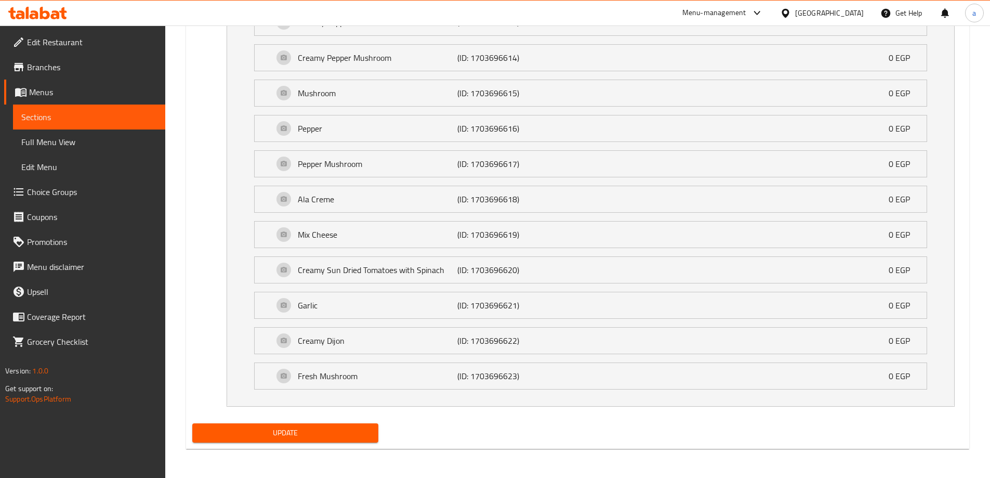
click at [101, 149] on link "Full Menu View" at bounding box center [89, 141] width 152 height 25
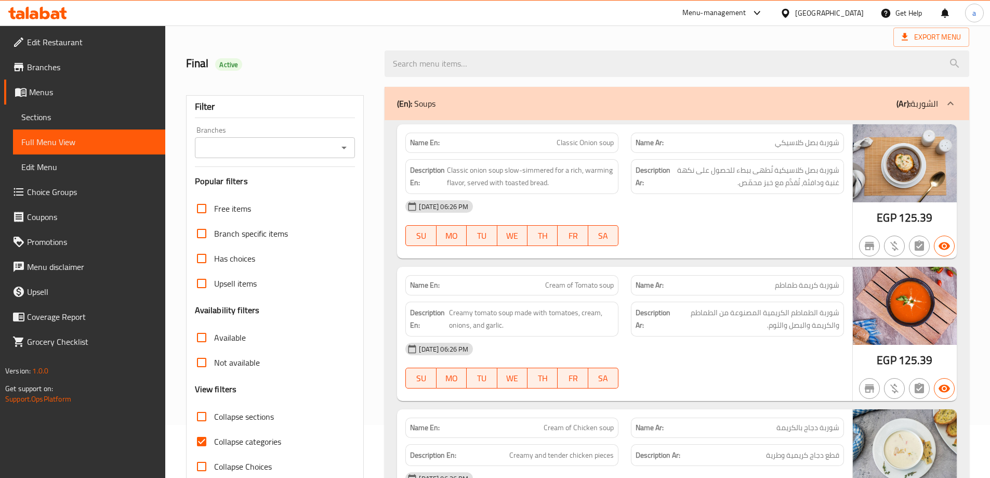
scroll to position [104, 0]
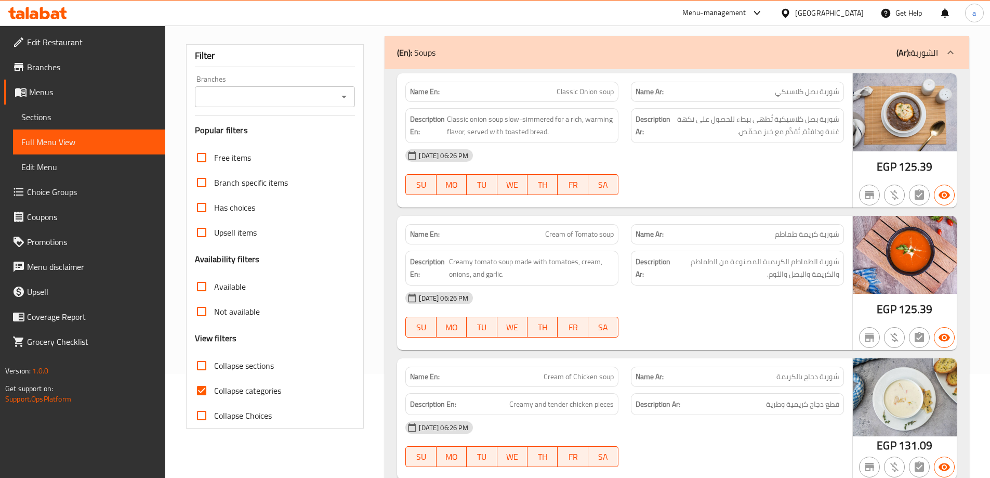
click at [245, 391] on span "Collapse categories" at bounding box center [247, 390] width 67 height 12
click at [214, 391] on input "Collapse categories" at bounding box center [201, 390] width 25 height 25
checkbox input "false"
click at [201, 366] on input "Collapse sections" at bounding box center [201, 365] width 25 height 25
checkbox input "true"
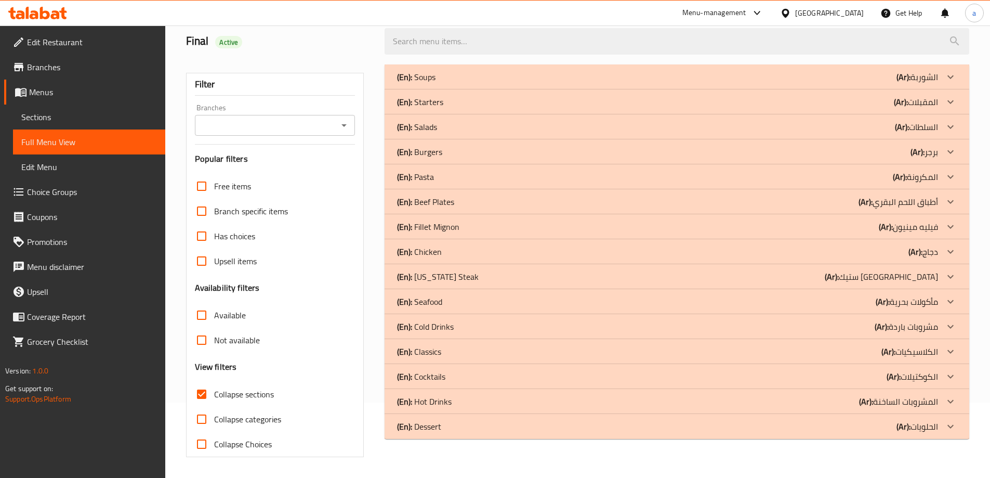
scroll to position [75, 0]
click at [451, 223] on p "(En): Fillet Mignon" at bounding box center [428, 226] width 62 height 12
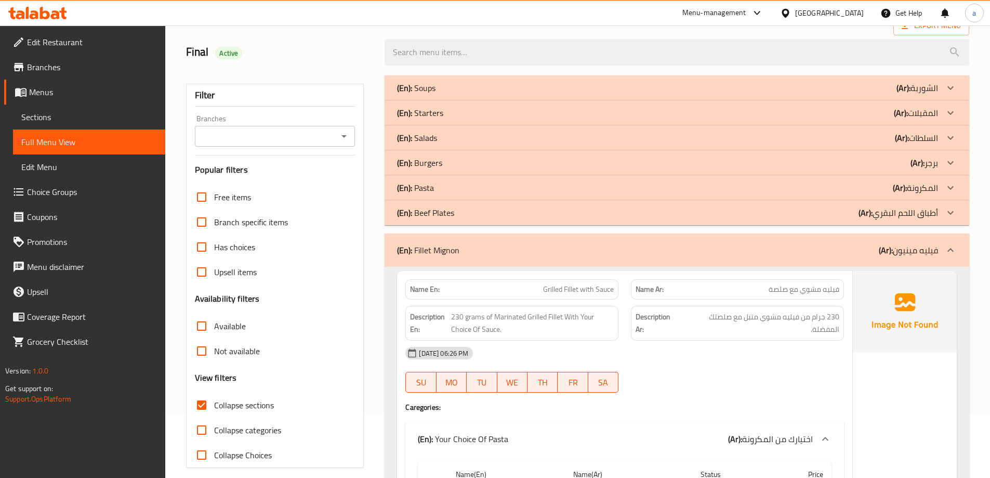
scroll to position [53, 0]
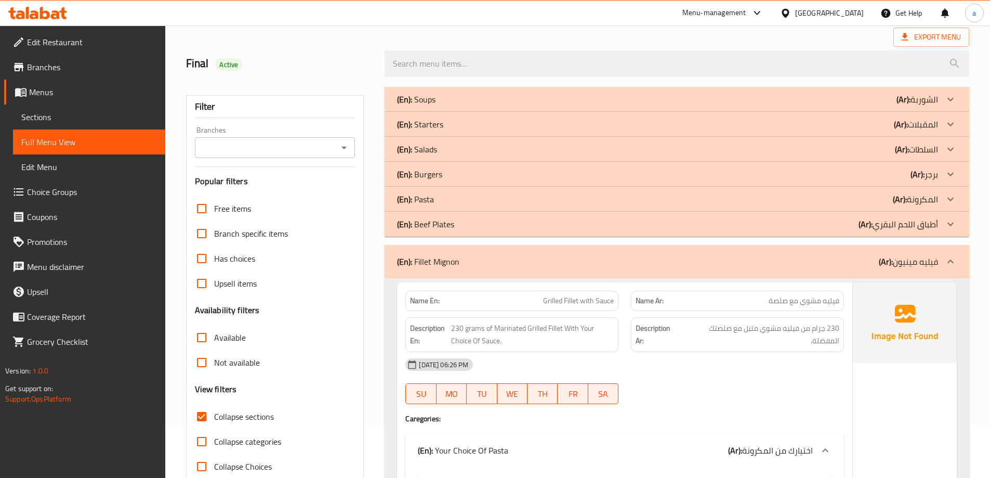
click at [453, 224] on p "(En): Beef Plates" at bounding box center [425, 224] width 57 height 12
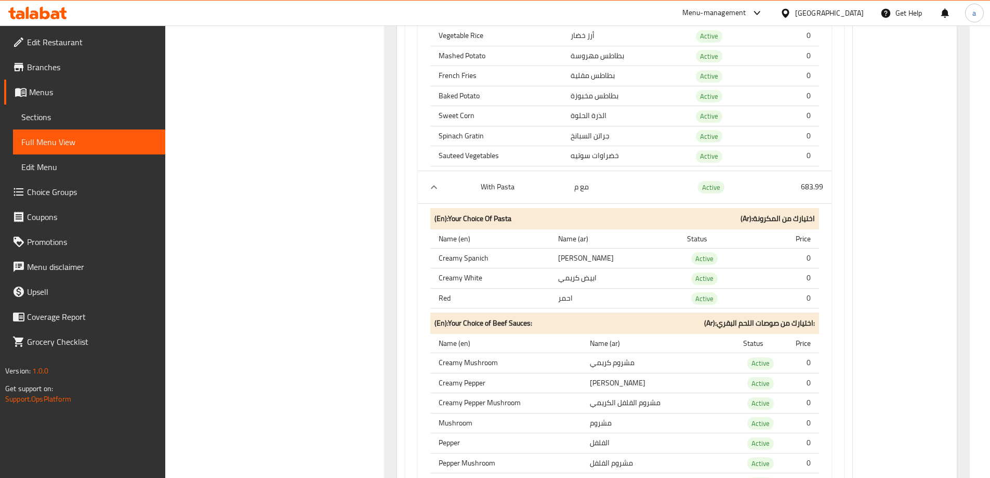
scroll to position [2496, 0]
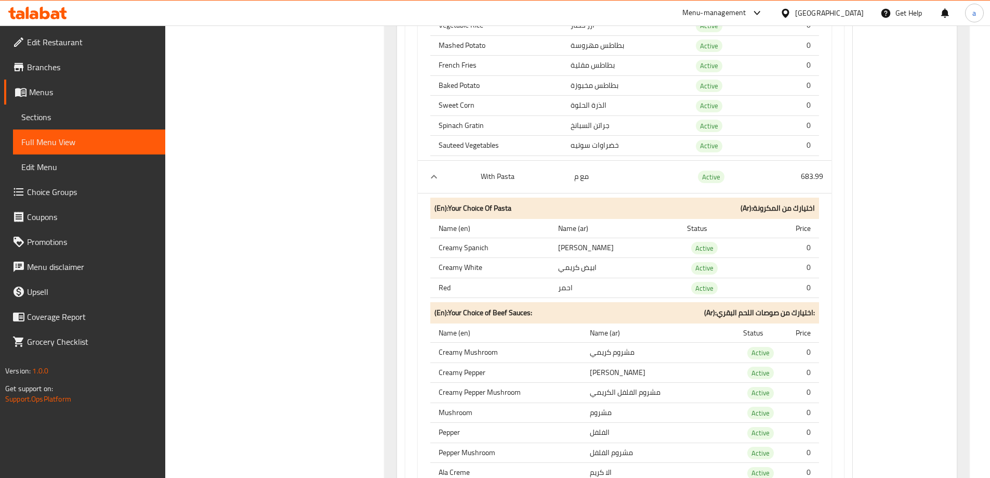
click at [592, 178] on td "مع م" at bounding box center [626, 176] width 120 height 33
click at [587, 178] on td "مع م" at bounding box center [626, 176] width 120 height 33
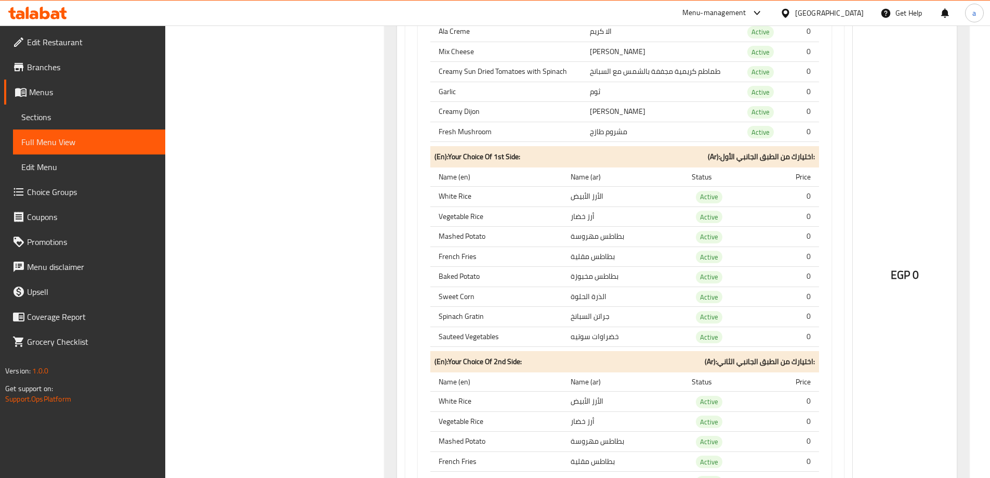
scroll to position [14454, 0]
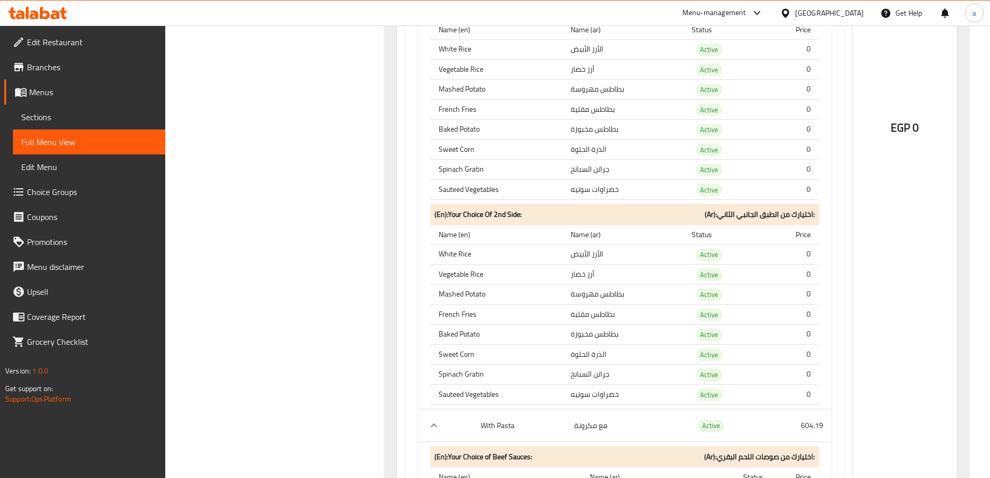
click at [851, 12] on div "Egypt" at bounding box center [829, 12] width 69 height 11
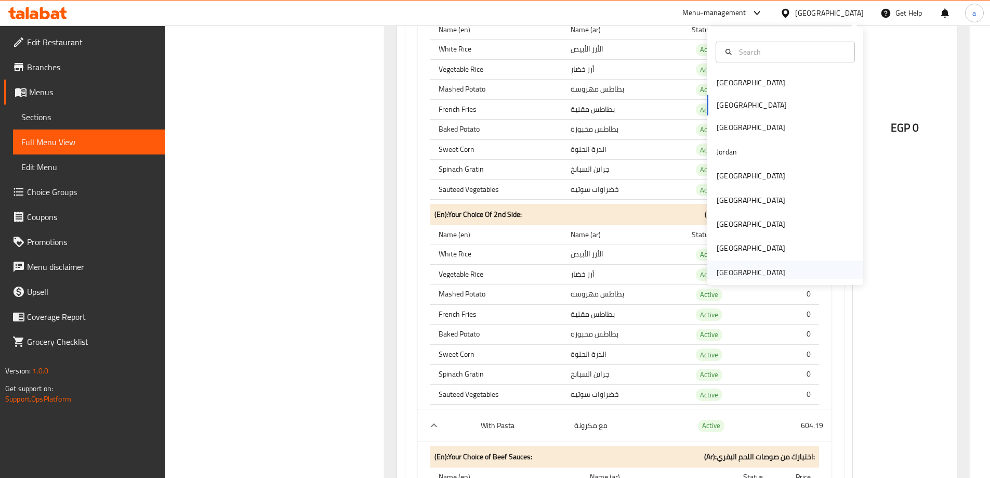
click at [721, 271] on div "[GEOGRAPHIC_DATA]" at bounding box center [751, 272] width 69 height 11
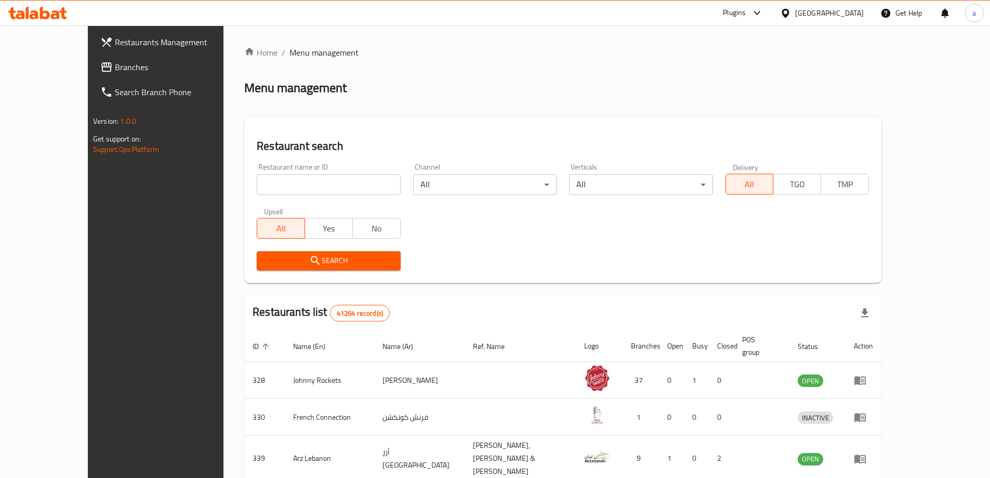
drag, startPoint x: 96, startPoint y: 61, endPoint x: 95, endPoint y: 73, distance: 12.0
click at [115, 61] on span "Branches" at bounding box center [180, 67] width 130 height 12
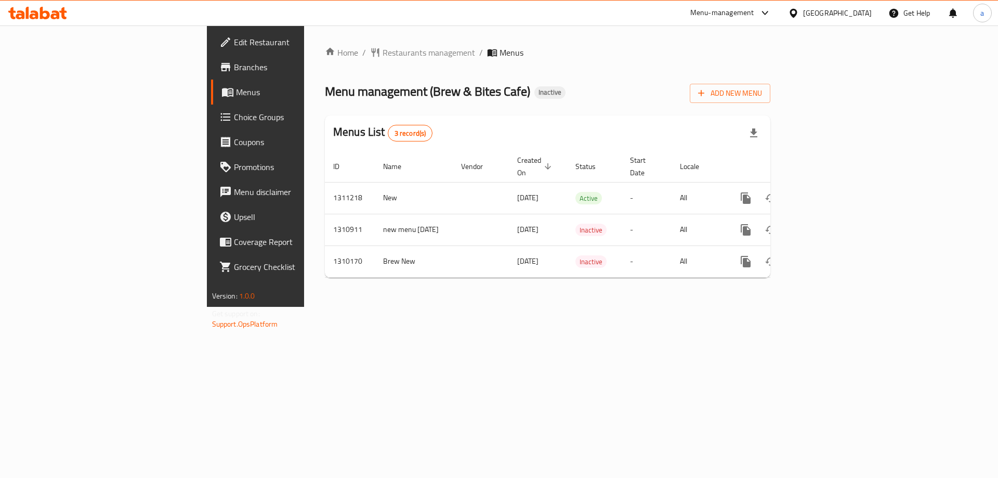
drag, startPoint x: 0, startPoint y: 0, endPoint x: 450, endPoint y: 330, distance: 557.9
click at [450, 307] on div "Home / Restaurants management / Menus Menu management ( Brew & Bites Cafe ) Ina…" at bounding box center [547, 165] width 487 height 281
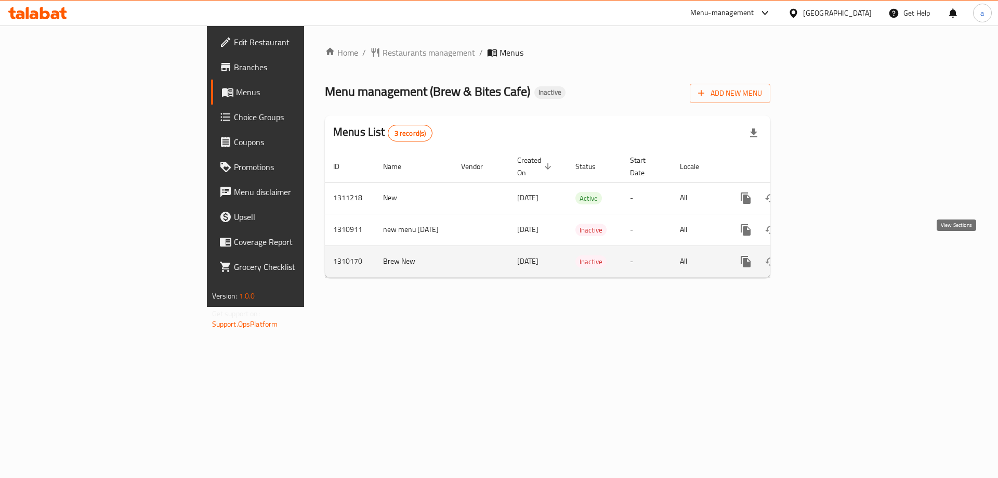
click at [827, 255] on icon "enhanced table" at bounding box center [821, 261] width 12 height 12
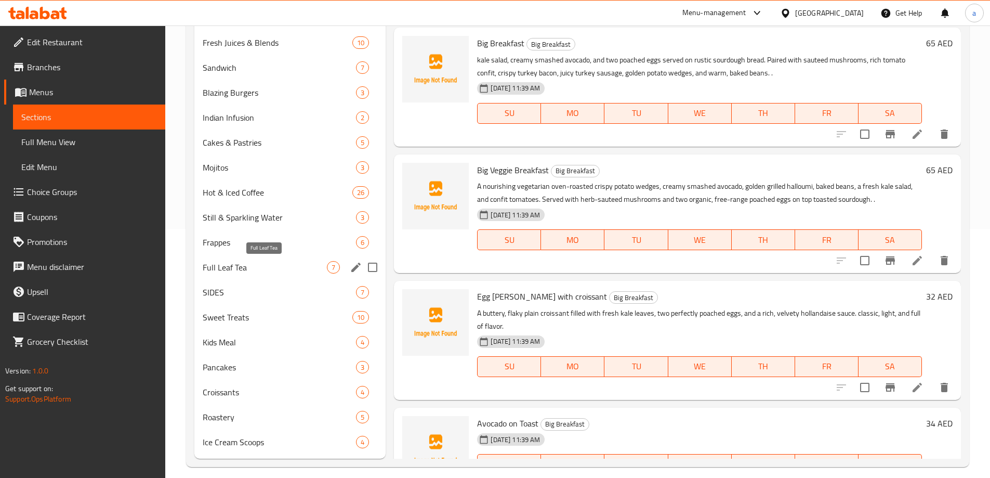
scroll to position [259, 0]
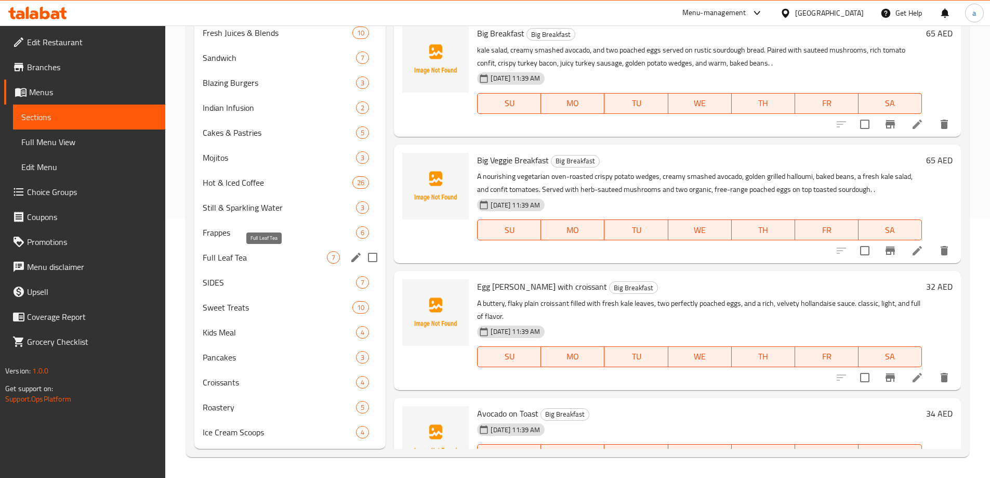
click at [236, 251] on span "Full Leaf Tea" at bounding box center [265, 257] width 125 height 12
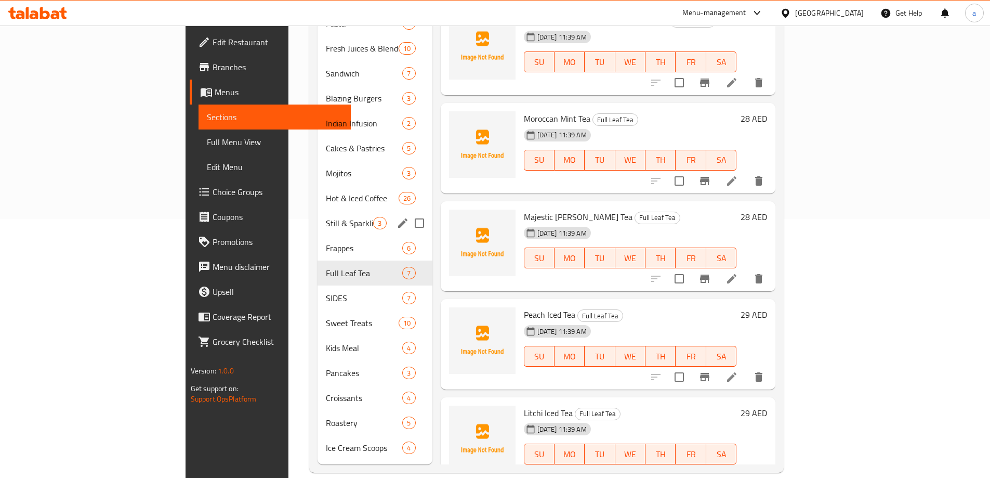
click at [318, 217] on div "Still & Sparkling Water 3" at bounding box center [375, 223] width 114 height 25
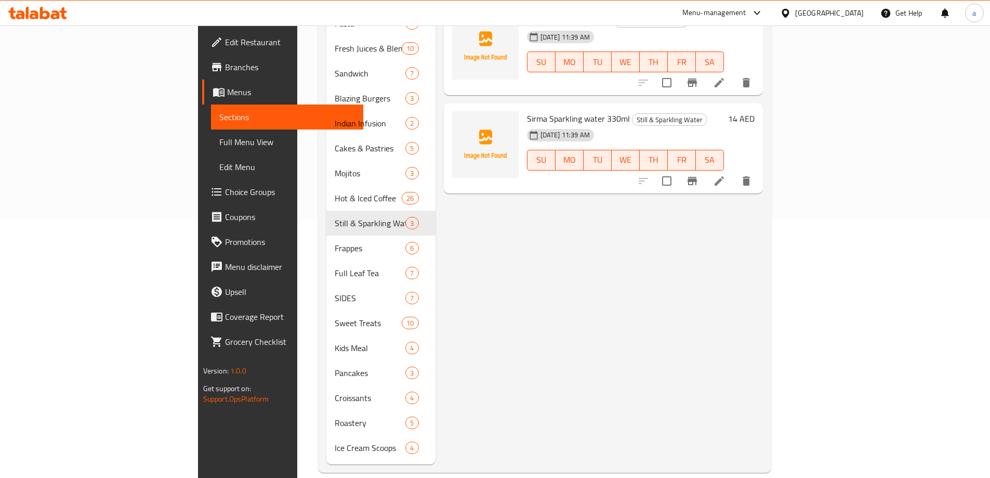
click at [219, 140] on span "Full Menu View" at bounding box center [287, 142] width 136 height 12
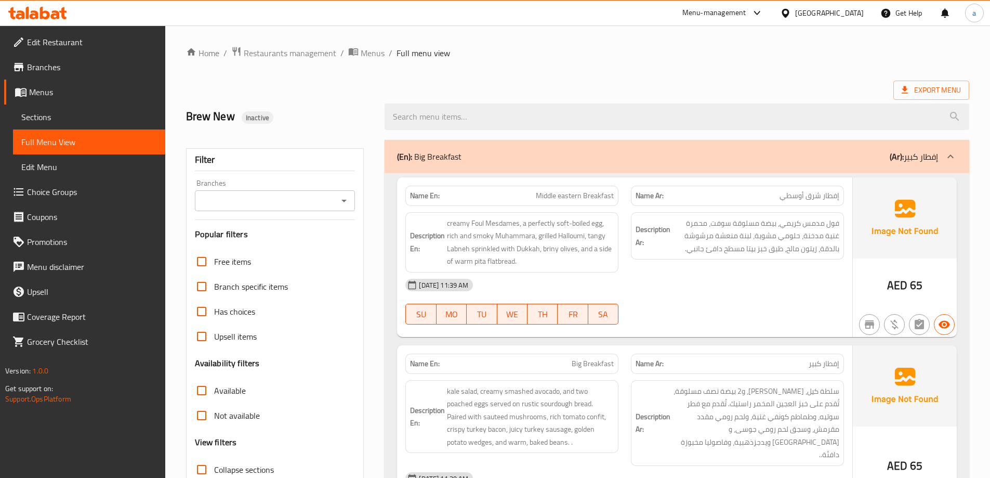
click at [35, 113] on span "Sections" at bounding box center [89, 117] width 136 height 12
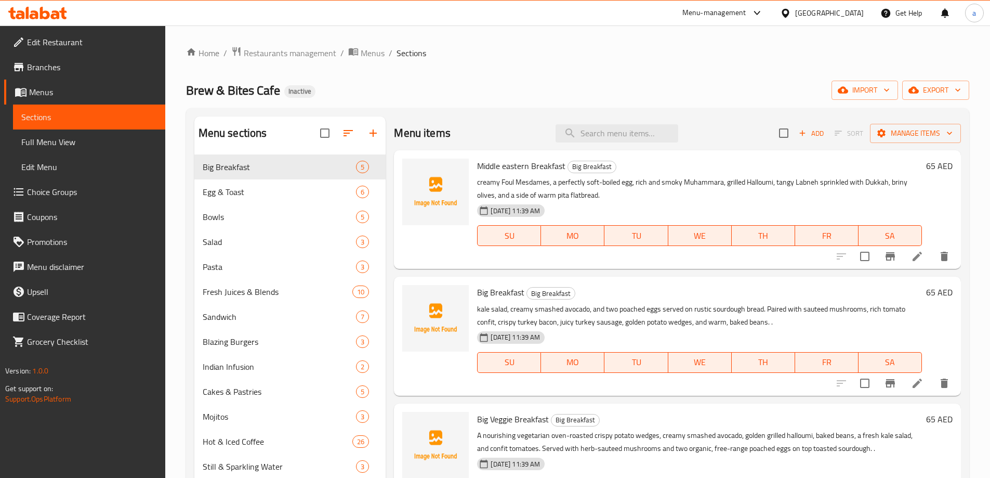
click at [69, 86] on span "Menus" at bounding box center [93, 92] width 128 height 12
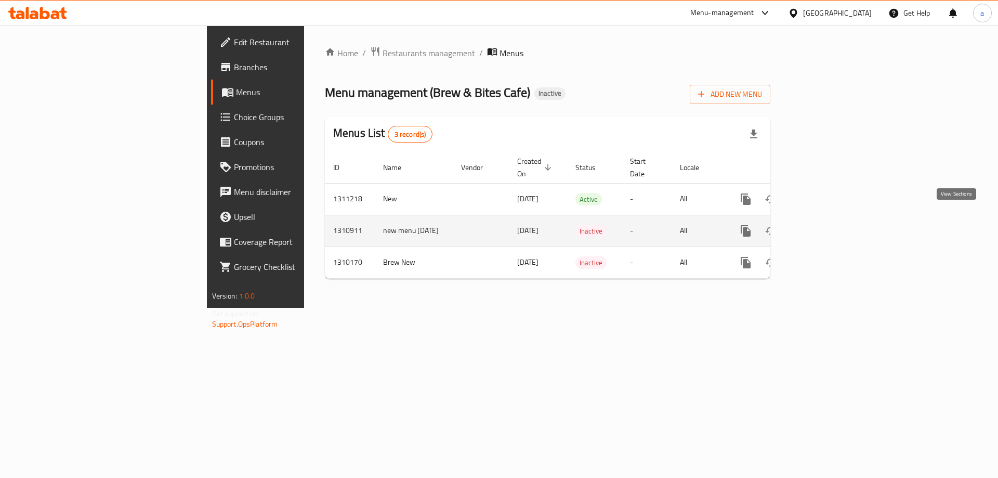
click at [827, 225] on icon "enhanced table" at bounding box center [821, 231] width 12 height 12
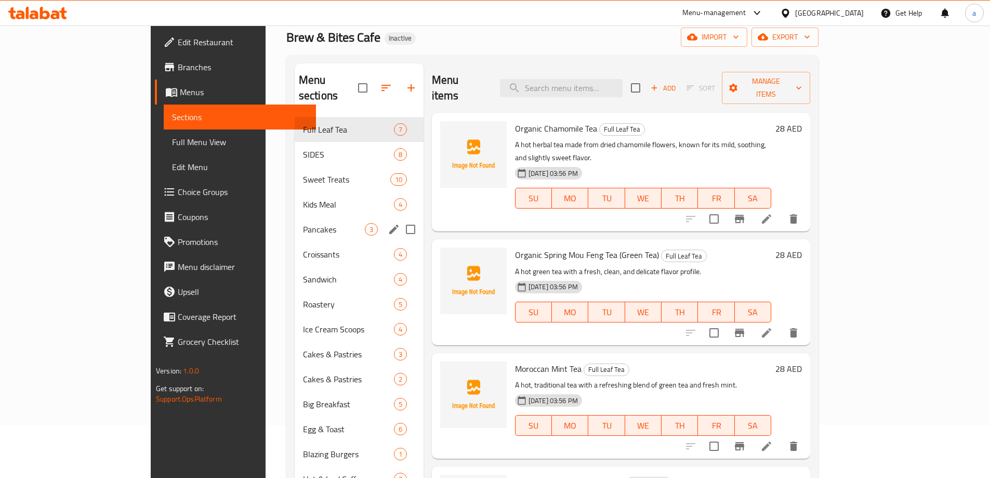
scroll to position [104, 0]
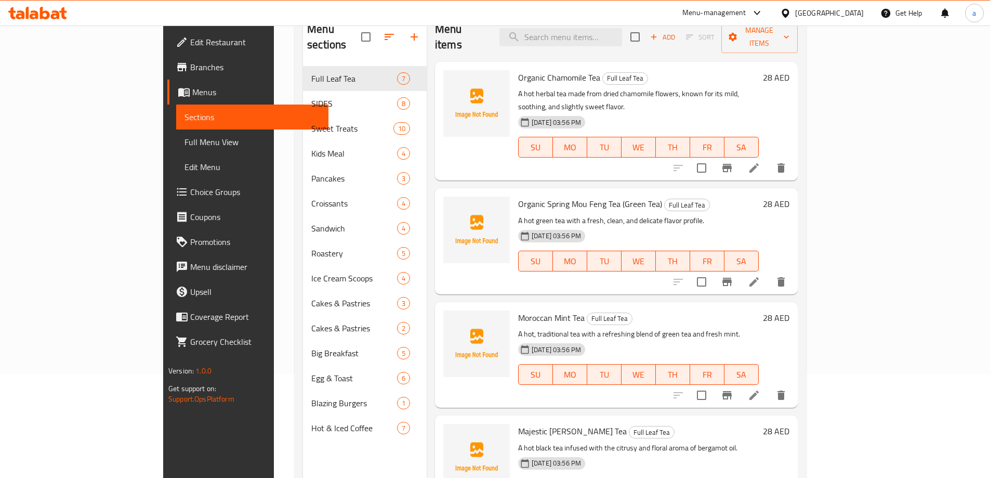
click at [192, 95] on span "Menus" at bounding box center [256, 92] width 128 height 12
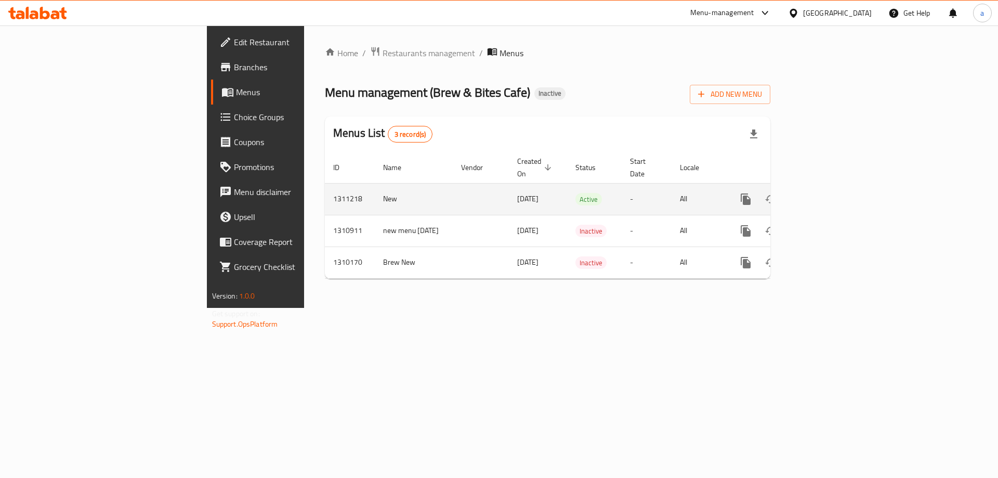
click at [826, 194] on icon "enhanced table" at bounding box center [820, 198] width 9 height 9
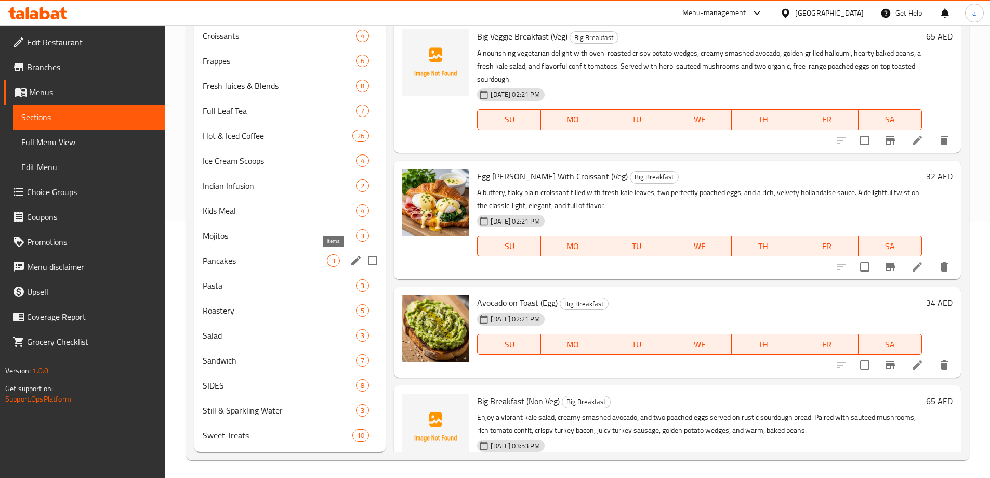
scroll to position [259, 0]
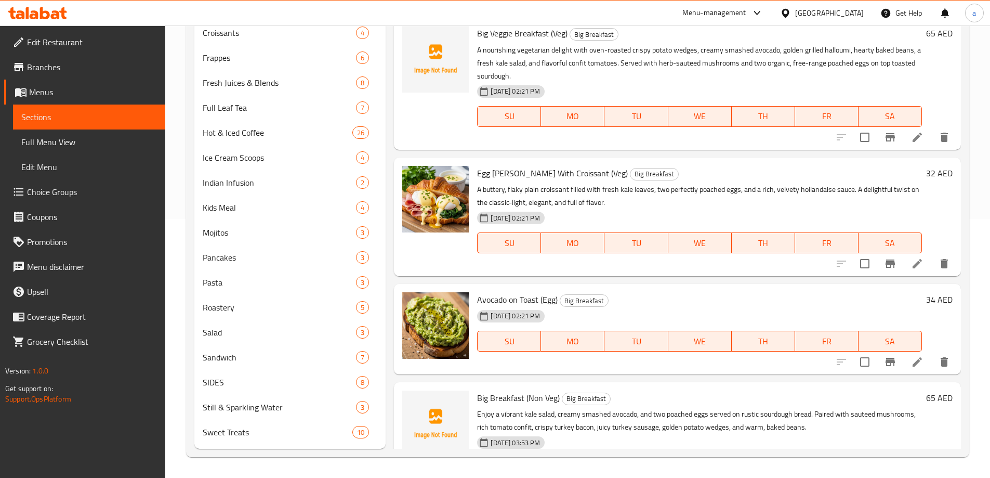
click at [61, 91] on span "Menus" at bounding box center [93, 92] width 128 height 12
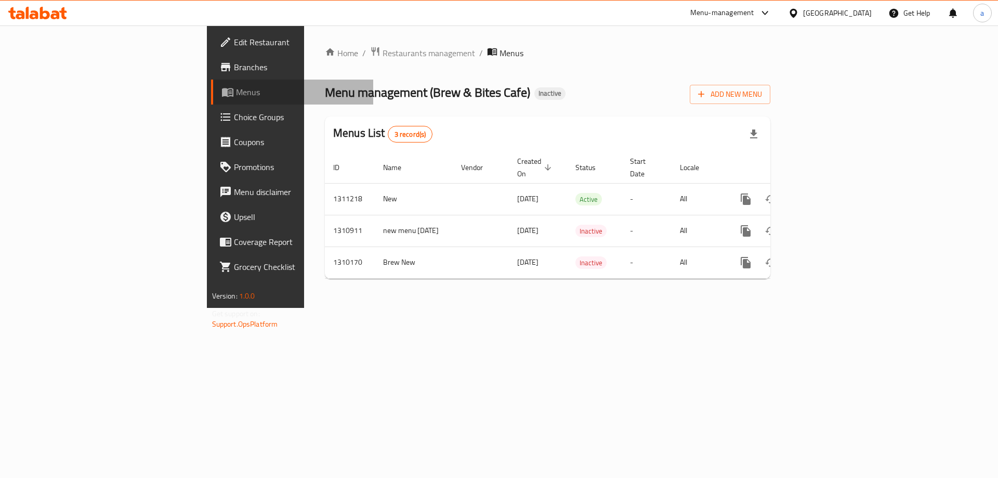
click at [236, 97] on span "Menus" at bounding box center [300, 92] width 129 height 12
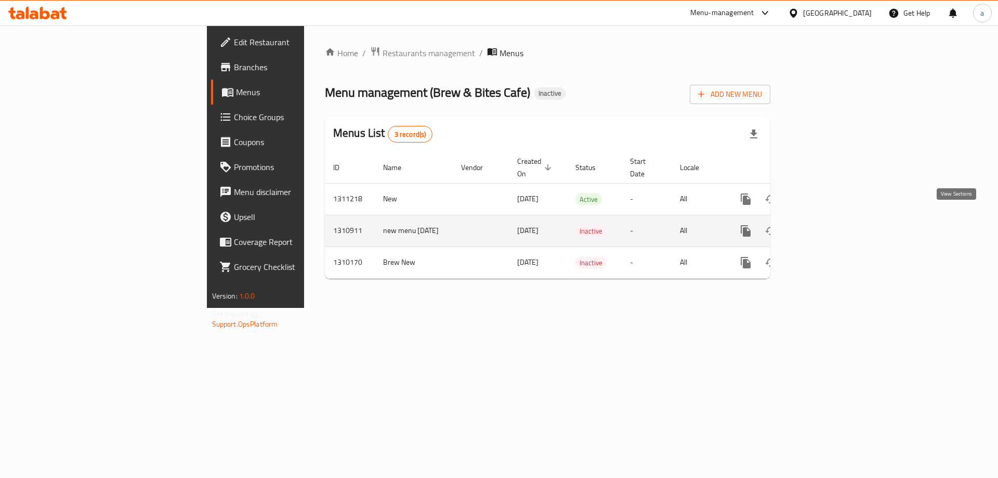
click at [826, 226] on icon "enhanced table" at bounding box center [820, 230] width 9 height 9
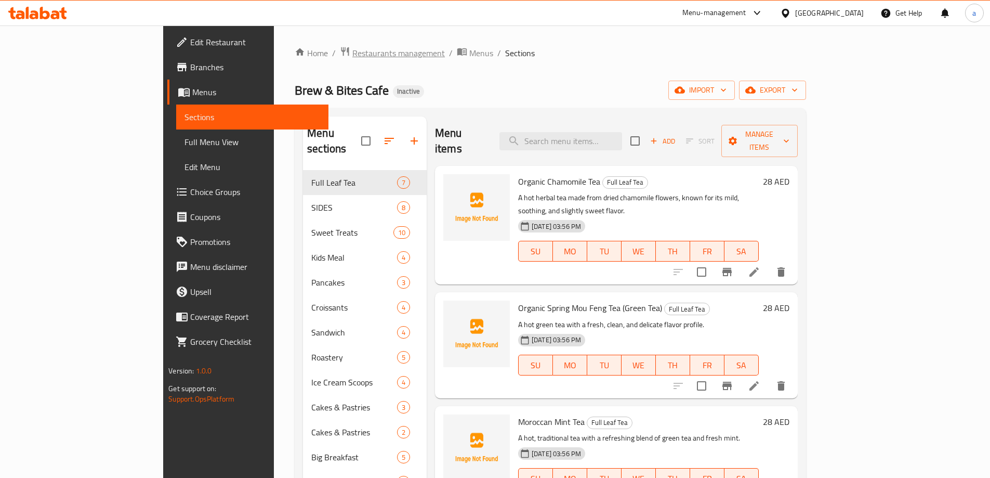
click at [352, 50] on span "Restaurants management" at bounding box center [398, 53] width 93 height 12
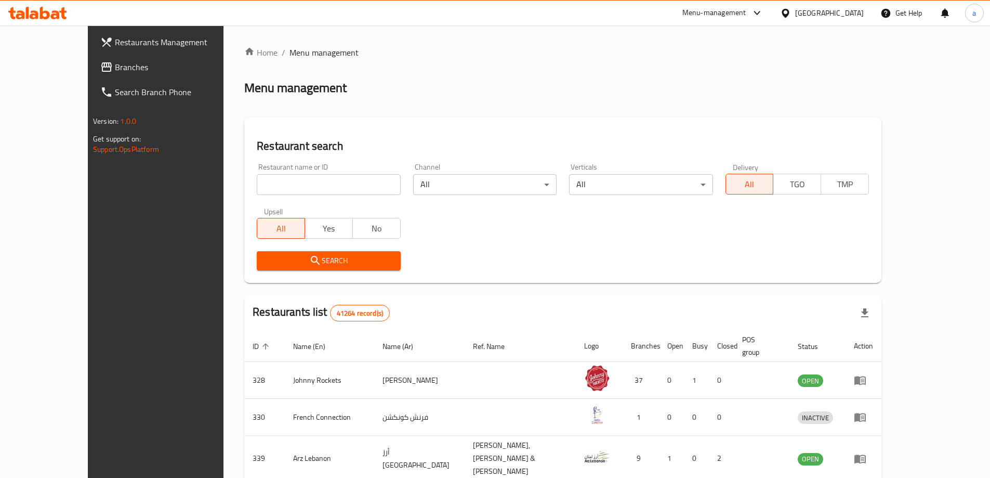
click at [115, 63] on span "Branches" at bounding box center [180, 67] width 130 height 12
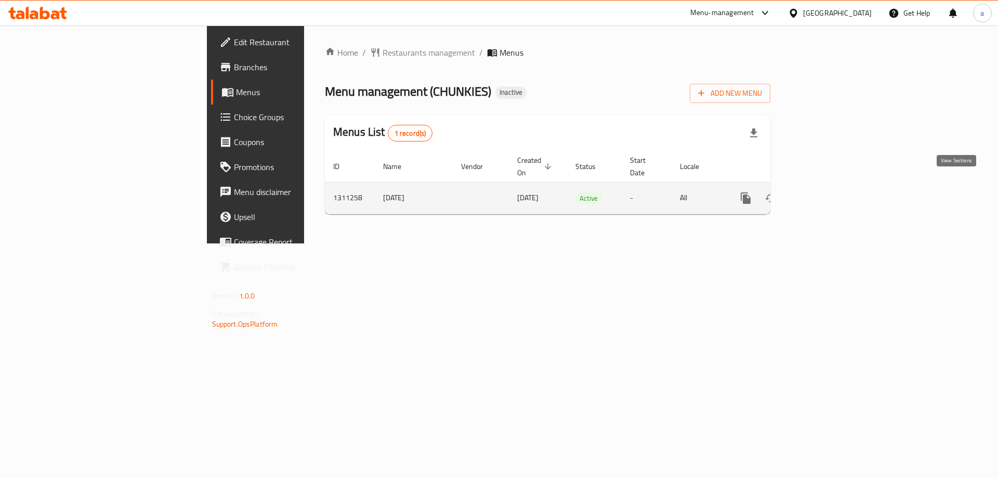
click at [827, 192] on icon "enhanced table" at bounding box center [821, 198] width 12 height 12
